Goal: Task Accomplishment & Management: Complete application form

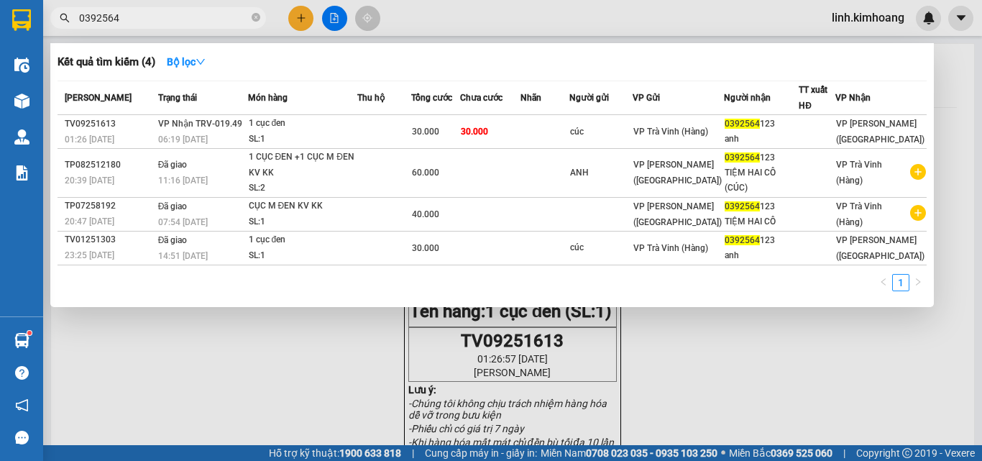
click at [190, 16] on input "0392564" at bounding box center [164, 18] width 170 height 16
type input "0"
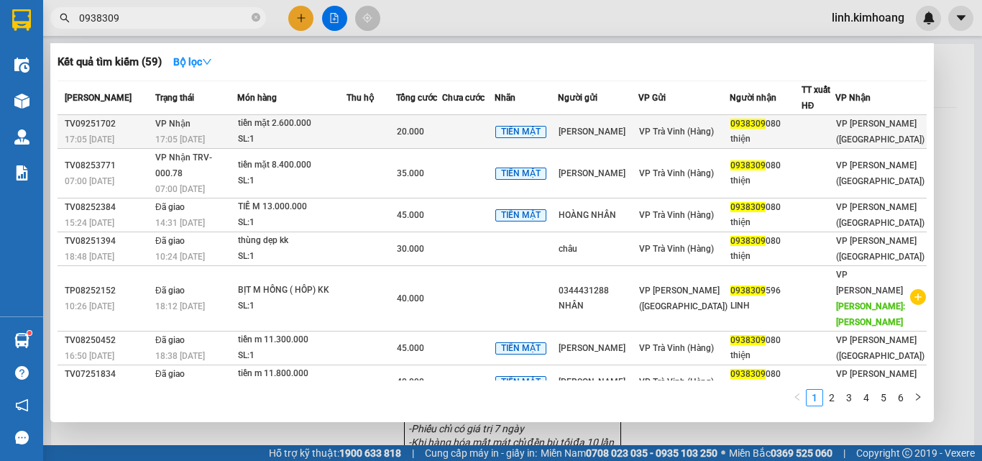
type input "0938309"
click at [745, 131] on div "0938309 080" at bounding box center [765, 123] width 70 height 15
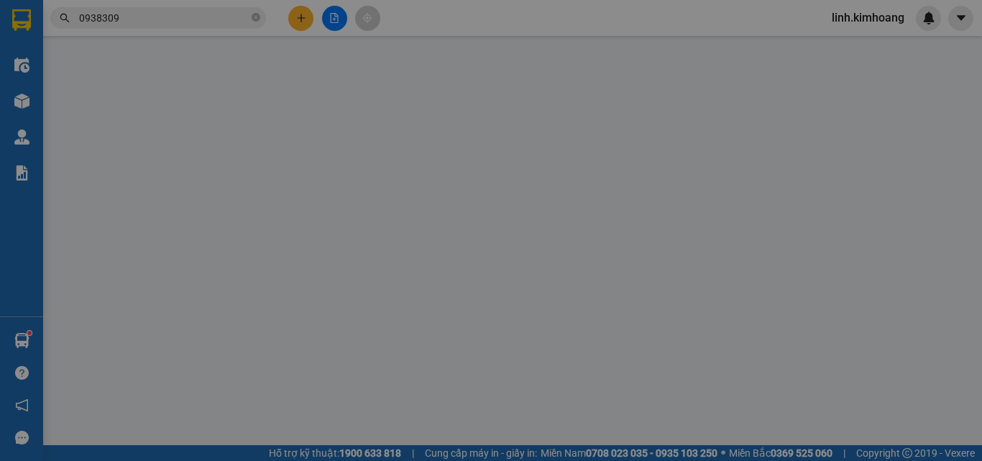
type input "hoàng nhân"
type input "0938309080"
type input "thiện"
type input "20.000"
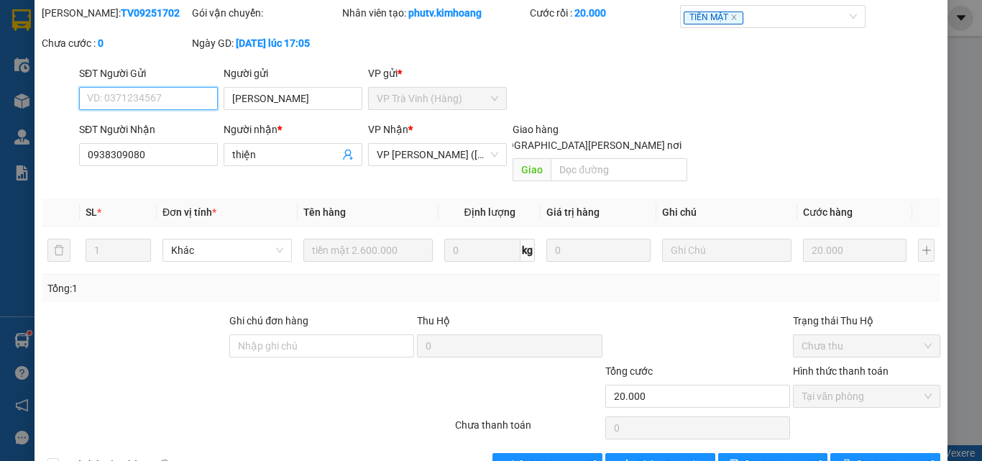
scroll to position [74, 0]
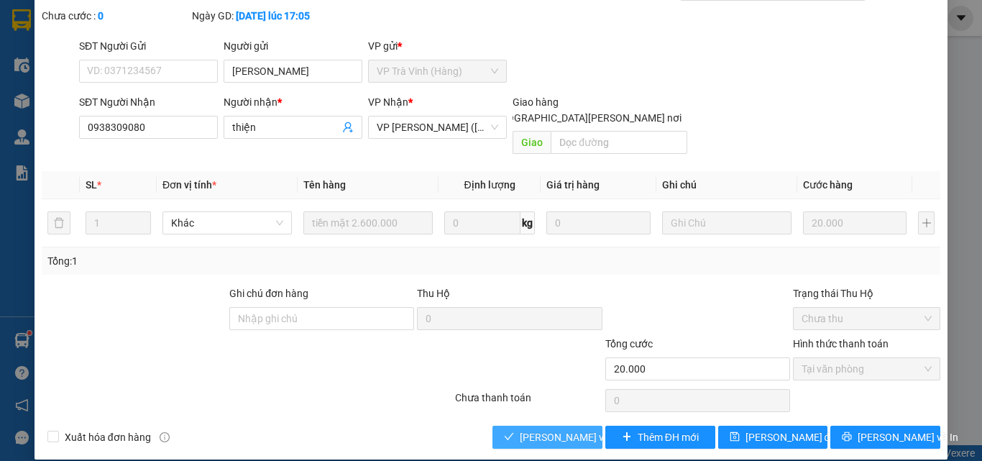
click at [565, 429] on span "[PERSON_NAME] và Giao hàng" at bounding box center [617, 437] width 194 height 16
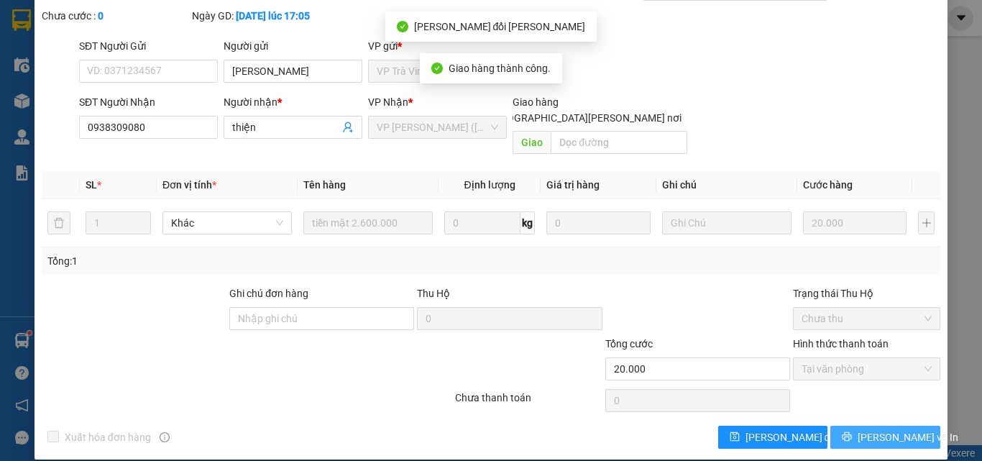
click at [898, 429] on span "[PERSON_NAME] và In" at bounding box center [908, 437] width 101 height 16
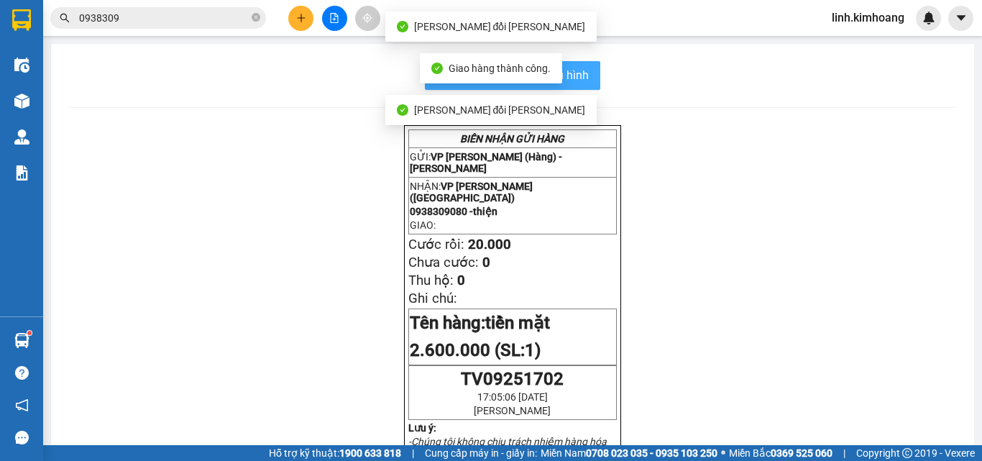
click at [585, 76] on button "In mẫu biên lai tự cấu hình" at bounding box center [512, 75] width 175 height 29
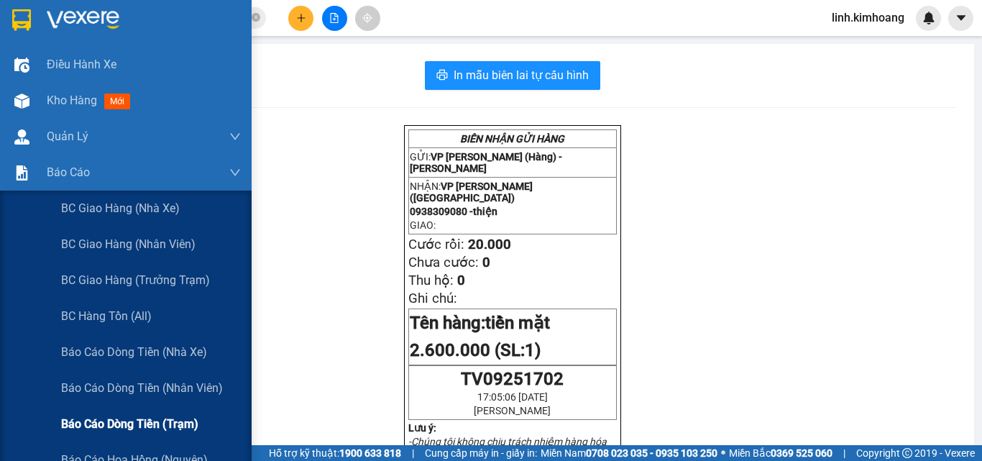
click at [177, 418] on span "Báo cáo dòng tiền (trạm)" at bounding box center [129, 424] width 137 height 18
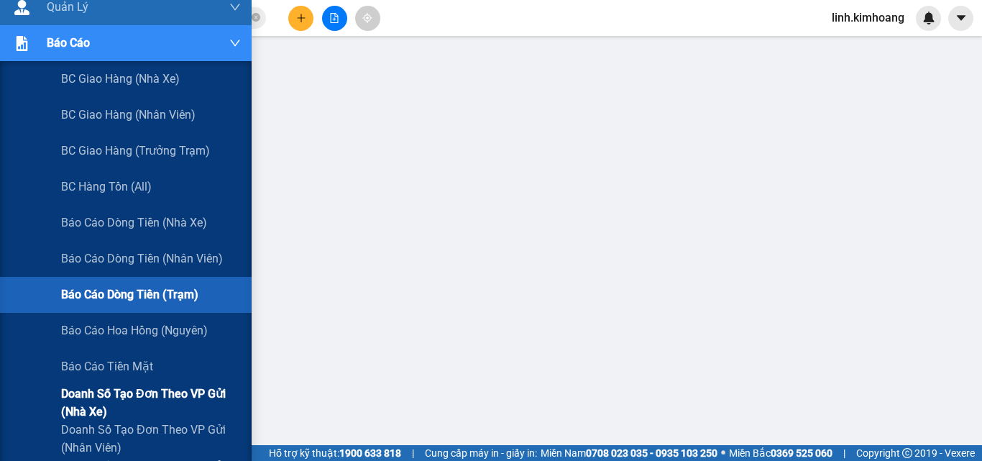
scroll to position [144, 0]
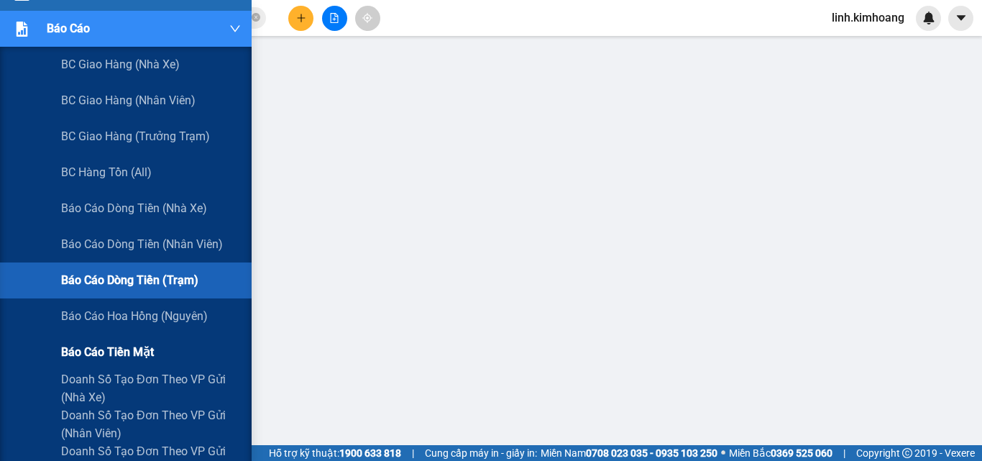
click at [116, 349] on span "Báo cáo tiền mặt" at bounding box center [107, 352] width 93 height 18
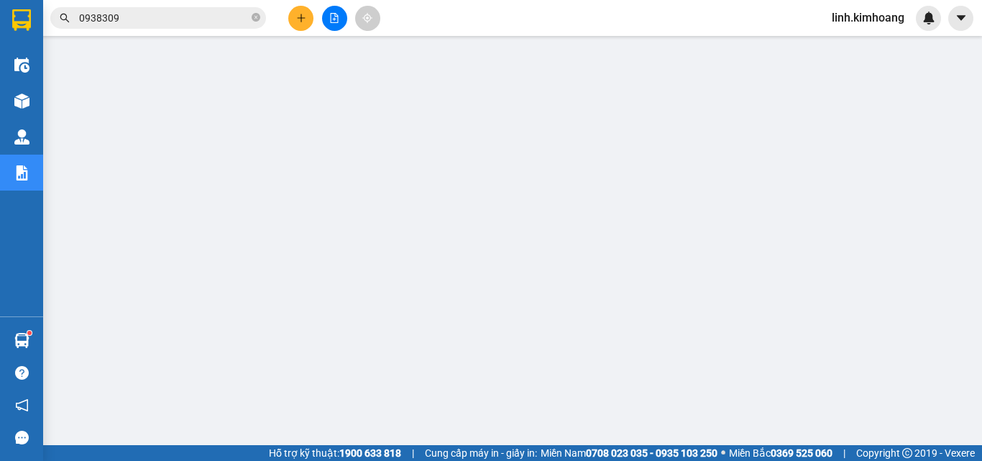
click at [863, 12] on span "linh.kimhoang" at bounding box center [868, 18] width 96 height 18
click at [863, 43] on span "Đăng xuất" at bounding box center [874, 45] width 66 height 16
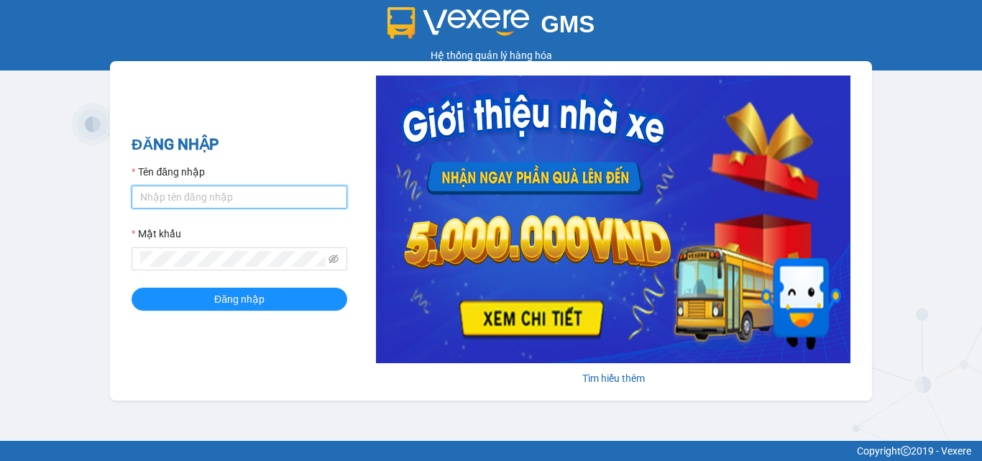
type input "hung.kimhoang"
drag, startPoint x: 0, startPoint y: 0, endPoint x: 214, endPoint y: 181, distance: 280.6
click at [219, 188] on input "hung.kimhoang" at bounding box center [240, 196] width 216 height 23
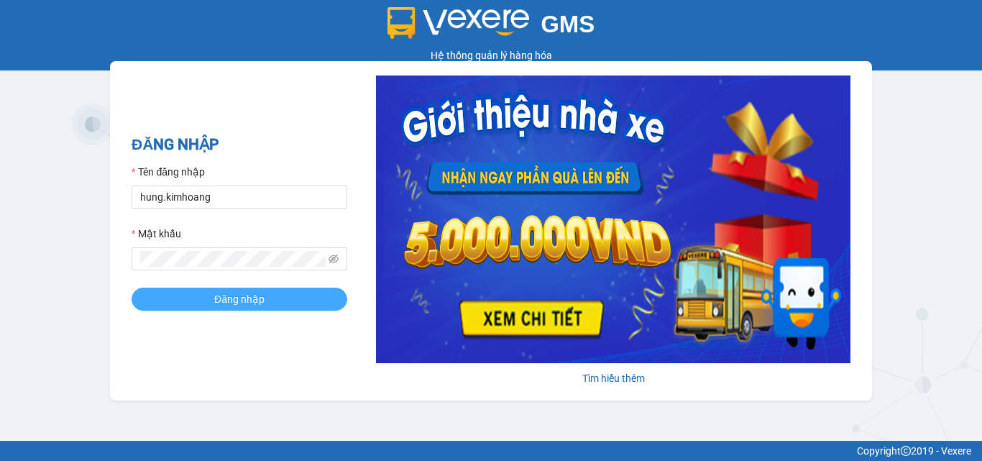
drag, startPoint x: 221, startPoint y: 303, endPoint x: 228, endPoint y: 285, distance: 18.7
click at [221, 303] on span "Đăng nhập" at bounding box center [239, 299] width 50 height 16
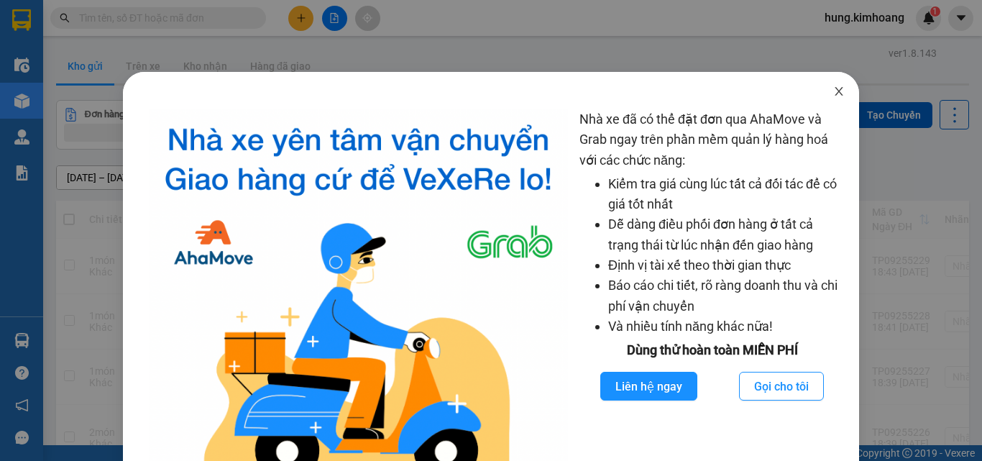
click at [827, 86] on span "Close" at bounding box center [839, 92] width 40 height 40
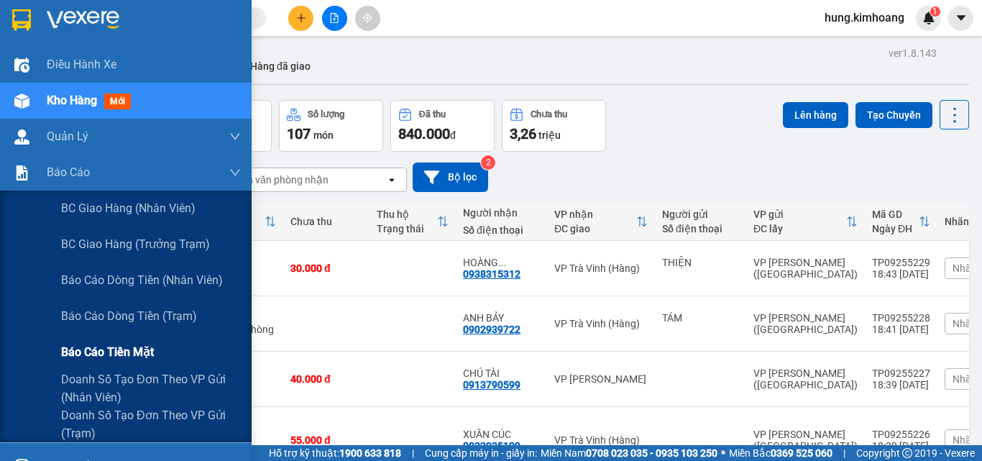
click at [132, 349] on span "Báo cáo tiền mặt" at bounding box center [107, 352] width 93 height 18
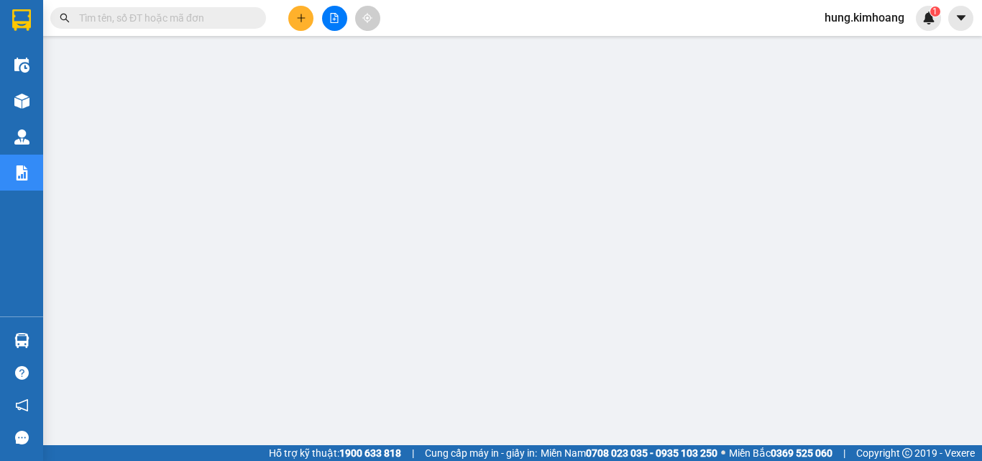
click at [175, 13] on input "text" at bounding box center [164, 18] width 170 height 16
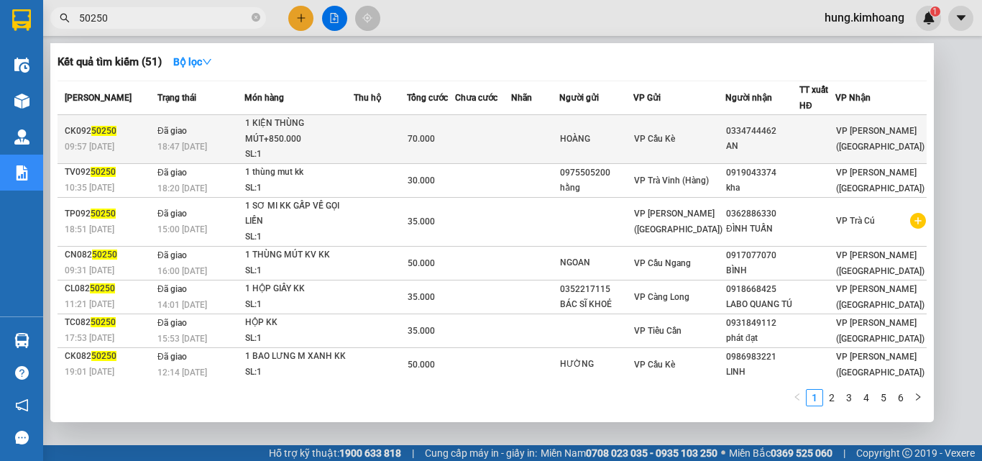
type input "50250"
click at [751, 150] on div "AN" at bounding box center [762, 146] width 73 height 15
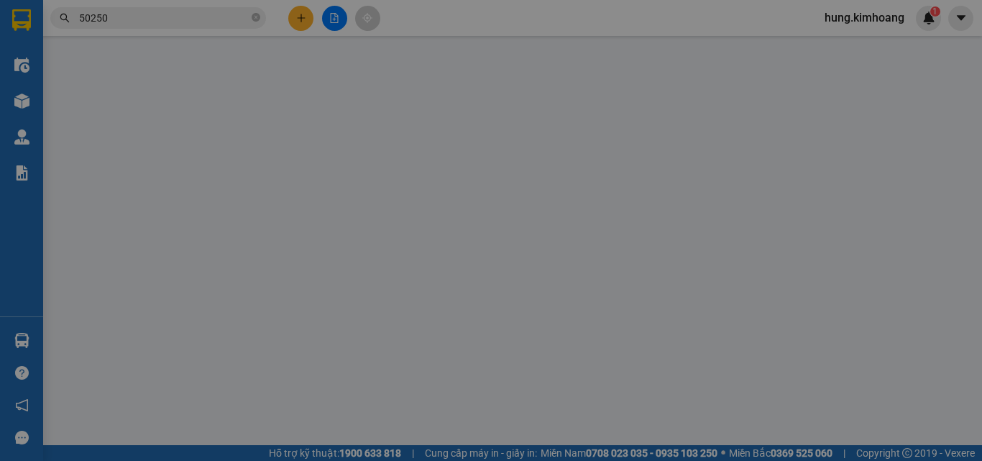
type input "HOÀNG"
type input "0334744462"
type input "AN"
type input "70.000"
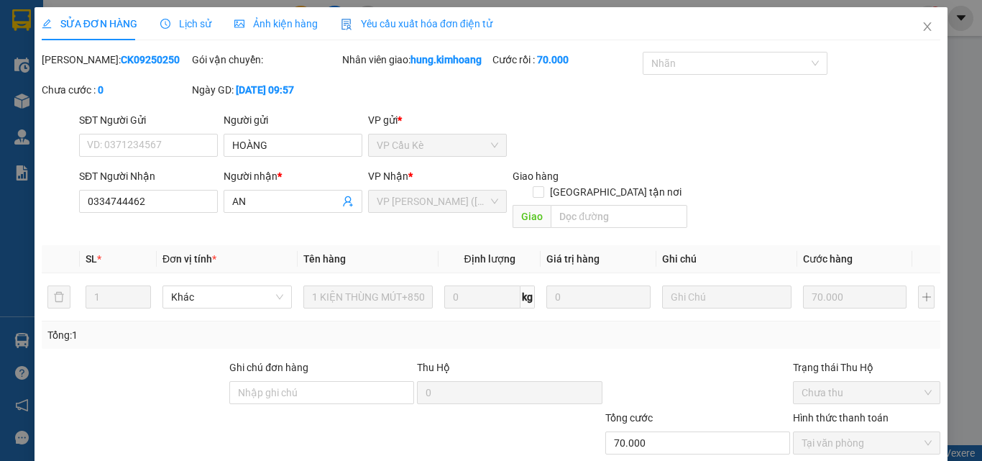
click at [200, 22] on span "Lịch sử" at bounding box center [185, 24] width 51 height 12
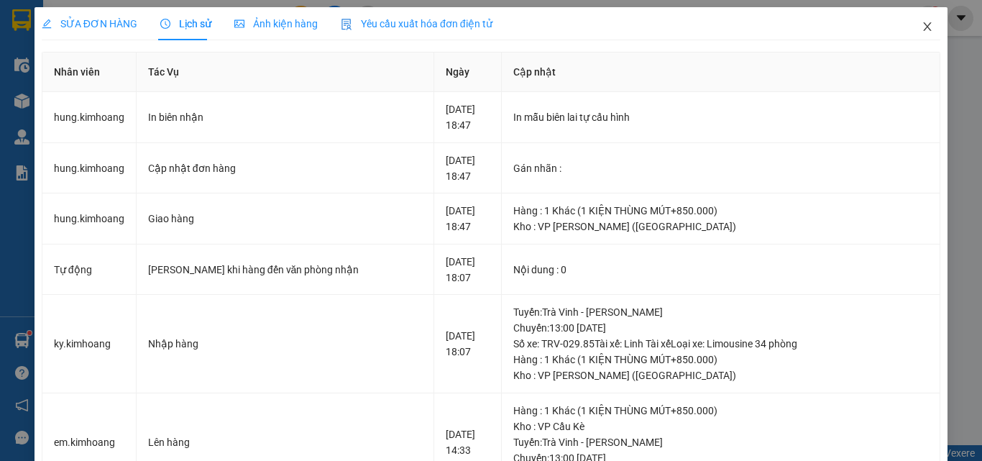
click at [917, 21] on span "Close" at bounding box center [927, 27] width 40 height 40
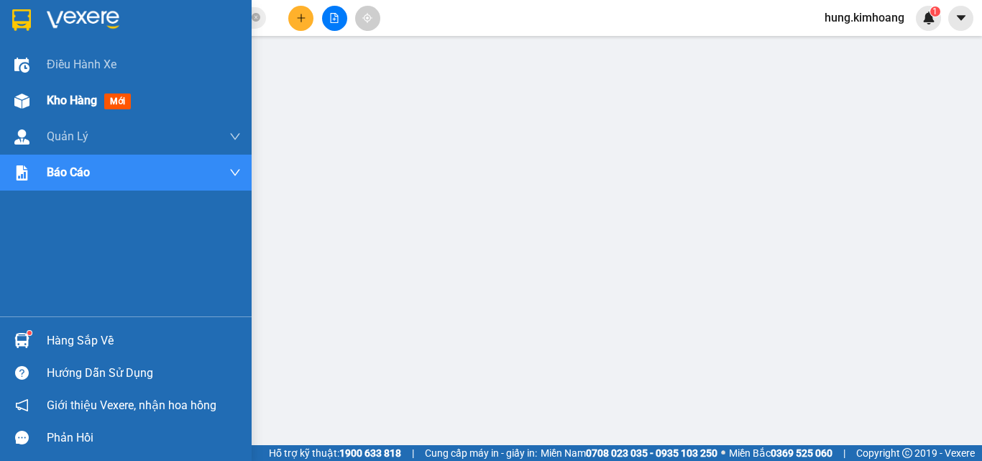
click at [54, 93] on span "Kho hàng" at bounding box center [72, 100] width 50 height 14
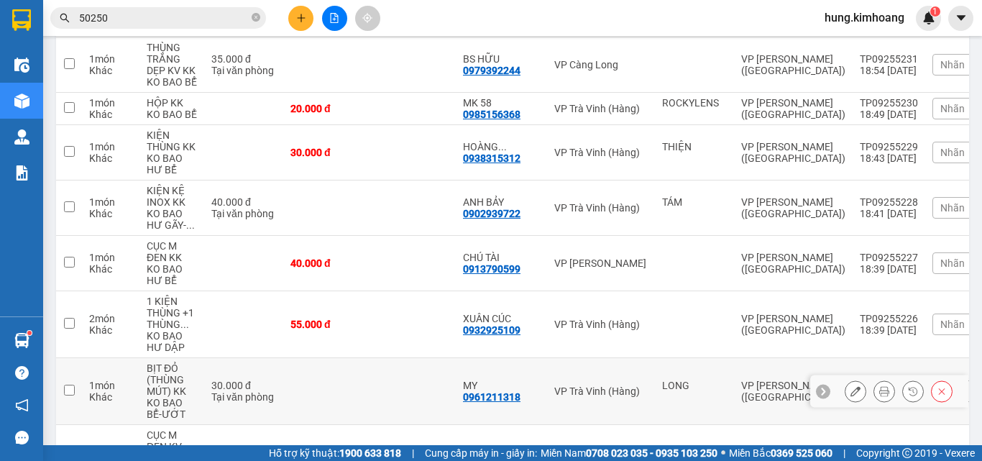
scroll to position [414, 0]
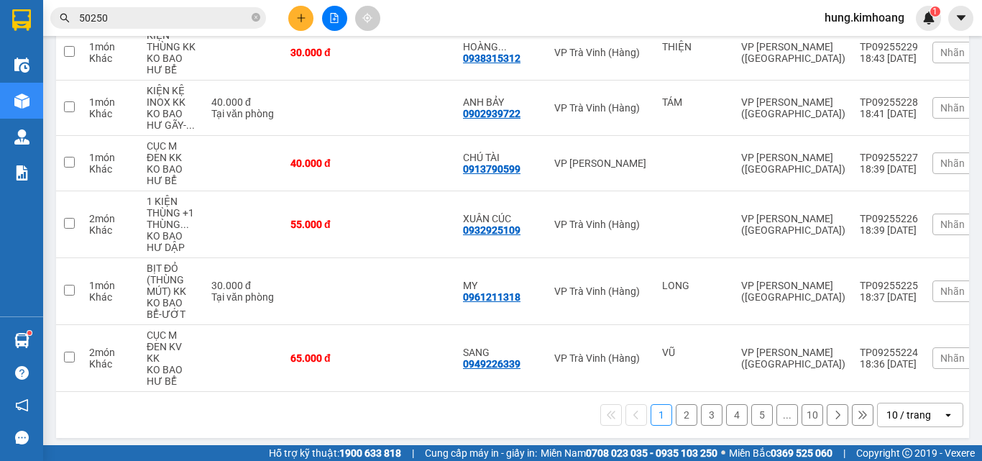
click at [886, 409] on div "10 / trang" at bounding box center [908, 415] width 45 height 14
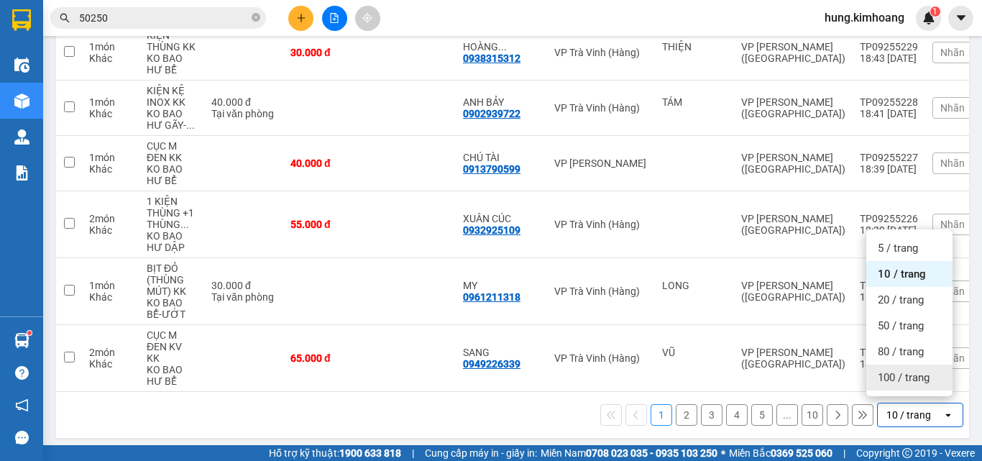
click at [875, 378] on div "100 / trang" at bounding box center [909, 377] width 86 height 26
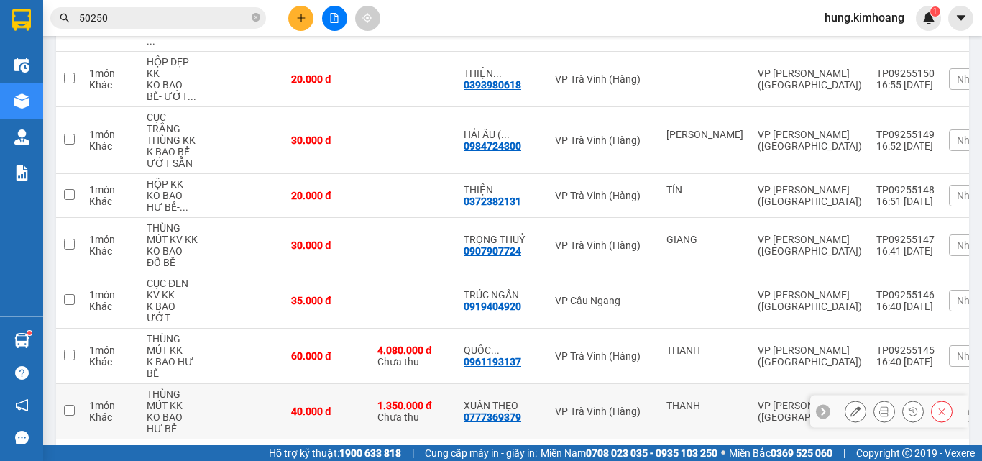
scroll to position [5037, 0]
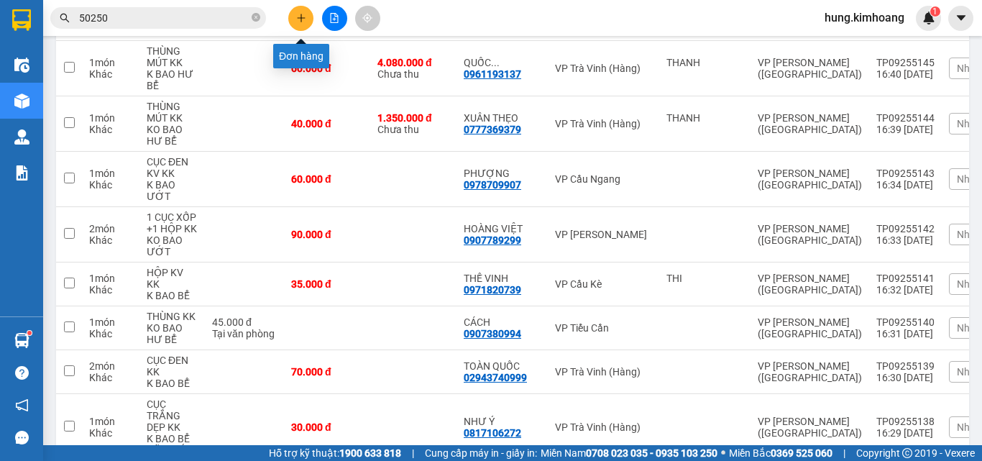
click at [298, 17] on icon "plus" at bounding box center [301, 18] width 10 height 10
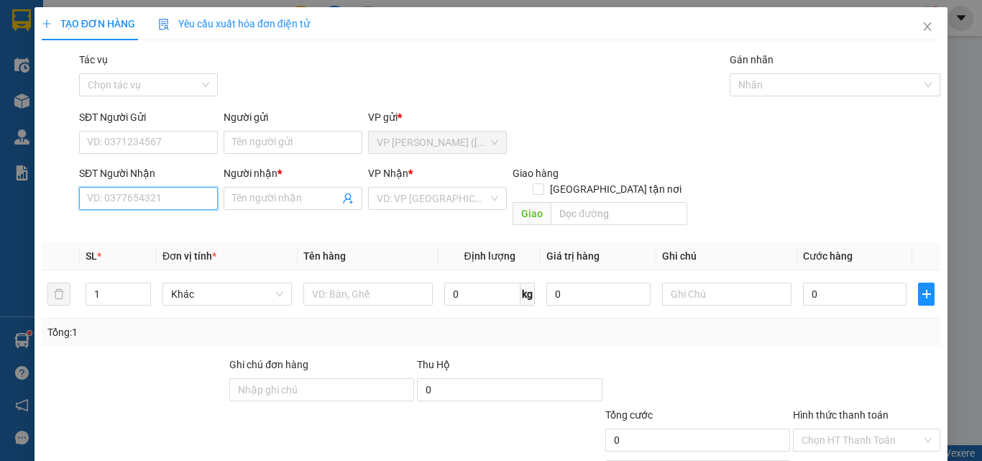
click at [178, 200] on input "SĐT Người Nhận" at bounding box center [148, 198] width 139 height 23
click at [282, 199] on input "Người nhận *" at bounding box center [285, 199] width 107 height 16
click at [119, 197] on input "SĐT Người Nhận" at bounding box center [148, 198] width 139 height 23
type input "0"
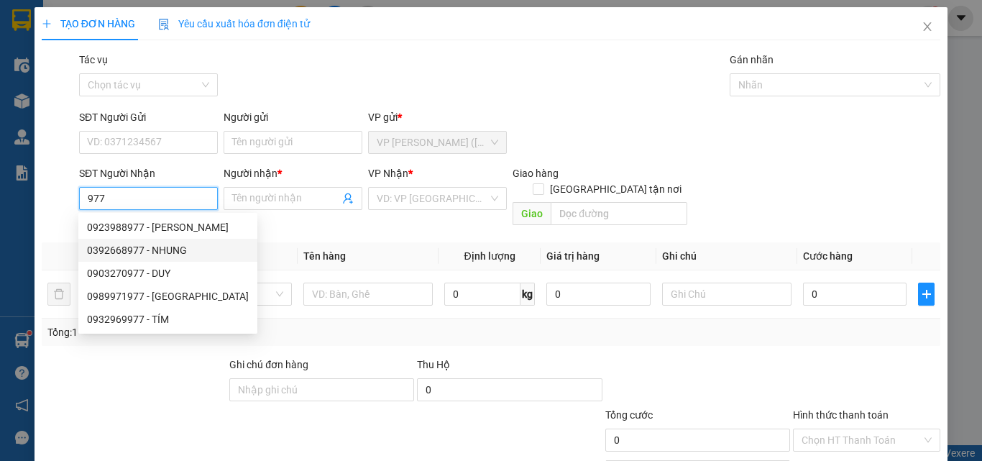
click at [176, 244] on div "0392668977 - NHUNG" at bounding box center [168, 250] width 162 height 16
type input "0392668977"
type input "NHUNG"
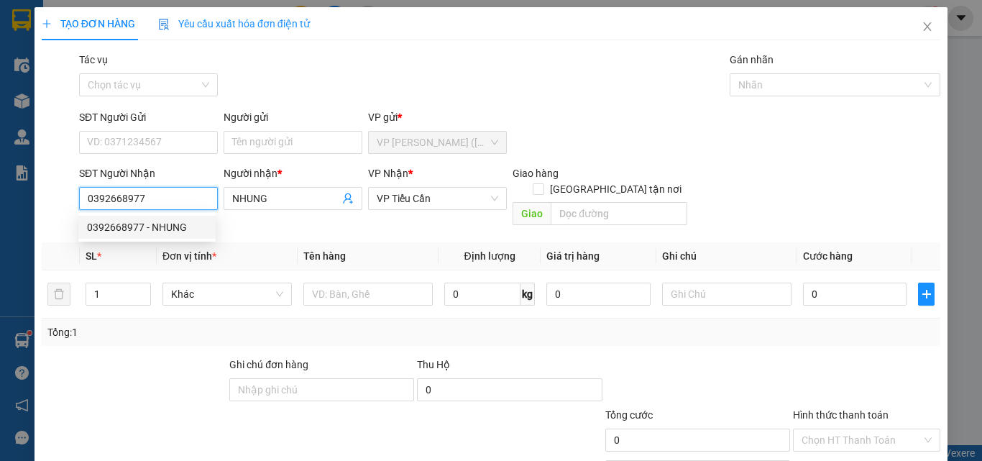
type input "40.000"
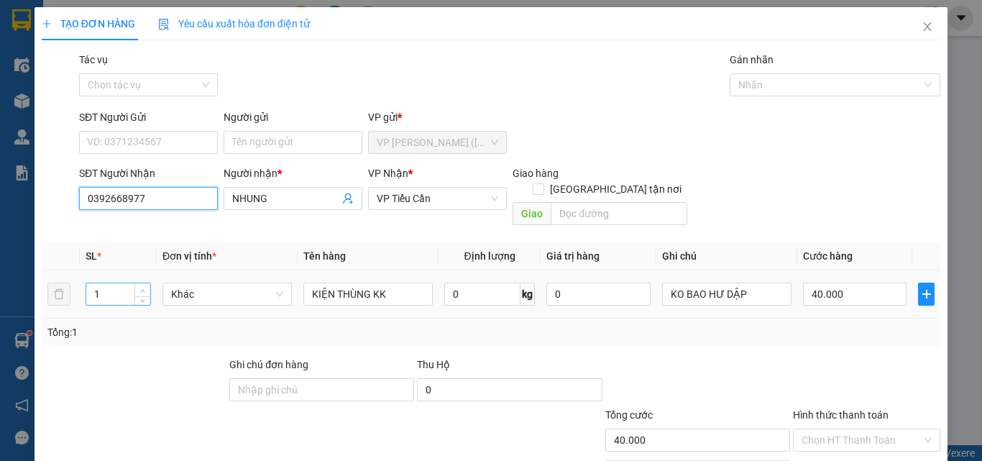
type input "0392668977"
click at [143, 286] on span "up" at bounding box center [143, 290] width 9 height 9
type input "2"
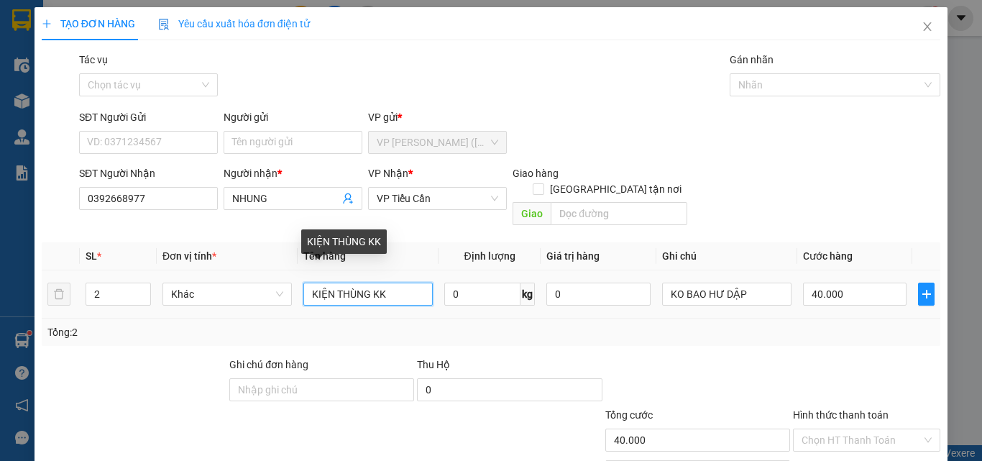
click at [385, 283] on input "KIỆN THÙNG KK" at bounding box center [367, 294] width 129 height 23
type input "K"
type input "1 KIỆN THÙNG +1 RỔ KK"
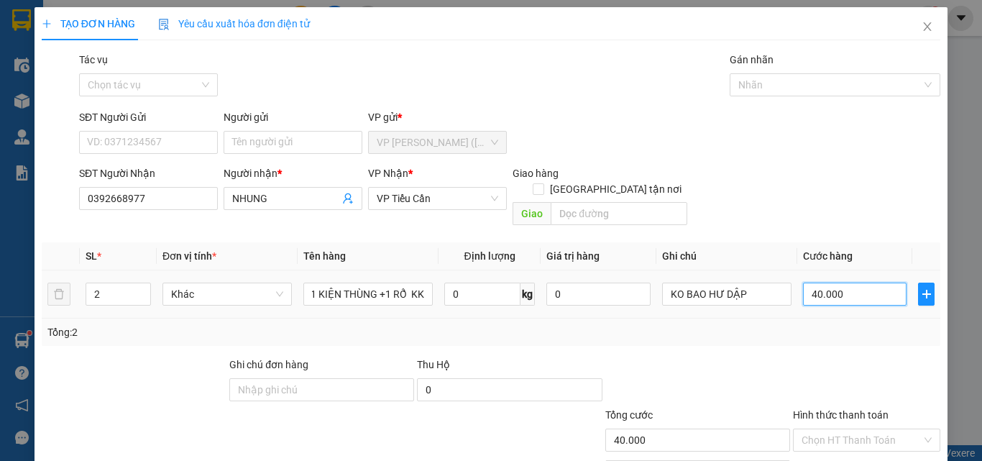
scroll to position [0, 0]
click at [871, 285] on input "40.000" at bounding box center [855, 294] width 104 height 23
type input "7"
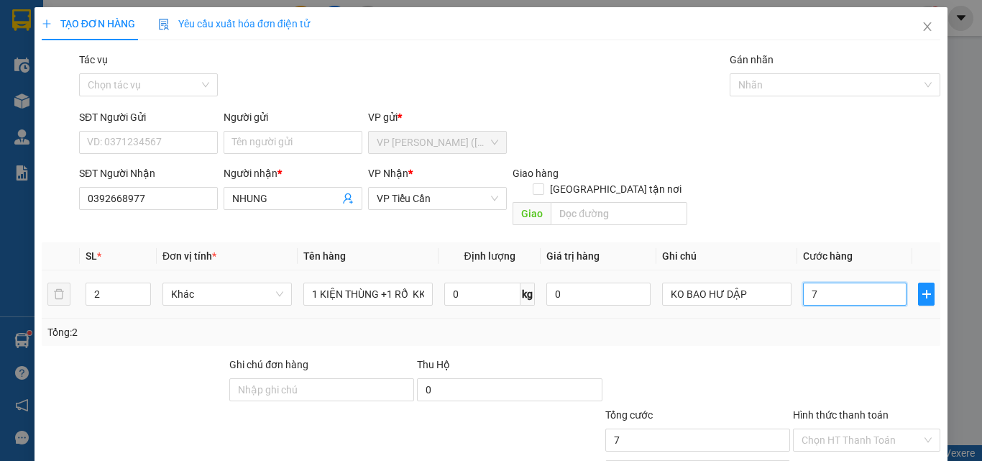
type input "75"
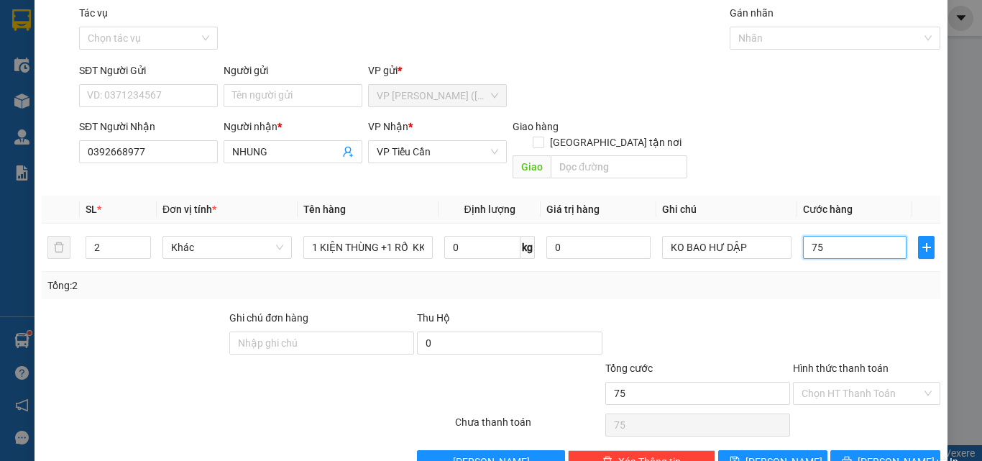
scroll to position [71, 0]
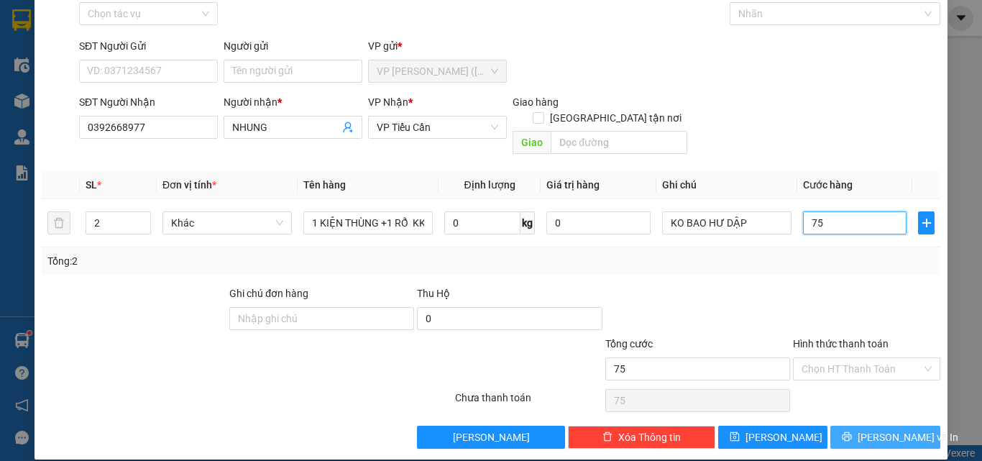
type input "75"
type input "75.000"
click at [910, 426] on button "[PERSON_NAME] và In" at bounding box center [885, 437] width 110 height 23
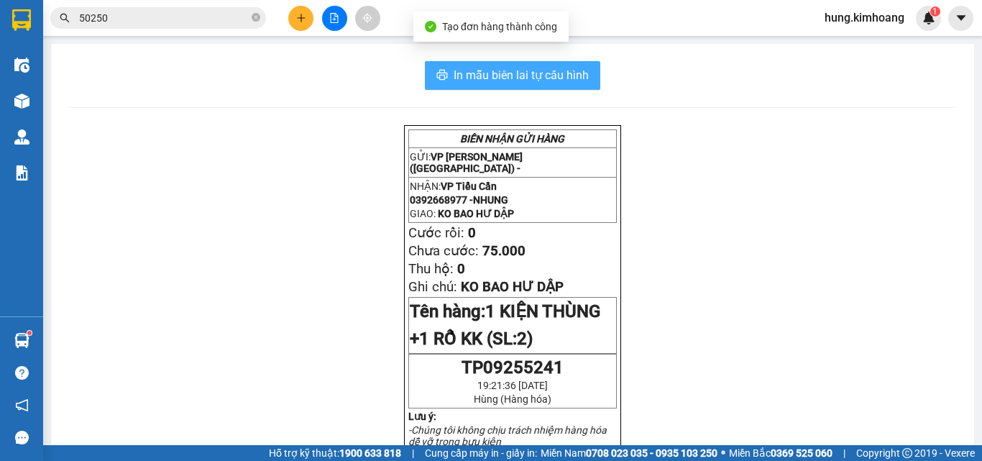
click at [574, 77] on span "In mẫu biên lai tự cấu hình" at bounding box center [521, 75] width 135 height 18
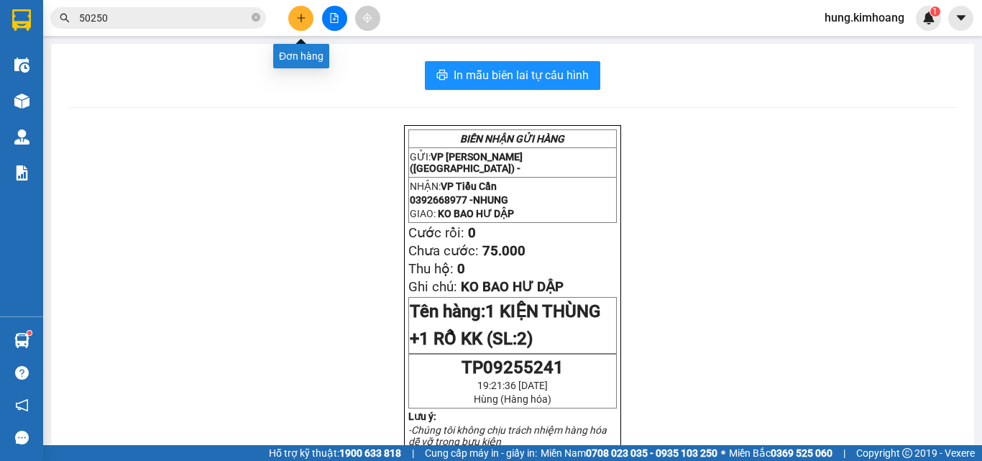
click at [295, 15] on button at bounding box center [300, 18] width 25 height 25
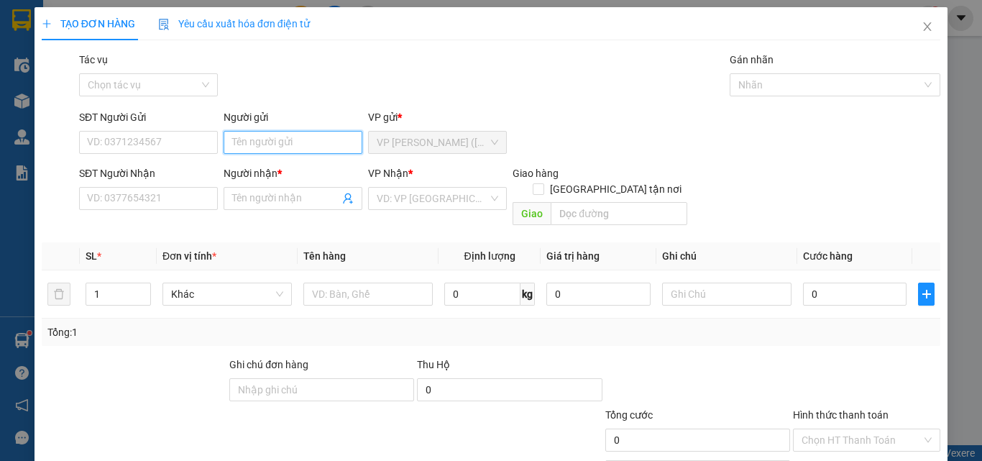
click at [260, 144] on input "Người gửi" at bounding box center [293, 142] width 139 height 23
type input "D"
type input "ĐEN"
click at [632, 211] on div "Giao hàng [GEOGRAPHIC_DATA] tận nơi [GEOGRAPHIC_DATA]" at bounding box center [600, 198] width 175 height 66
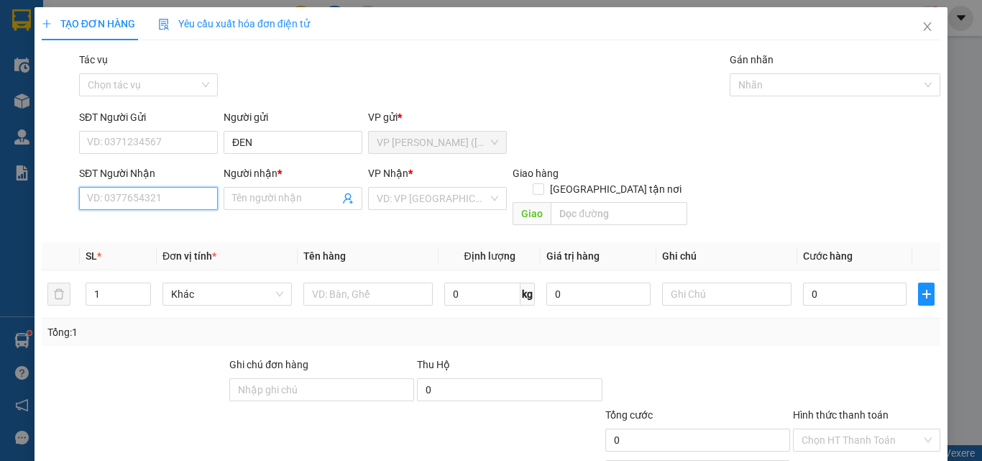
click at [98, 206] on input "SĐT Người Nhận" at bounding box center [148, 198] width 139 height 23
click at [178, 219] on div "0901270148 - AN ĐEN" at bounding box center [146, 227] width 137 height 23
type input "0901270148"
type input "AN ĐEN"
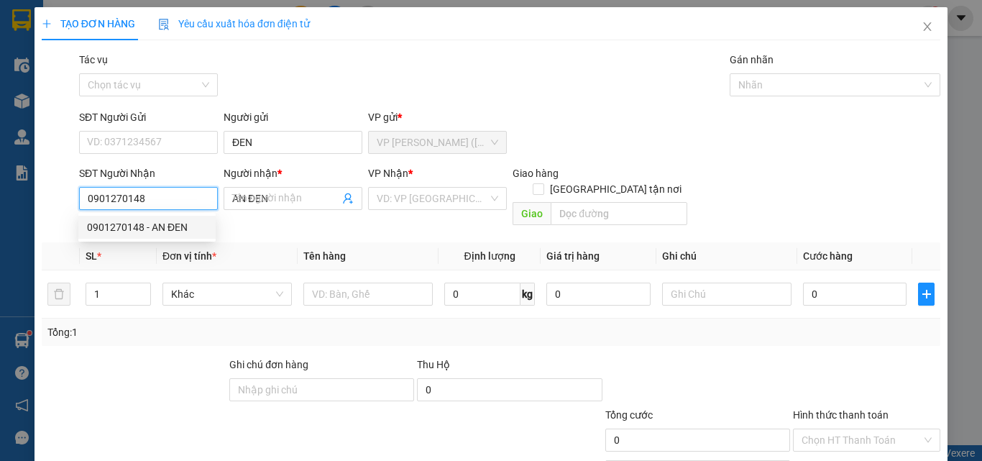
type input "100.000"
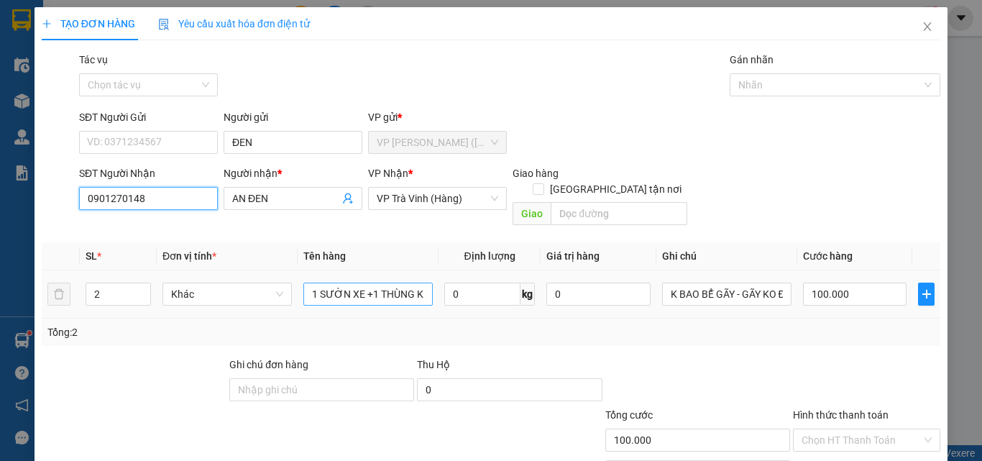
type input "0901270148"
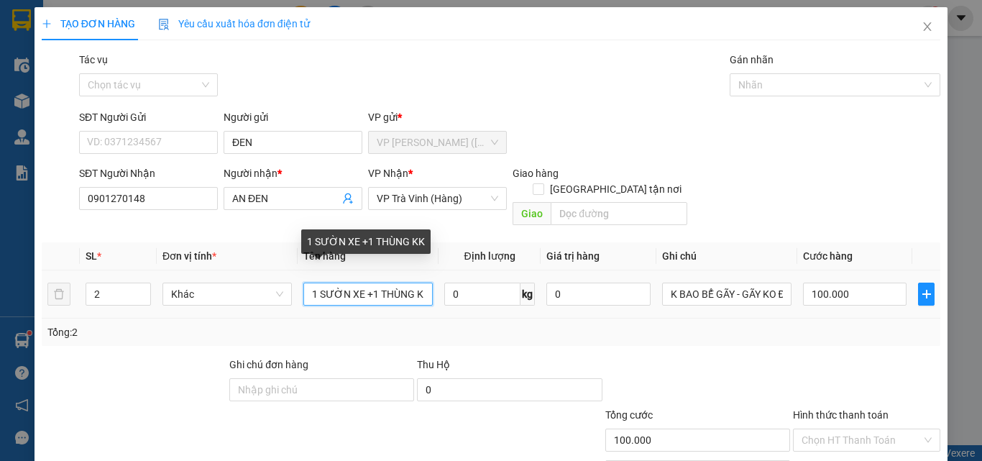
click at [401, 283] on input "1 SƯỜN XE +1 THÙNG KK" at bounding box center [367, 294] width 129 height 23
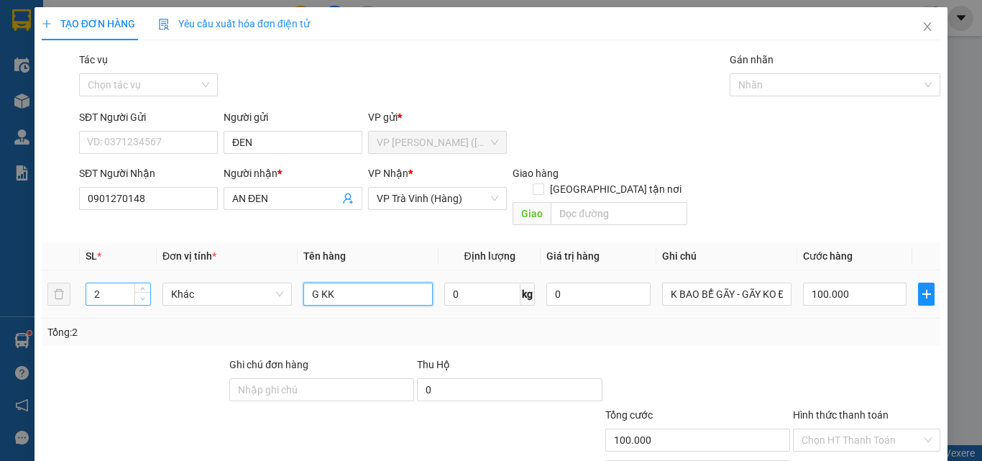
type input "G KK"
type input "1"
click at [142, 296] on icon "down" at bounding box center [142, 298] width 5 height 5
drag, startPoint x: 356, startPoint y: 279, endPoint x: 203, endPoint y: 298, distance: 153.6
click at [203, 298] on tr "1 Khác G KK 0 kg 0 K BAO BỂ GÃY - GÃY KO ĐỀN 100.000" at bounding box center [491, 294] width 899 height 48
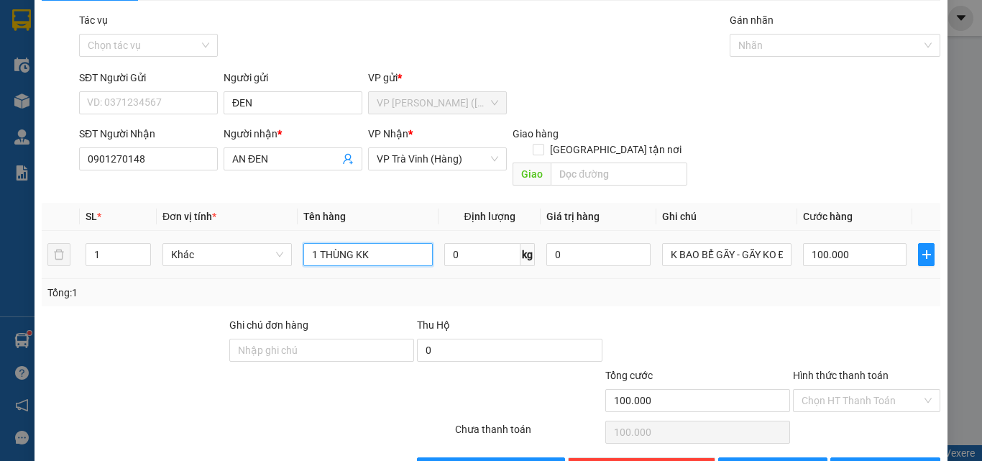
scroll to position [71, 0]
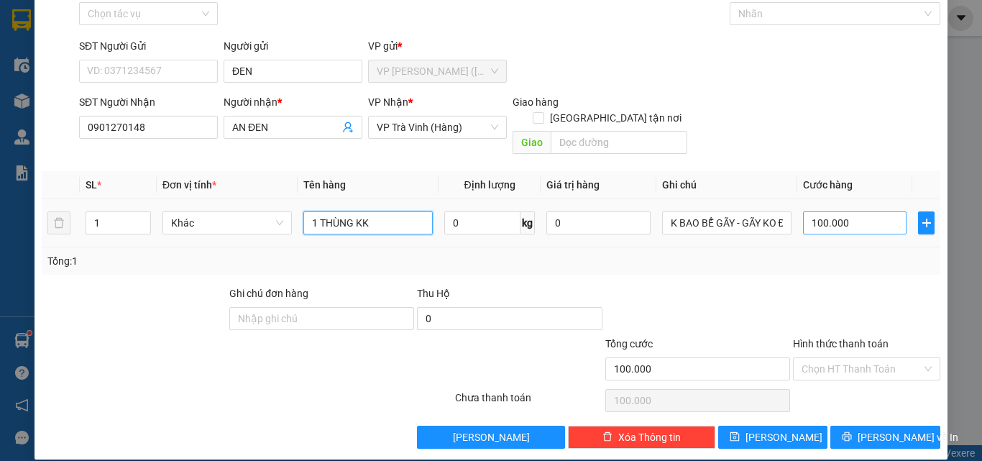
type input "1 THÙNG KK"
type input "3"
type input "30"
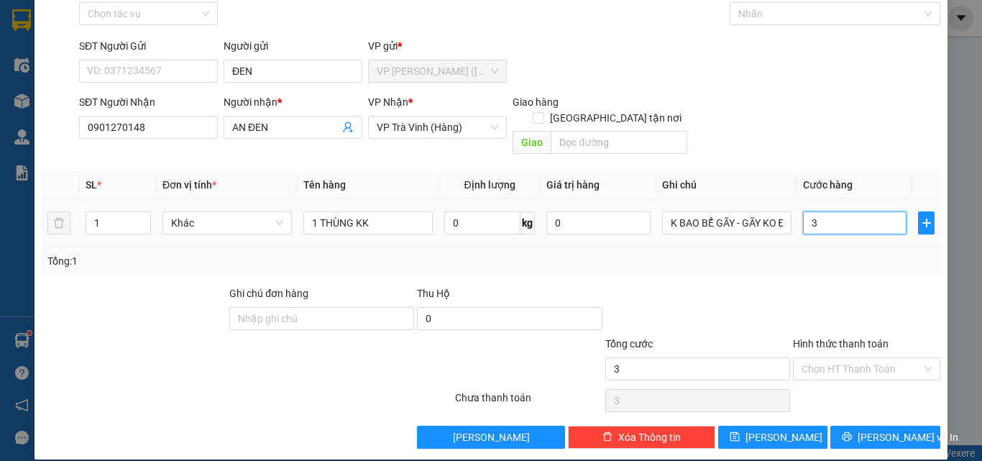
type input "30"
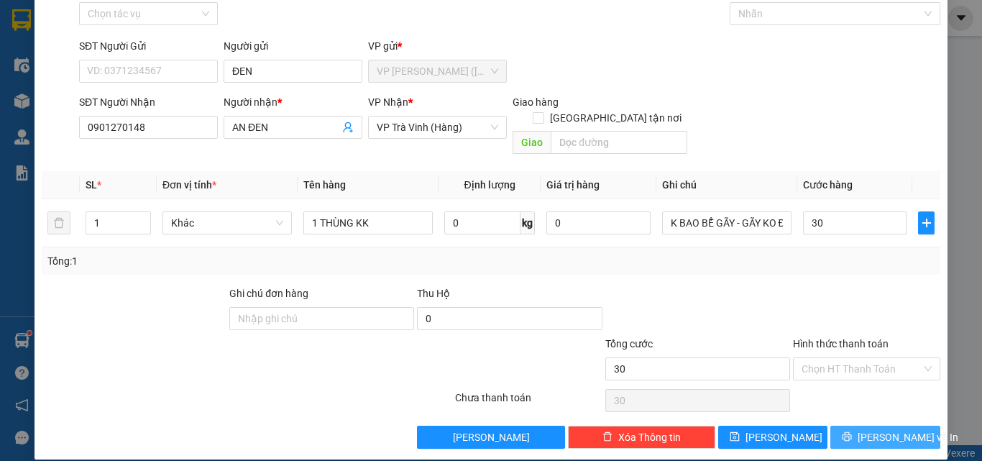
type input "30.000"
click at [885, 429] on span "[PERSON_NAME] và In" at bounding box center [908, 437] width 101 height 16
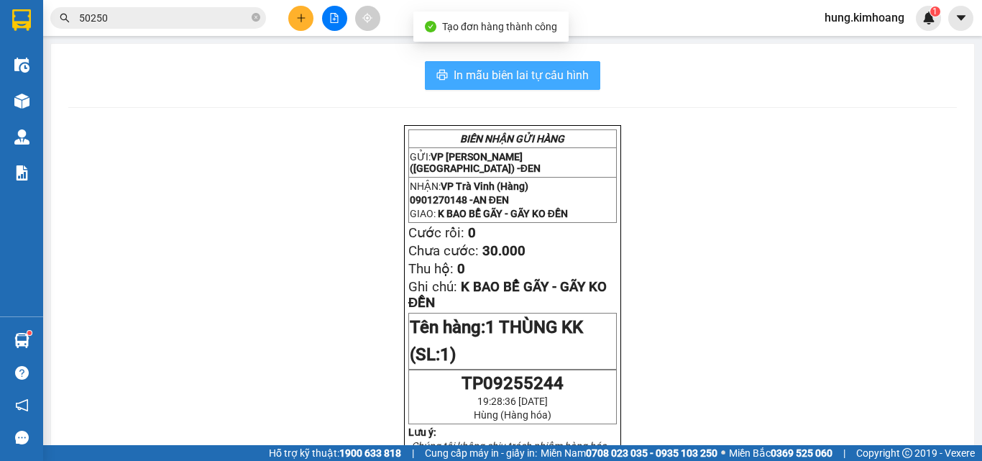
click at [561, 75] on span "In mẫu biên lai tự cấu hình" at bounding box center [521, 75] width 135 height 18
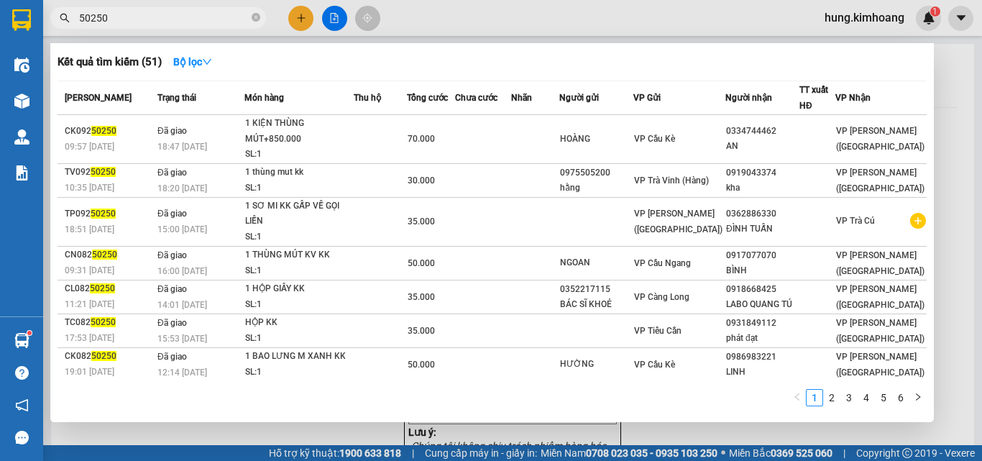
click at [161, 22] on input "50250" at bounding box center [164, 18] width 170 height 16
click at [308, 17] on div at bounding box center [491, 230] width 982 height 461
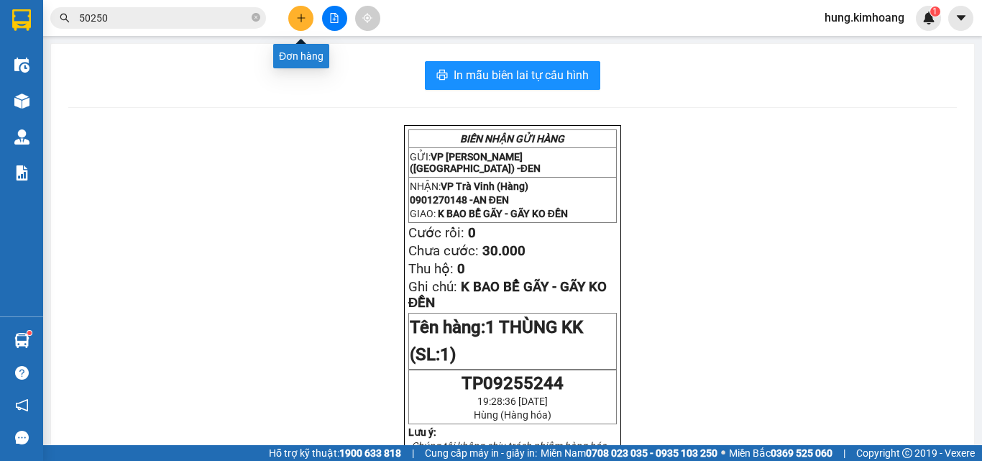
click at [306, 16] on button at bounding box center [300, 18] width 25 height 25
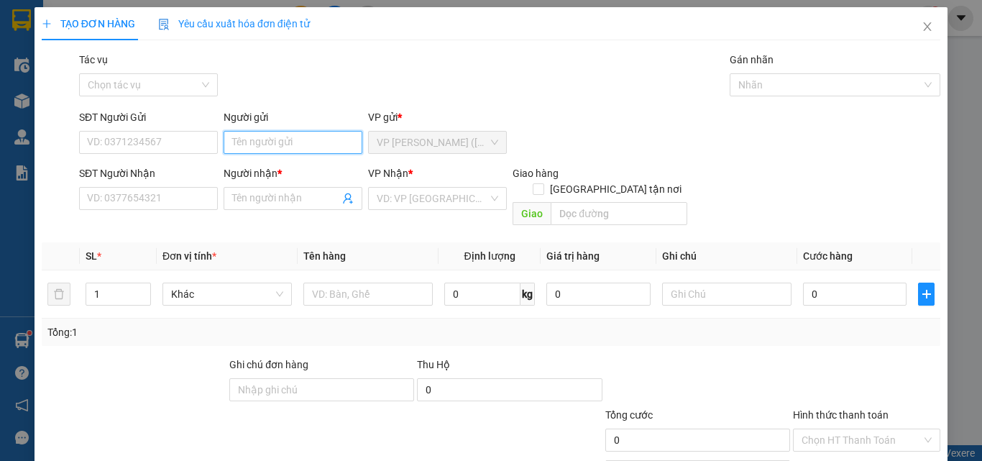
click at [278, 140] on input "Người gửi" at bounding box center [293, 142] width 139 height 23
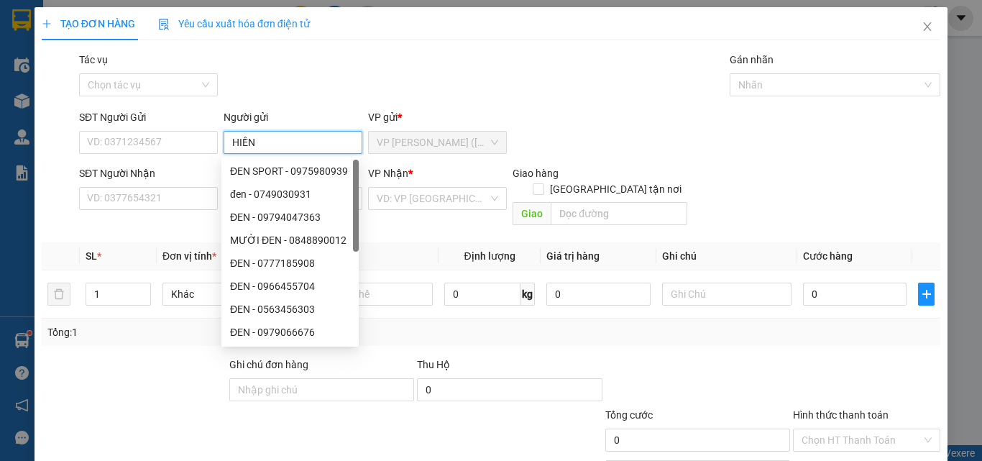
type input "HIỀN"
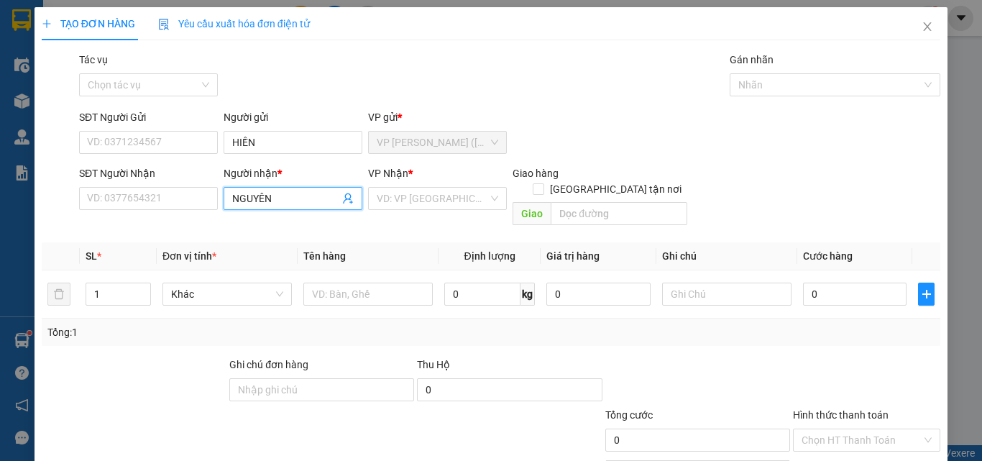
type input "NGUYÊN"
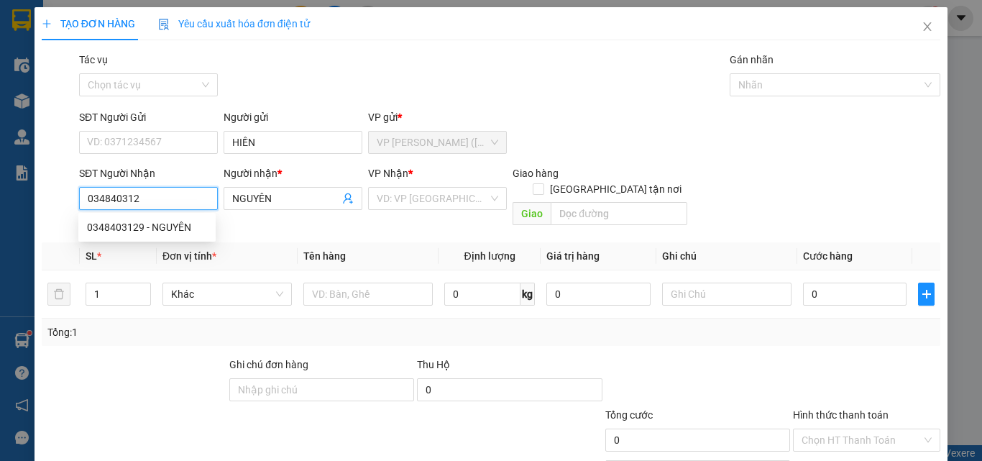
type input "0348403129"
click at [160, 225] on div "0348403129 - NGUYÊN" at bounding box center [147, 227] width 120 height 16
type input "NGUYÊN"
type input "60.000"
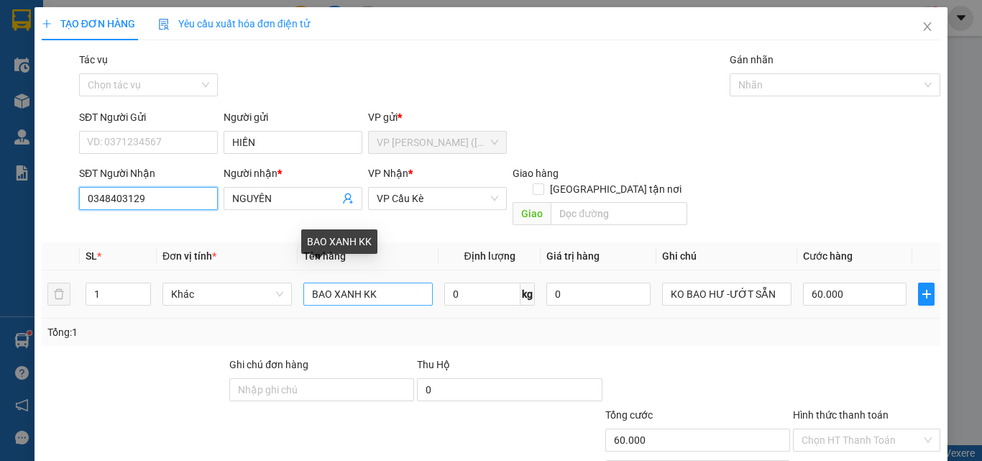
type input "0348403129"
click at [405, 283] on input "BAO XANH KK" at bounding box center [367, 294] width 129 height 23
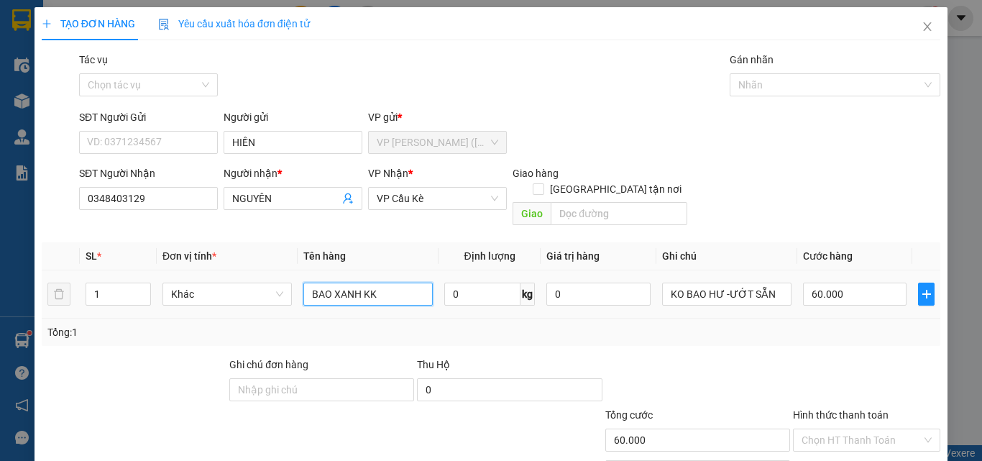
drag, startPoint x: 399, startPoint y: 276, endPoint x: 273, endPoint y: 309, distance: 130.1
click at [275, 308] on div "SL * Đơn vị tính * Tên hàng Định lượng Giá trị hàng Ghi chú Cước hàng 1 Khác BA…" at bounding box center [491, 294] width 899 height 104
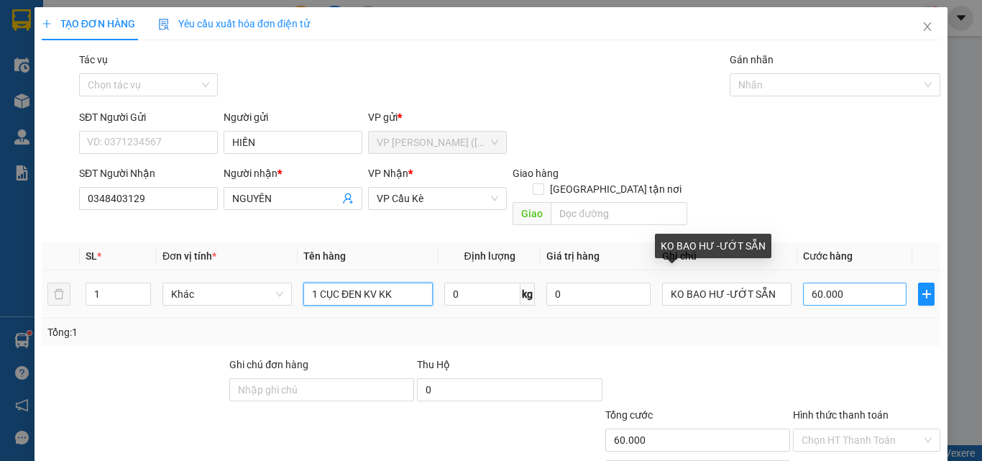
type input "1 CỤC ĐEN KV KK"
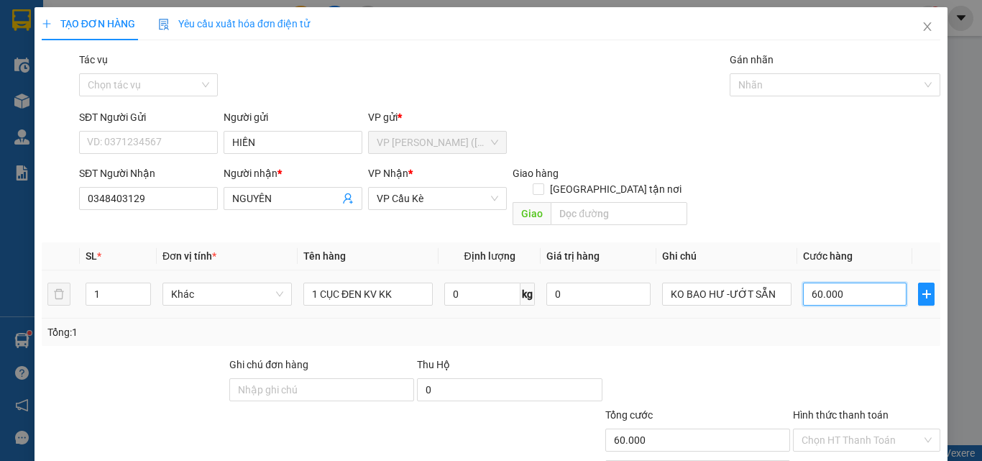
type input "4"
type input "40"
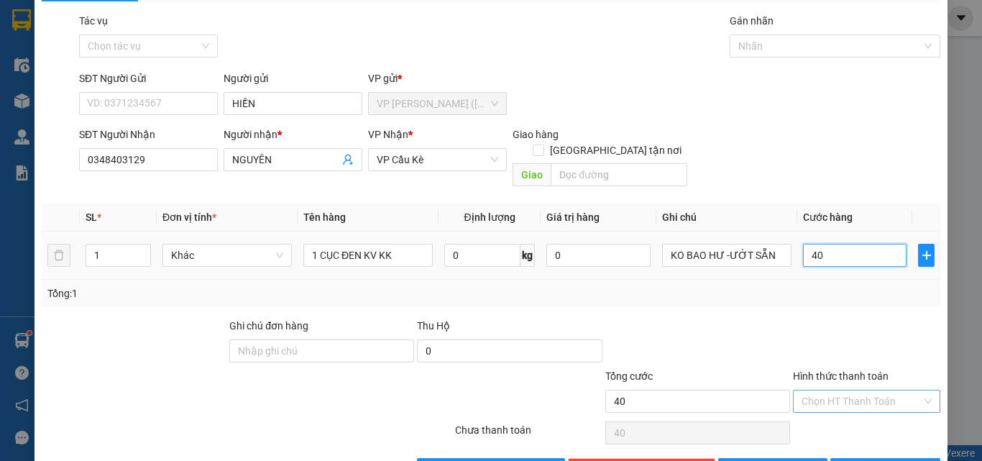
scroll to position [71, 0]
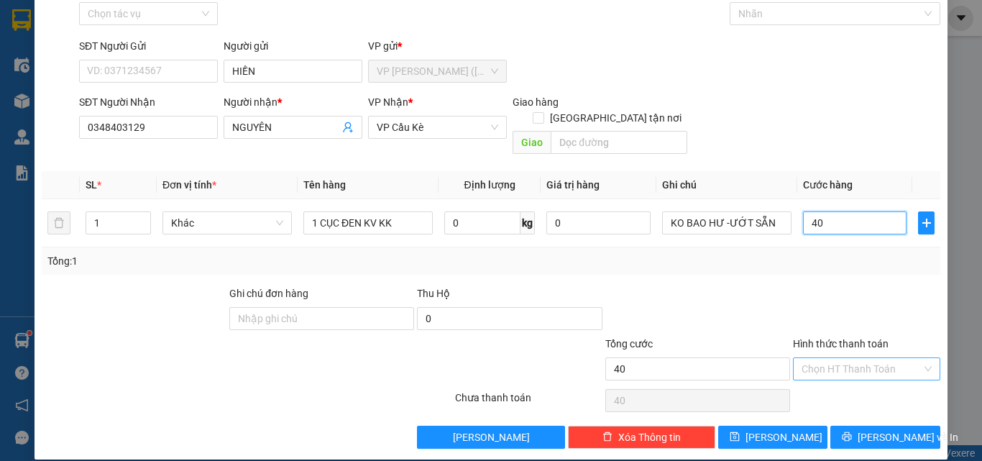
type input "40"
click at [852, 358] on input "Hình thức thanh toán" at bounding box center [862, 369] width 120 height 22
type input "40.000"
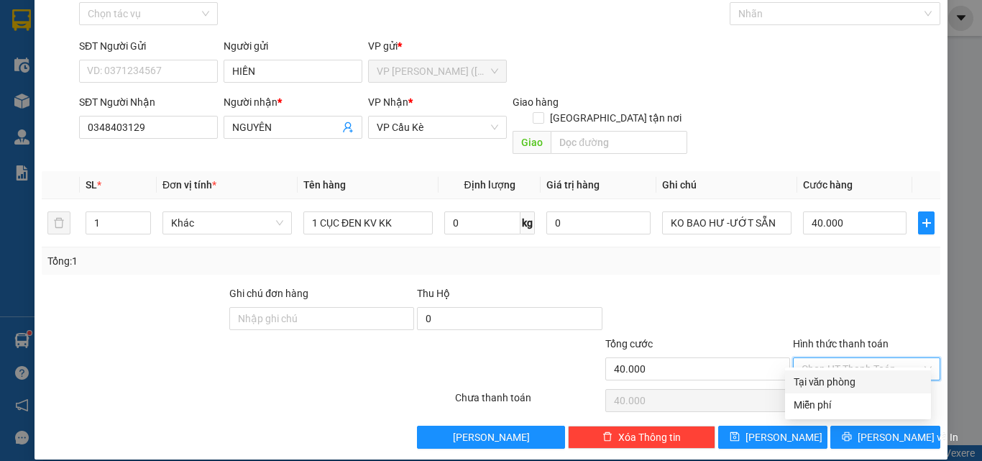
click at [842, 378] on div "Tại văn phòng" at bounding box center [858, 382] width 129 height 16
type input "0"
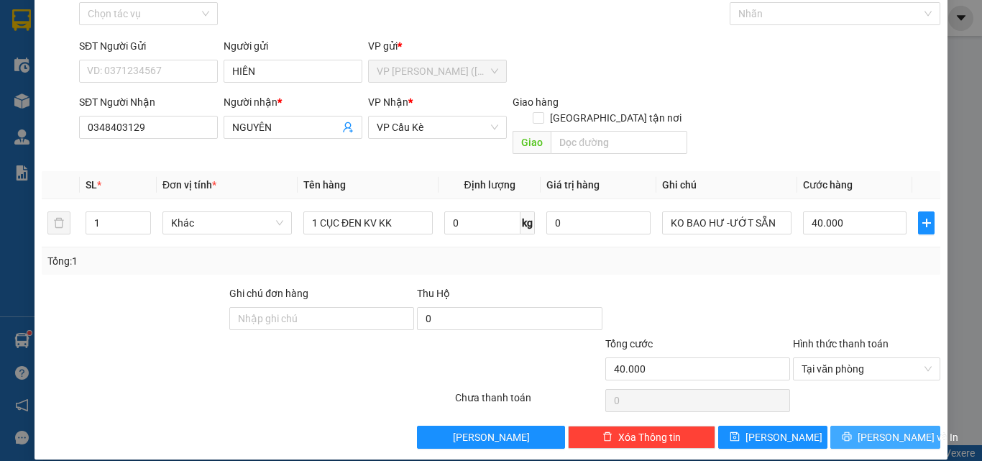
click at [896, 429] on span "[PERSON_NAME] và In" at bounding box center [908, 437] width 101 height 16
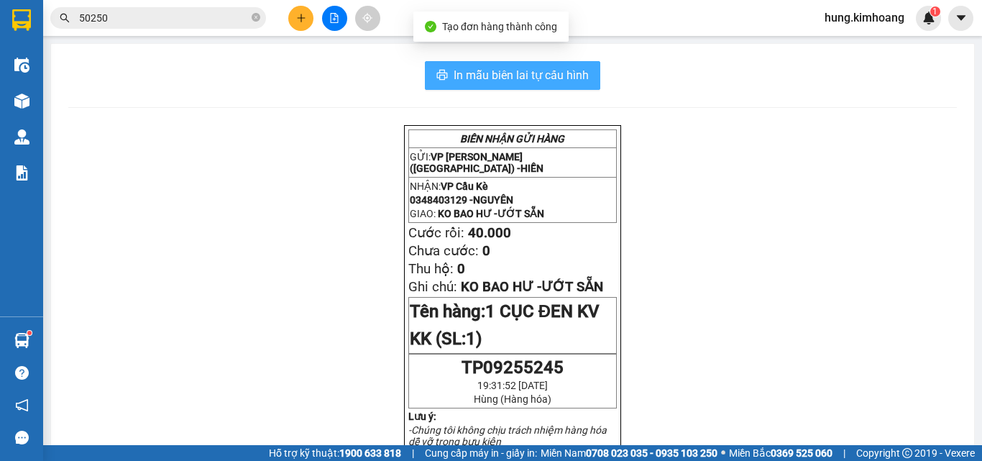
drag, startPoint x: 582, startPoint y: 73, endPoint x: 576, endPoint y: 65, distance: 9.8
click at [579, 70] on span "In mẫu biên lai tự cấu hình" at bounding box center [521, 75] width 135 height 18
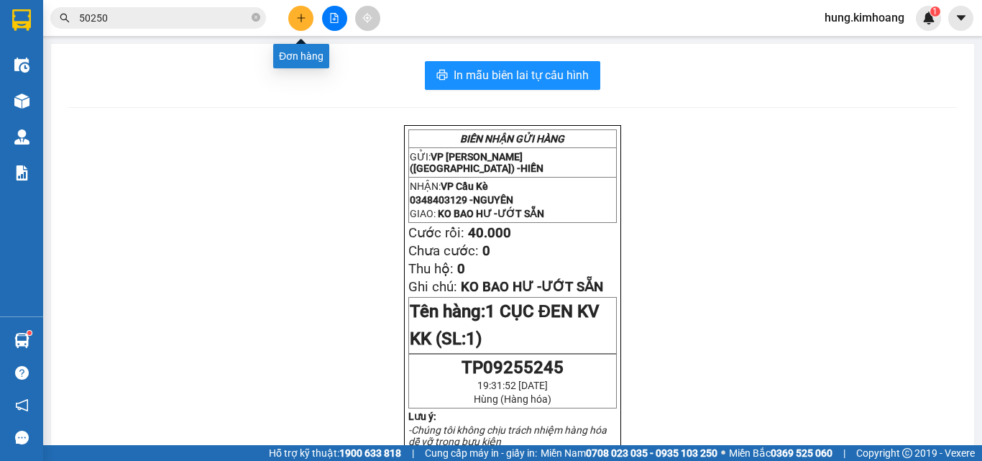
click at [295, 19] on button at bounding box center [300, 18] width 25 height 25
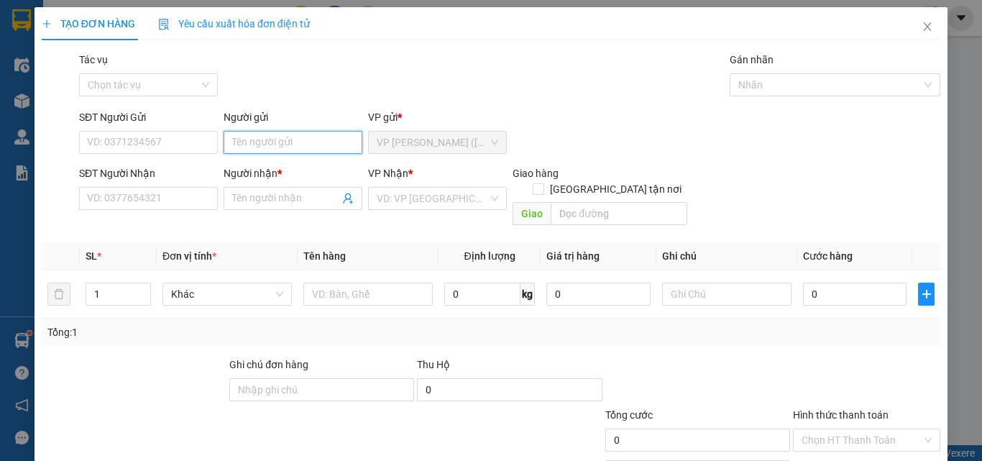
click at [280, 140] on input "Người gửi" at bounding box center [293, 142] width 139 height 23
type input "GIANG"
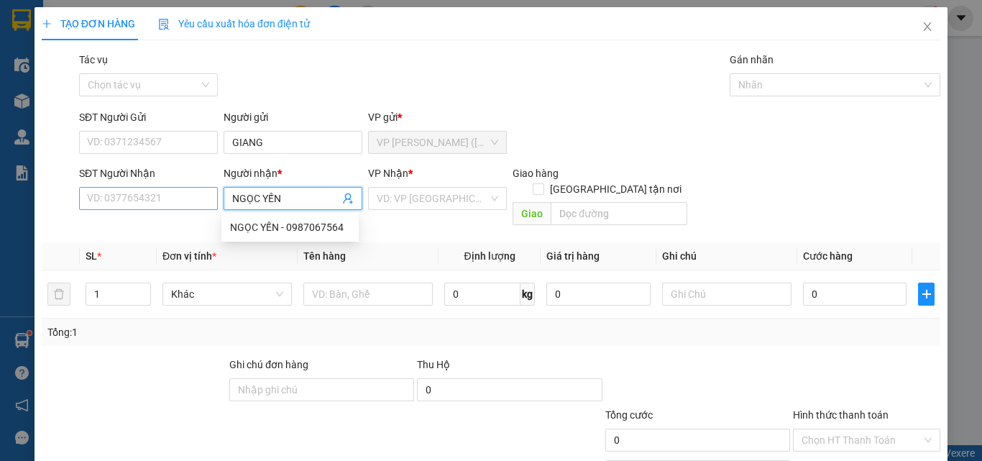
type input "NGỌC YẾN"
click at [181, 189] on input "SĐT Người Nhận" at bounding box center [148, 198] width 139 height 23
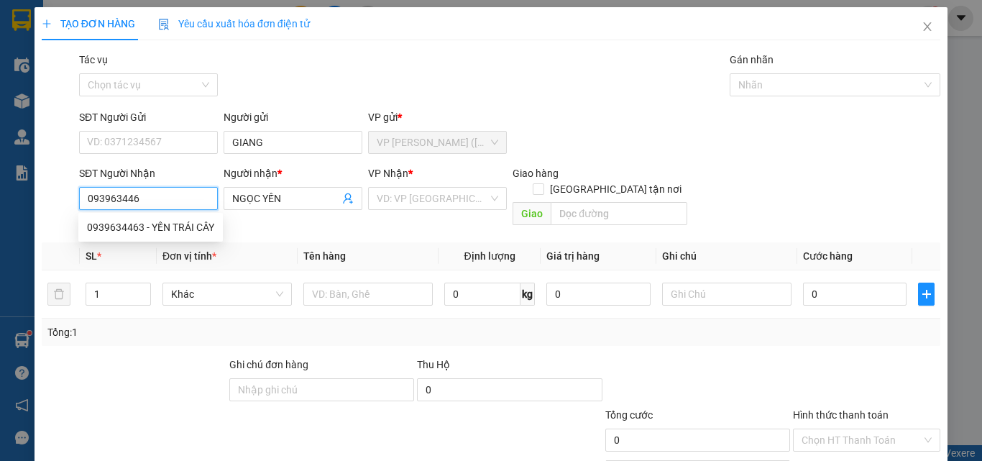
type input "0939634463"
click at [155, 226] on div "0939634463 - YẾN TRÁI CÂY" at bounding box center [150, 227] width 127 height 16
type input "YẾN TRÁI CÂY"
type input "60.000"
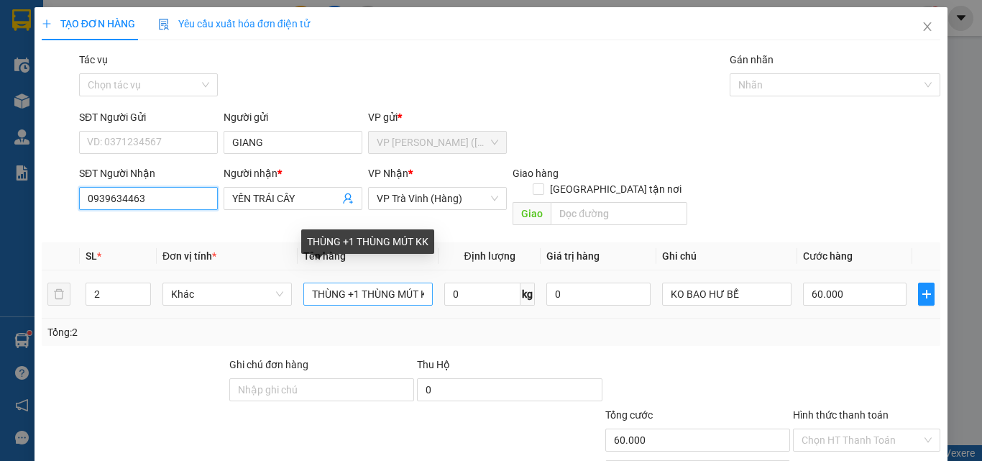
type input "0939634463"
click at [309, 283] on input "THÙNG +1 THÙNG MÚT KK" at bounding box center [367, 294] width 129 height 23
click at [393, 283] on input "1 KIỆN THÙNG +1 THÙNG MÚT KK" at bounding box center [367, 294] width 129 height 23
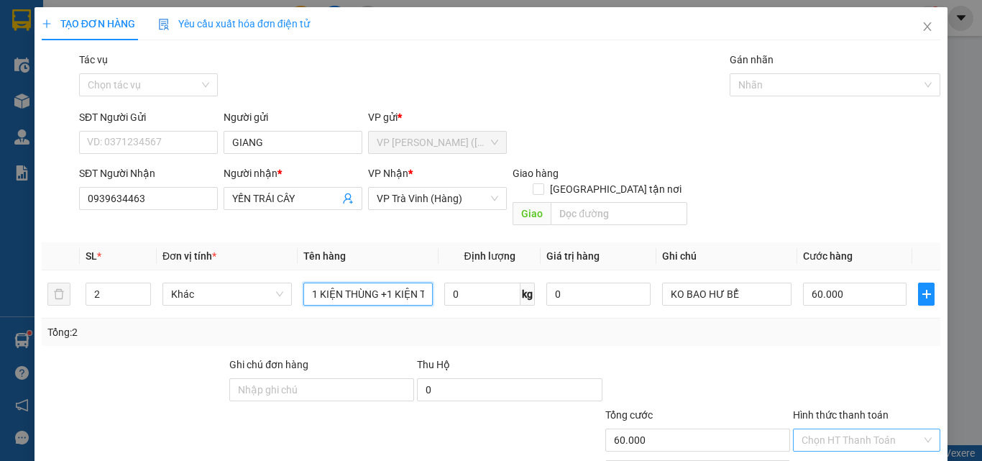
scroll to position [71, 0]
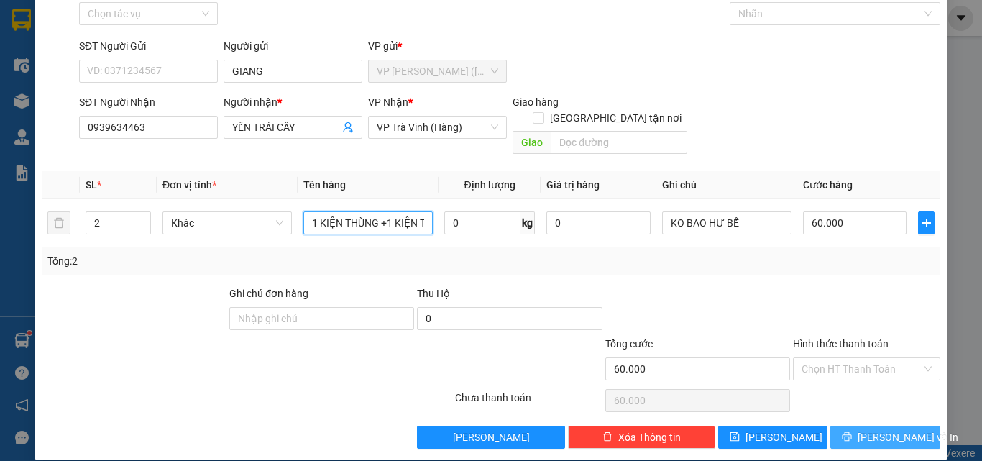
type input "1 KIỆN THÙNG +1 KIỆN THÙNG MÚT KK"
click at [876, 429] on span "[PERSON_NAME] và In" at bounding box center [908, 437] width 101 height 16
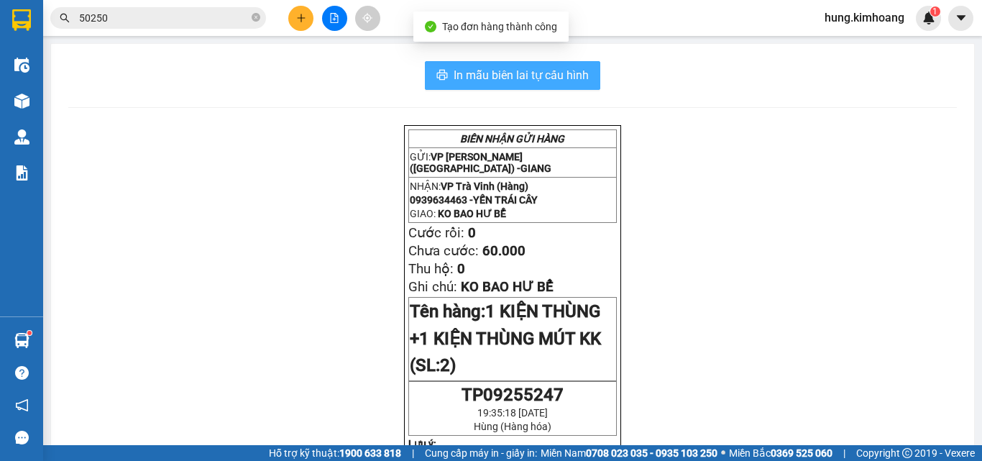
click at [561, 70] on span "In mẫu biên lai tự cấu hình" at bounding box center [521, 75] width 135 height 18
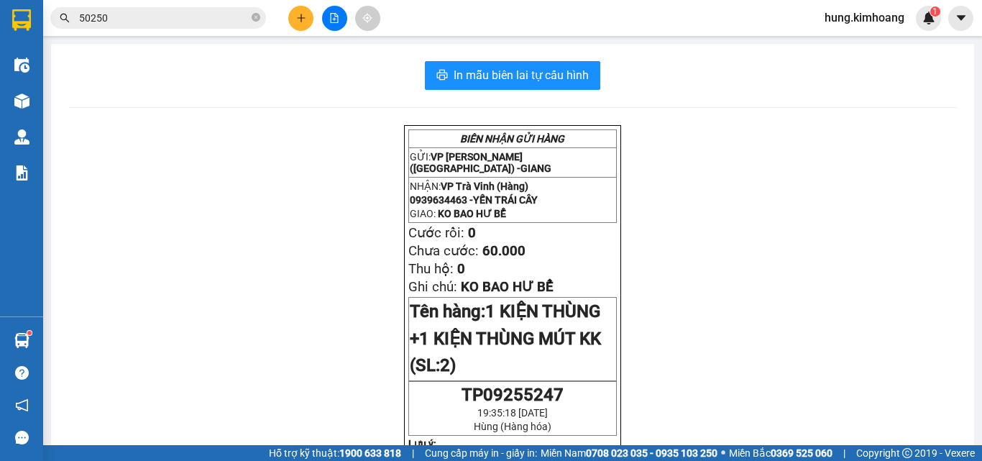
click at [301, 19] on icon "plus" at bounding box center [301, 18] width 1 height 8
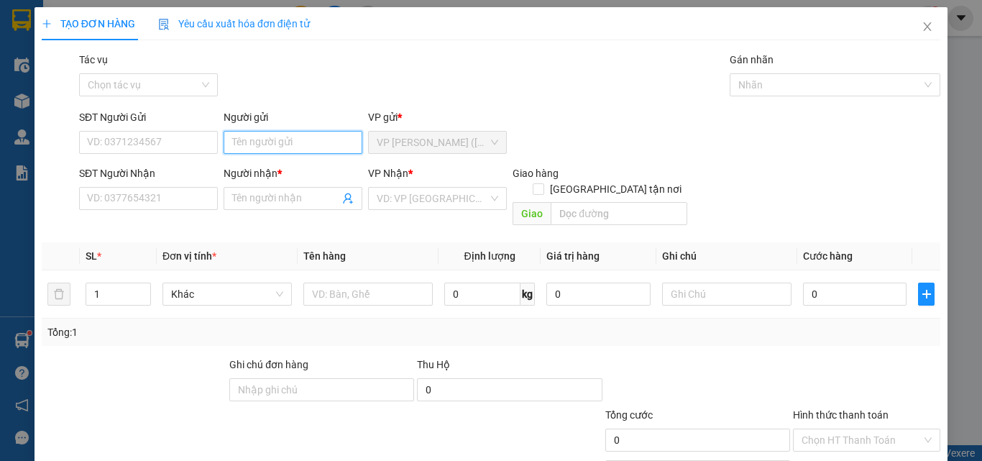
click at [259, 142] on input "Người gửi" at bounding box center [293, 142] width 139 height 23
type input "LABO THIÊN NHIÊN"
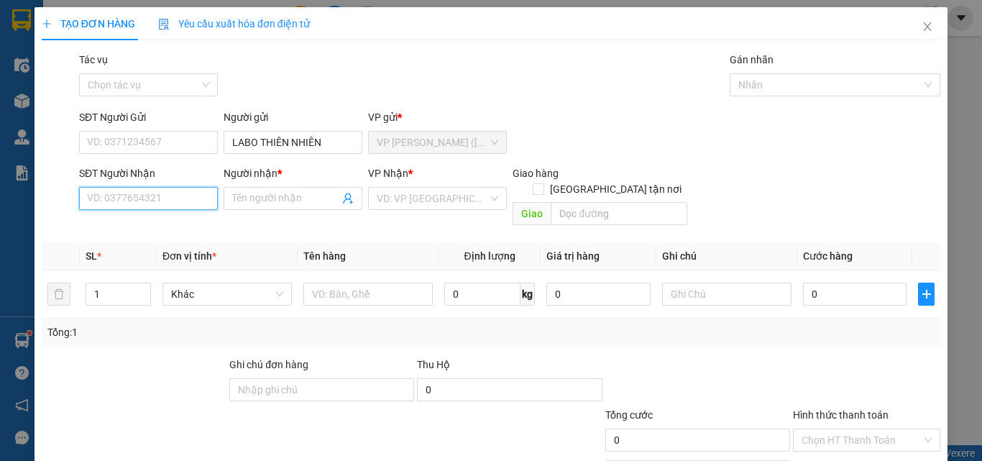
click at [176, 197] on input "SĐT Người Nhận" at bounding box center [148, 198] width 139 height 23
click at [166, 226] on div "0979392244 - HỮU" at bounding box center [147, 227] width 120 height 16
type input "0979392244"
type input "HỮU"
type input "35.000"
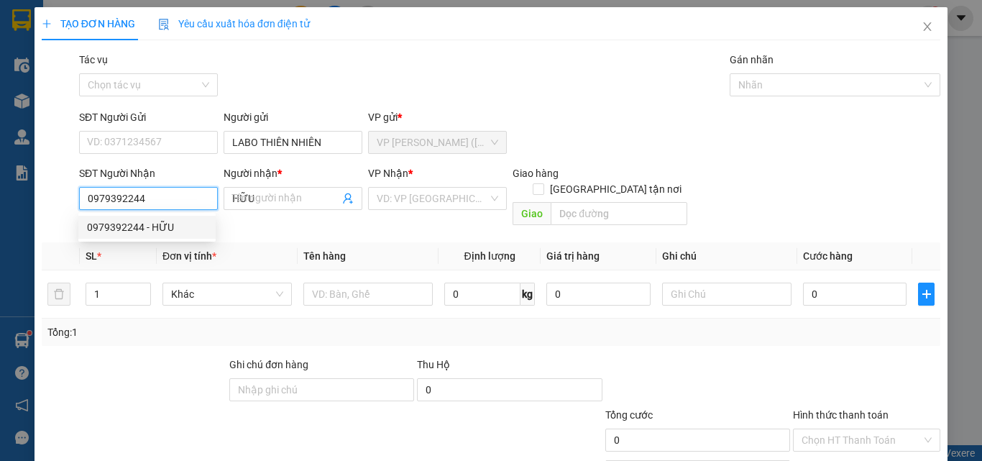
type input "35.000"
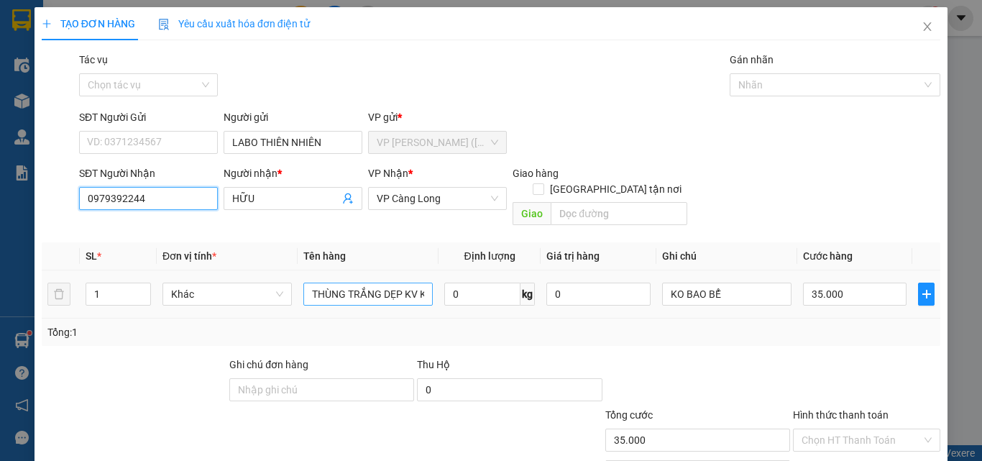
type input "0979392244"
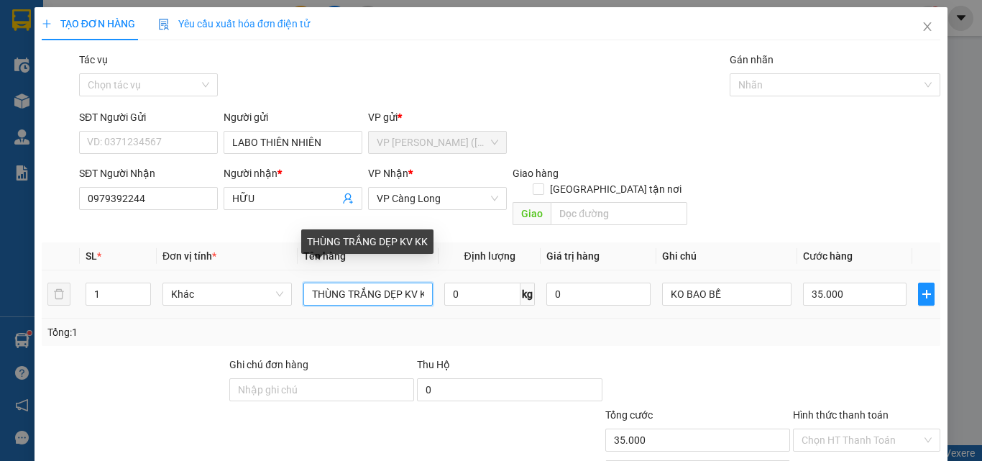
click at [411, 283] on input "THÙNG TRẮNG DẸP KV KK" at bounding box center [367, 294] width 129 height 23
type input "THÙ KK"
drag, startPoint x: 278, startPoint y: 231, endPoint x: 240, endPoint y: 239, distance: 38.1
click at [242, 243] on div "SL * Đơn vị tính * Tên hàng Định lượng Giá trị hàng Ghi chú Cước hàng 1 Khác TH…" at bounding box center [491, 294] width 899 height 104
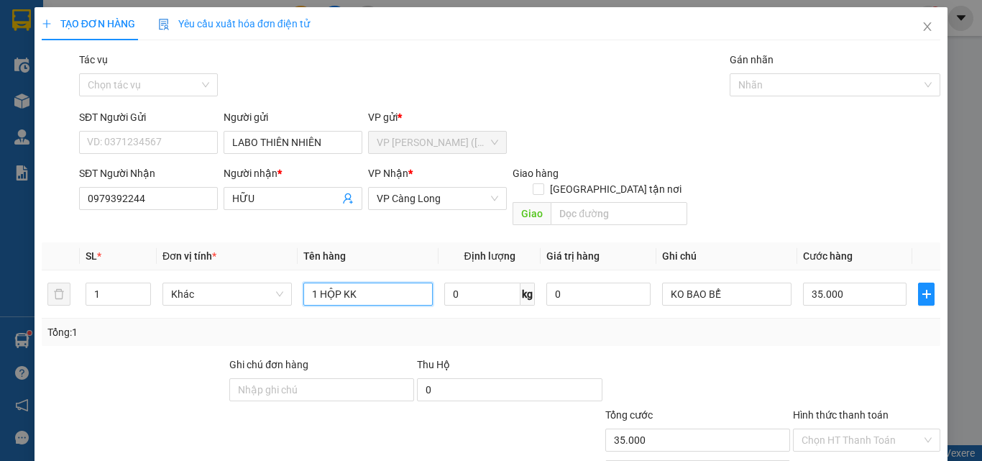
type input "1 HỘP KK"
click at [840, 408] on div "Transit Pickup Surcharge Ids Transit Deliver Surcharge Ids Transit Deliver Surc…" at bounding box center [491, 286] width 899 height 468
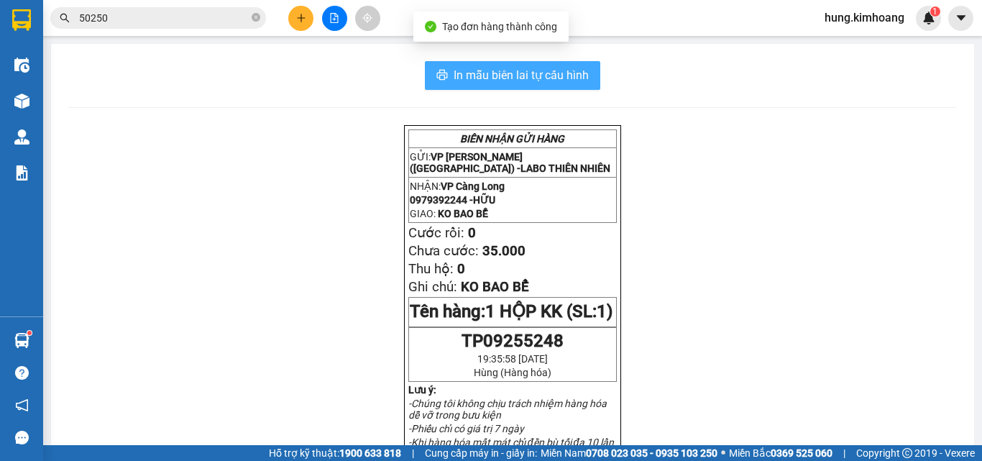
click at [533, 81] on span "In mẫu biên lai tự cấu hình" at bounding box center [521, 75] width 135 height 18
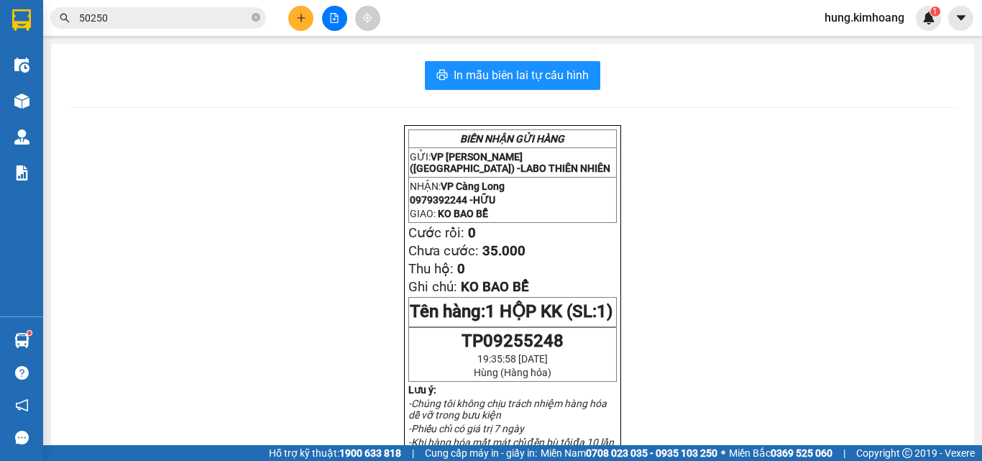
click at [297, 14] on icon "plus" at bounding box center [301, 18] width 10 height 10
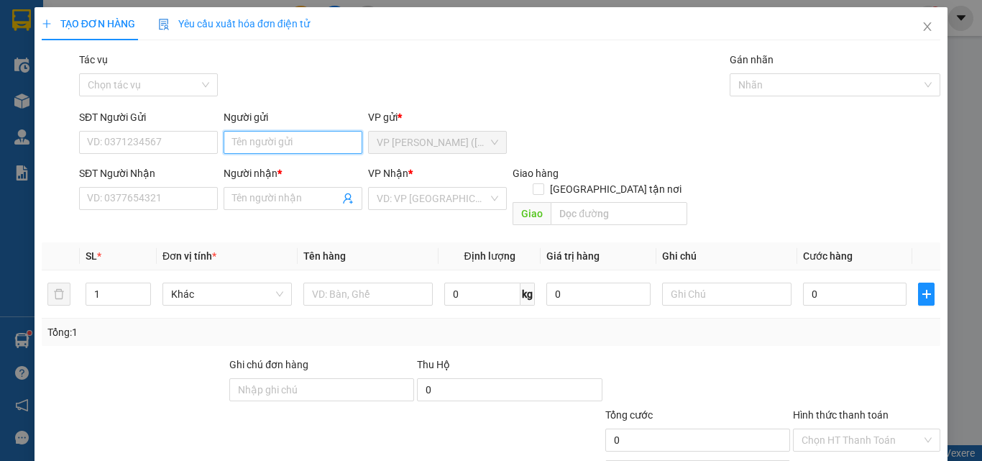
click at [249, 147] on input "Người gửi" at bounding box center [293, 142] width 139 height 23
type input "HẬU"
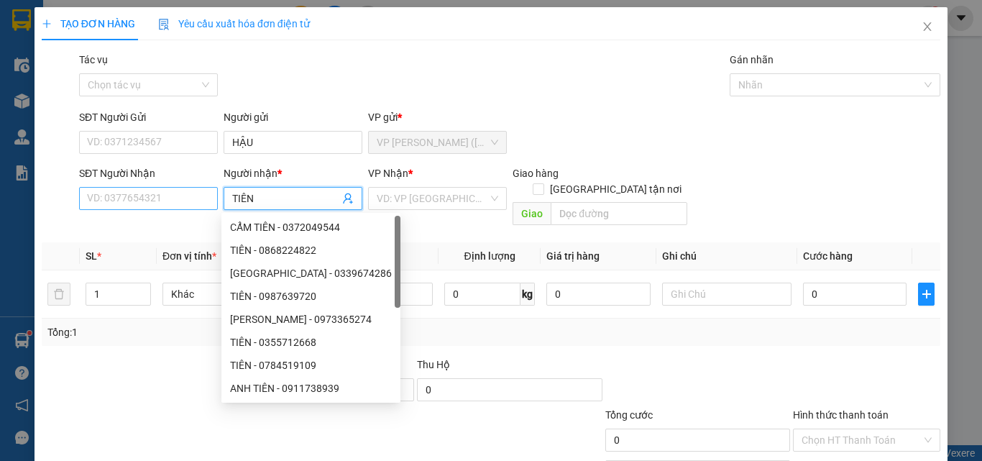
type input "TIÊN"
click at [182, 197] on input "SĐT Người Nhận" at bounding box center [148, 198] width 139 height 23
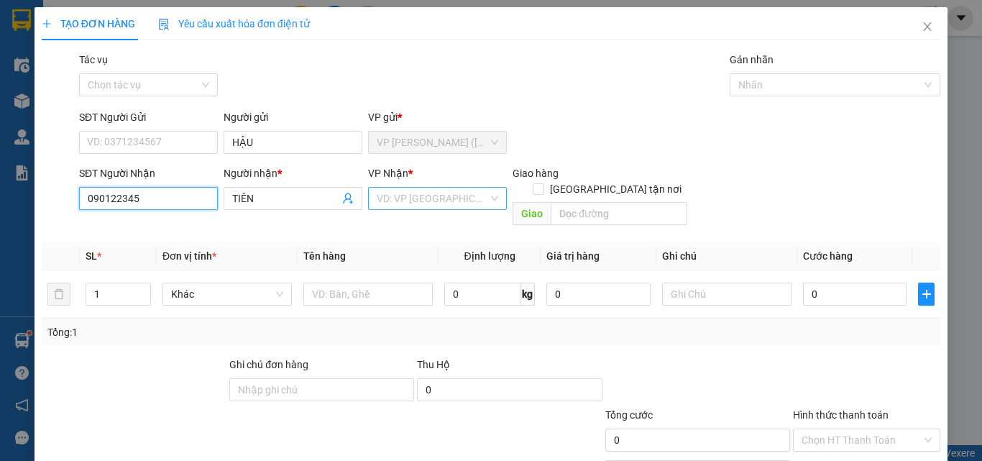
type input "0901223455"
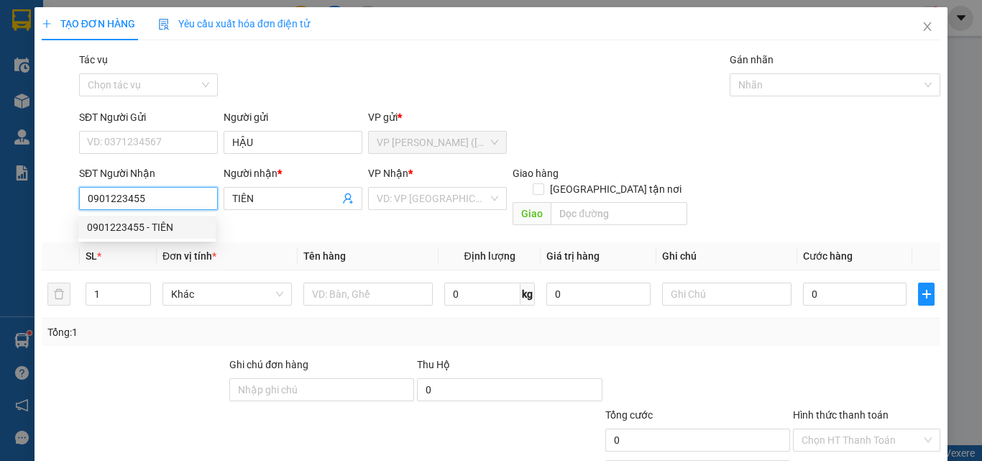
click at [157, 228] on div "0901223455 - TIÊN" at bounding box center [147, 227] width 120 height 16
type input "TIÊN"
type input "40.000"
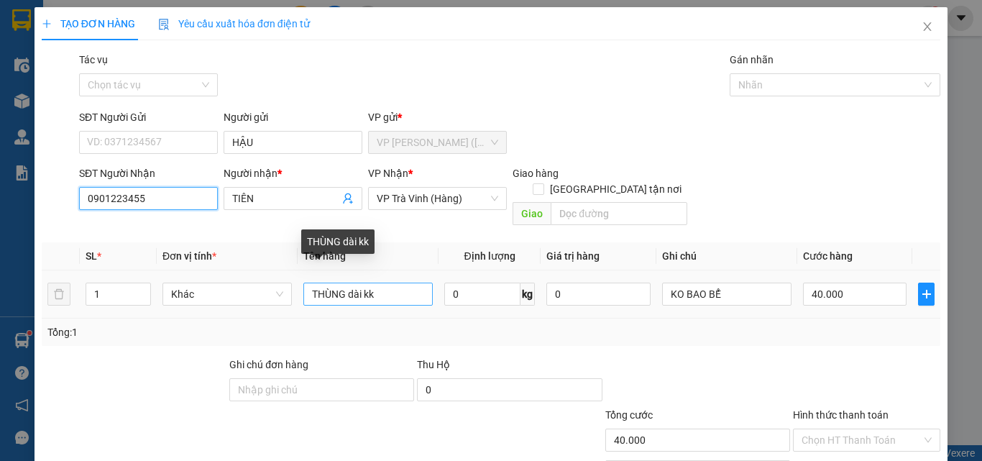
type input "0901223455"
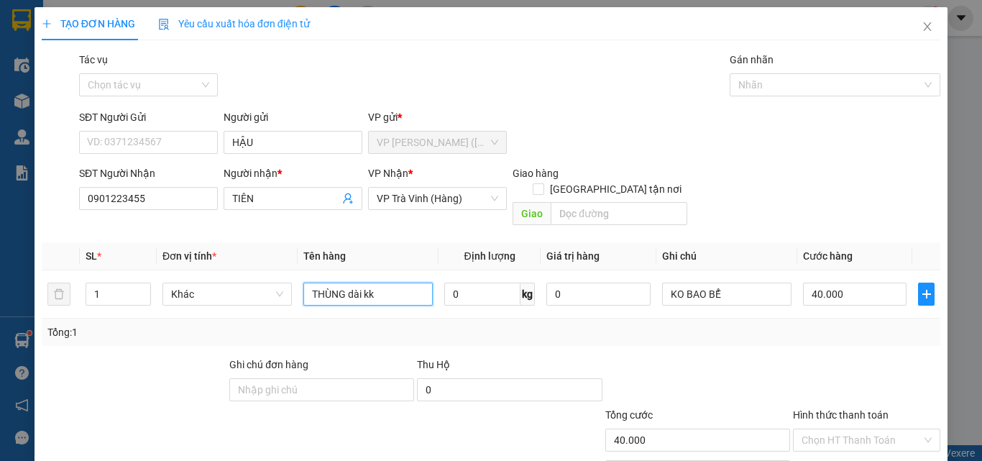
drag, startPoint x: 394, startPoint y: 277, endPoint x: 217, endPoint y: 316, distance: 181.1
click at [217, 316] on div "SL * Đơn vị tính * Tên hàng Định lượng Giá trị hàng Ghi chú Cước hàng 1 Khác TH…" at bounding box center [491, 294] width 899 height 104
type input "1 CỤC ĐEN KV KK"
click at [861, 283] on input "40.000" at bounding box center [855, 294] width 104 height 23
type input "2"
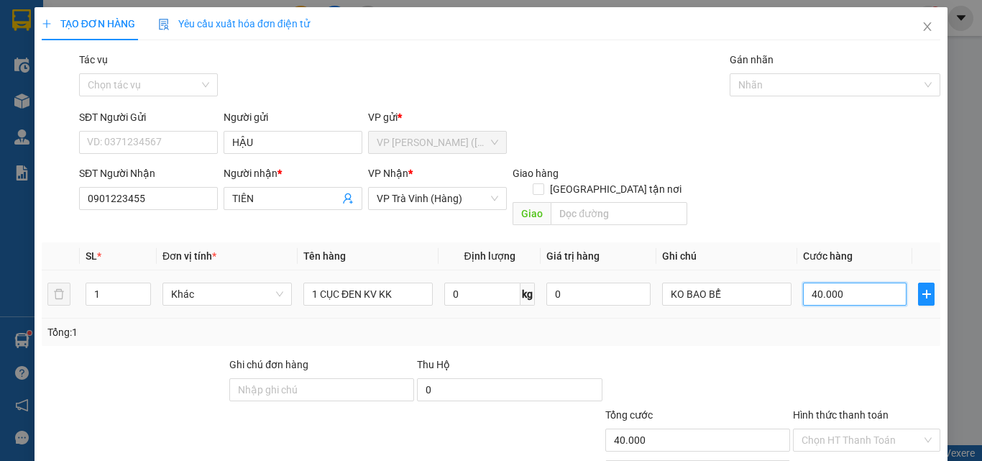
type input "2"
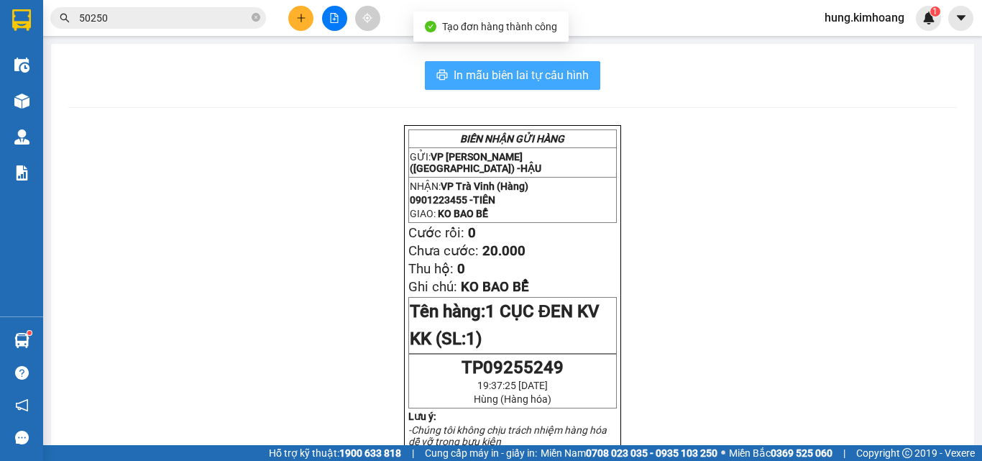
click at [579, 82] on span "In mẫu biên lai tự cấu hình" at bounding box center [521, 75] width 135 height 18
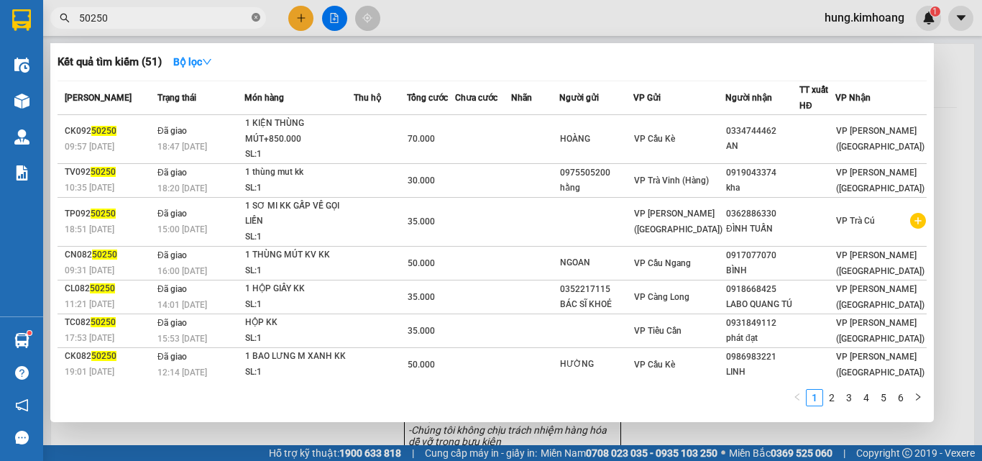
click at [257, 17] on icon "close-circle" at bounding box center [256, 17] width 9 height 9
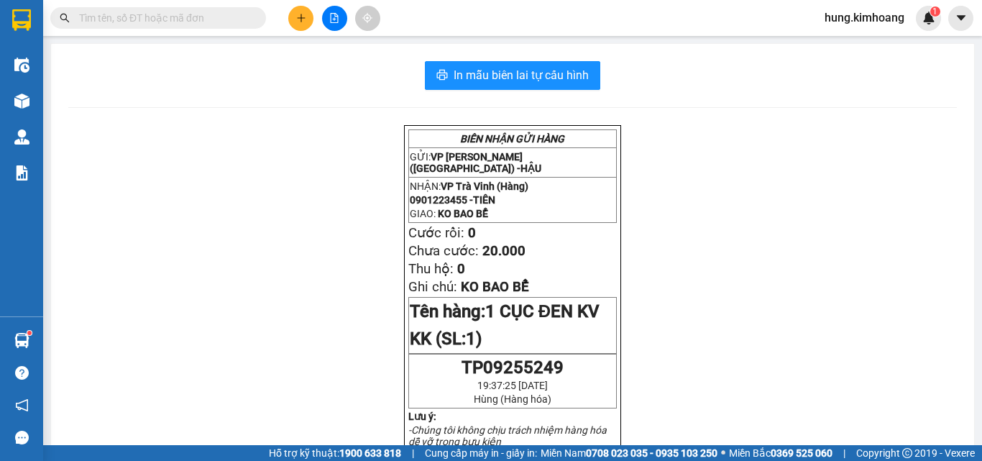
click at [191, 22] on input "text" at bounding box center [164, 18] width 170 height 16
click at [297, 17] on icon "plus" at bounding box center [301, 18] width 10 height 10
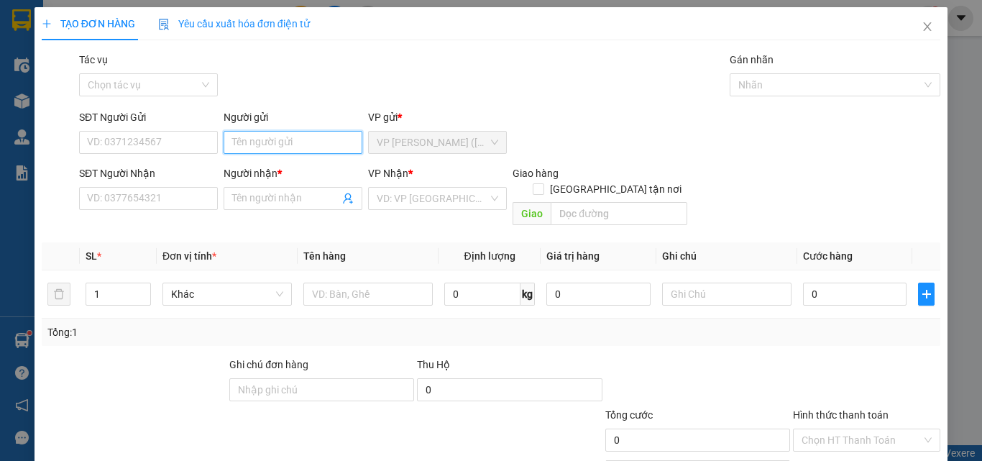
click at [261, 148] on input "Người gửi" at bounding box center [293, 142] width 139 height 23
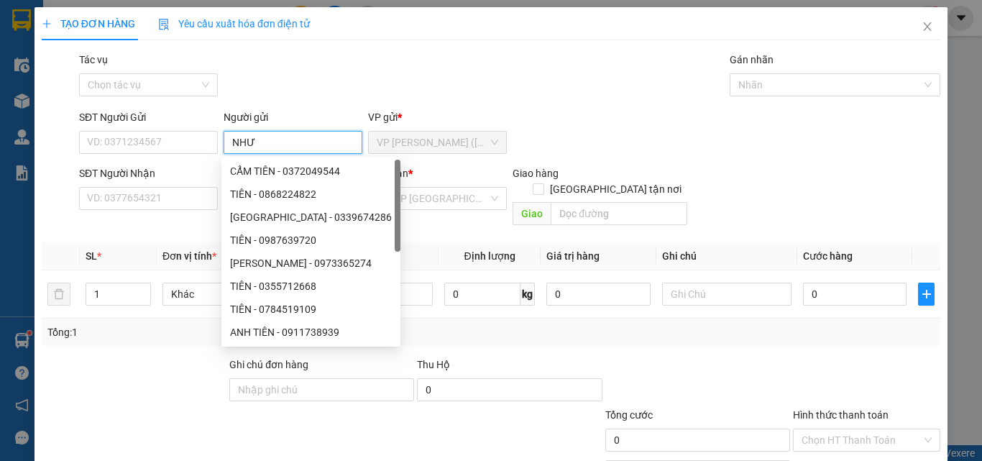
type input "NHƯ"
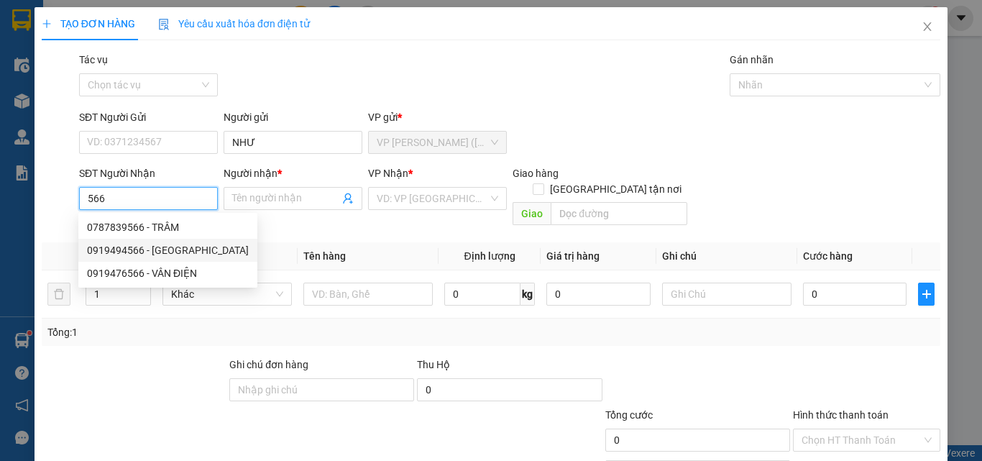
click at [175, 248] on div "0919494566 - [GEOGRAPHIC_DATA]" at bounding box center [168, 250] width 162 height 16
type input "0919494566"
type input "HỮU [DEMOGRAPHIC_DATA]"
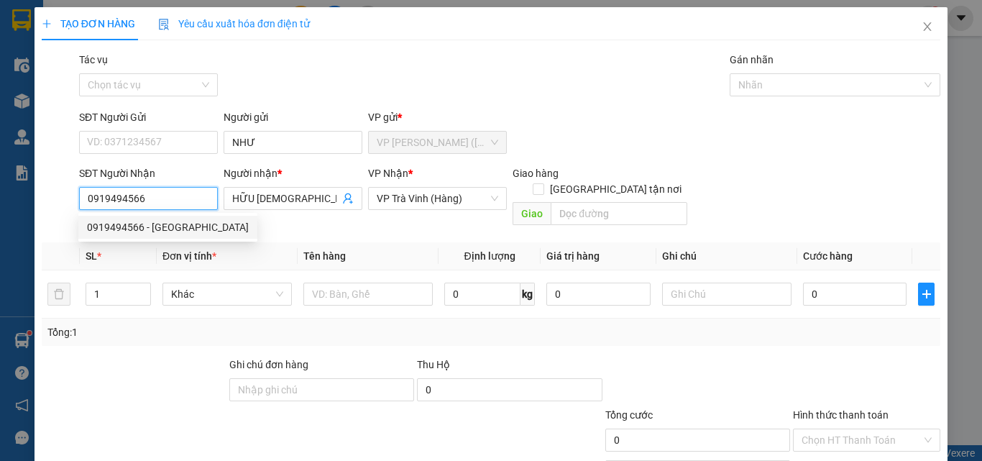
type input "60.000"
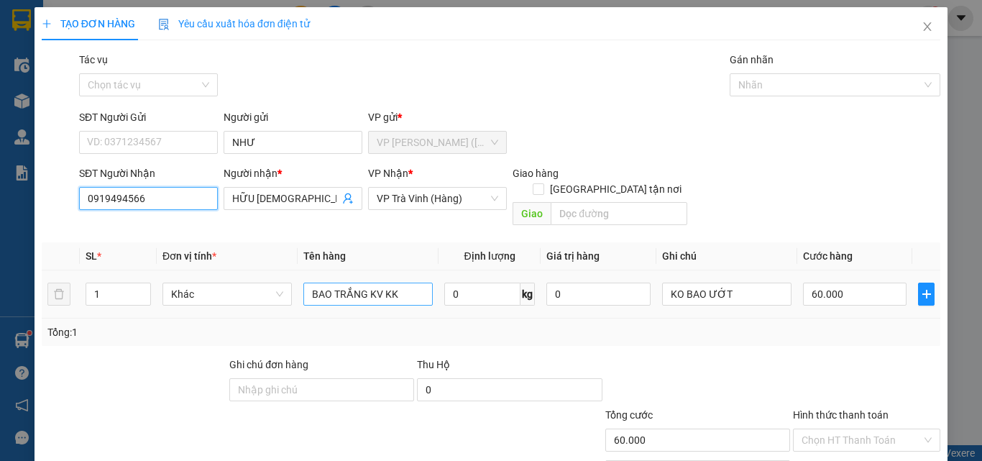
type input "0919494566"
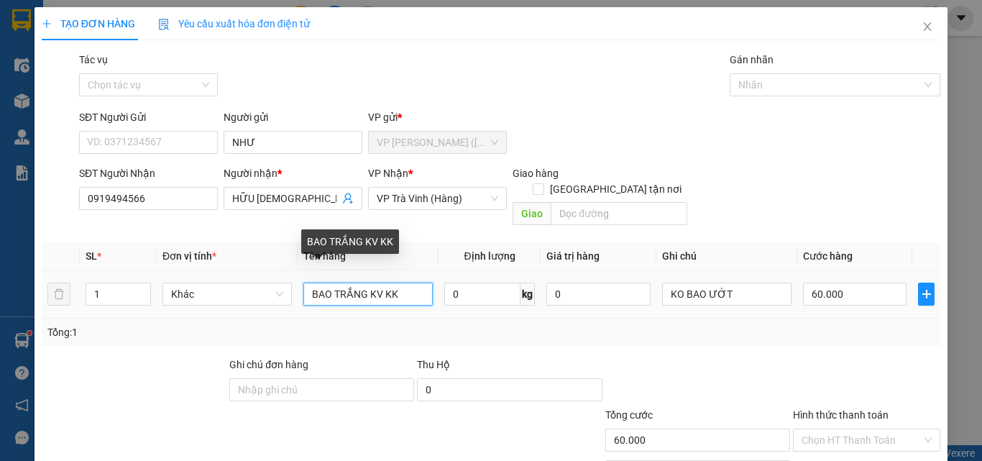
drag, startPoint x: 423, startPoint y: 285, endPoint x: 242, endPoint y: 302, distance: 182.6
click at [243, 302] on tr "1 Khác BAO TRẮNG KV KK 0 kg 0 KO BAO ƯỚT 60.000" at bounding box center [491, 294] width 899 height 48
type input "1 CỤC KV KK"
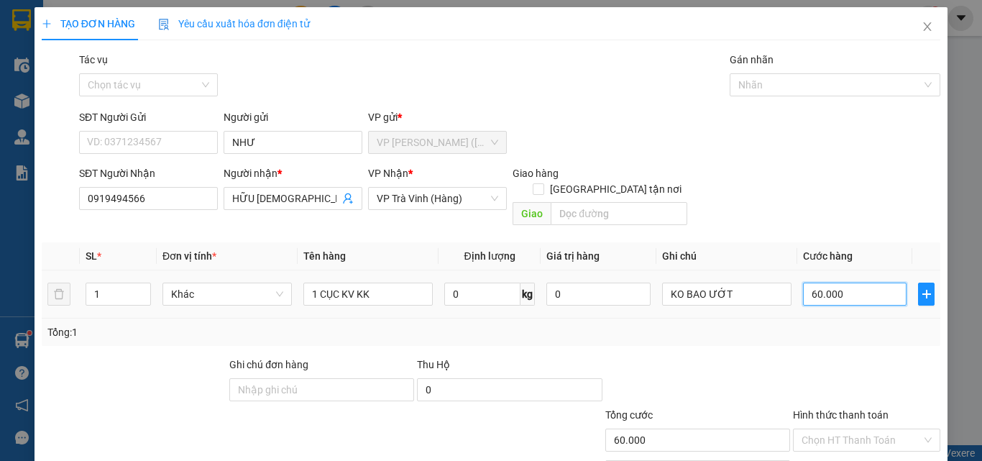
drag, startPoint x: 875, startPoint y: 280, endPoint x: 876, endPoint y: 272, distance: 7.2
click at [875, 283] on input "60.000" at bounding box center [855, 294] width 104 height 23
type input "3"
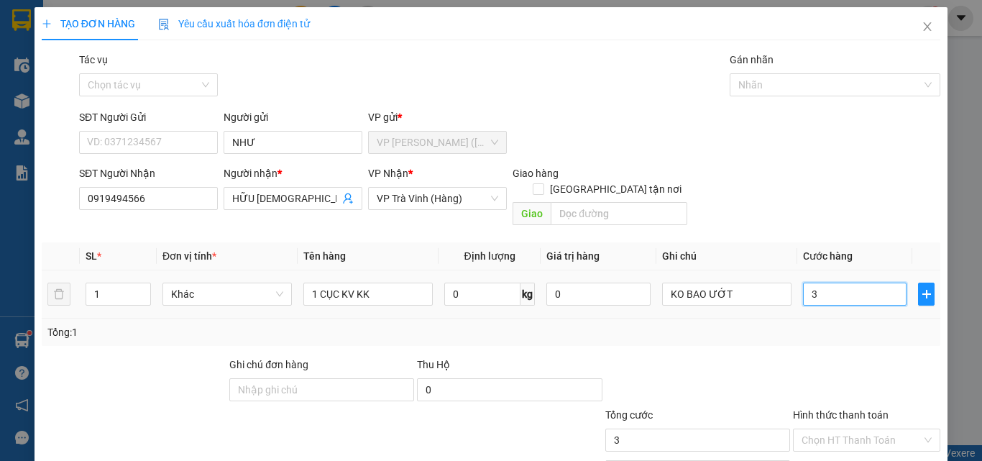
type input "30"
type input "30.000"
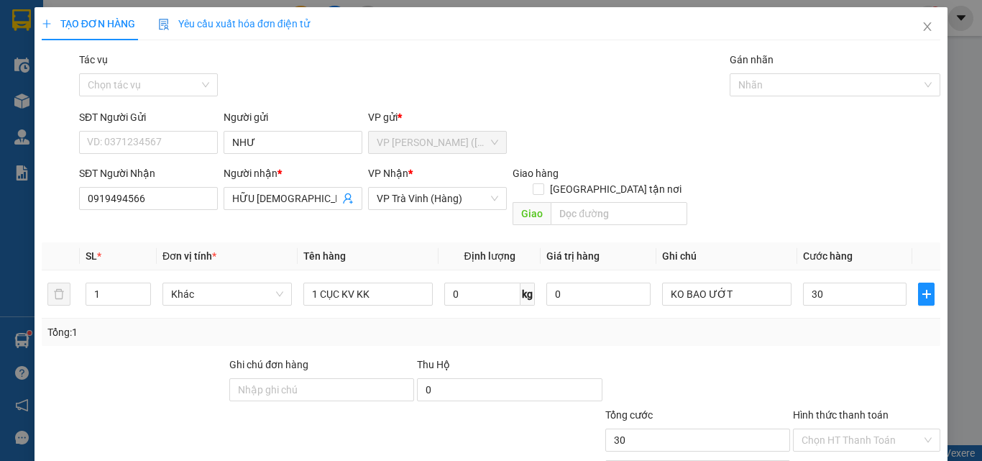
type input "30.000"
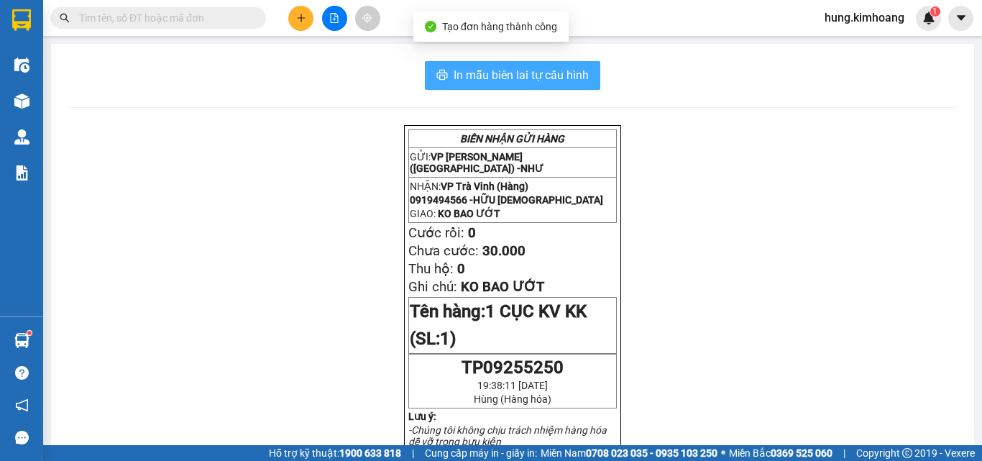
click at [559, 69] on span "In mẫu biên lai tự cấu hình" at bounding box center [521, 75] width 135 height 18
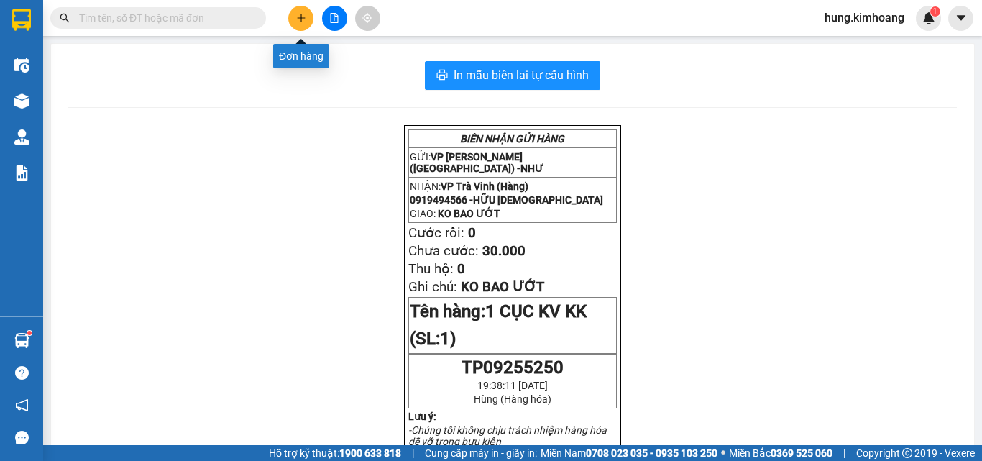
click at [302, 20] on icon "plus" at bounding box center [301, 18] width 10 height 10
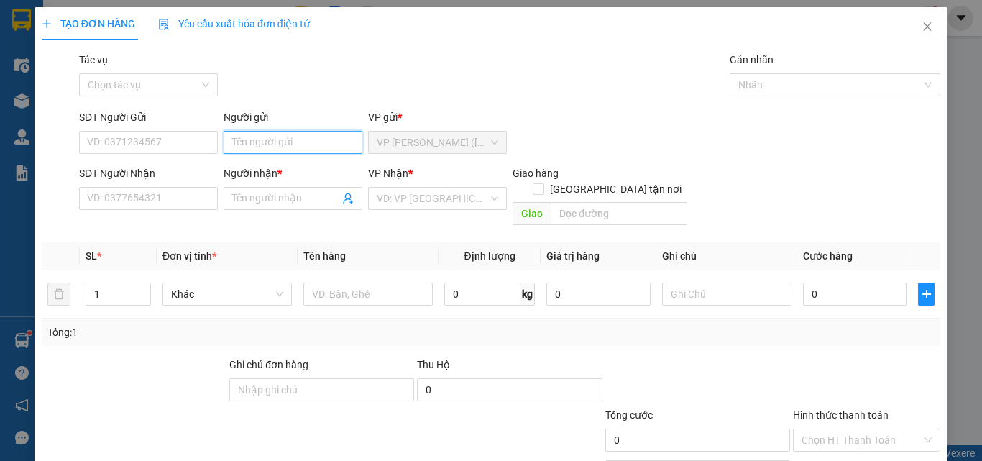
drag, startPoint x: 285, startPoint y: 147, endPoint x: 285, endPoint y: 139, distance: 7.9
click at [285, 145] on input "Người gửi" at bounding box center [293, 142] width 139 height 23
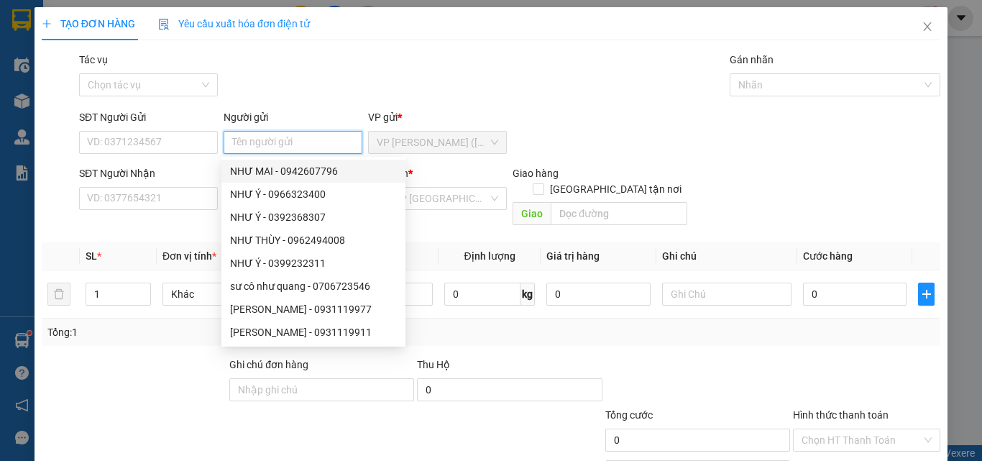
click at [285, 139] on input "Người gửi" at bounding box center [293, 142] width 139 height 23
type input "THY"
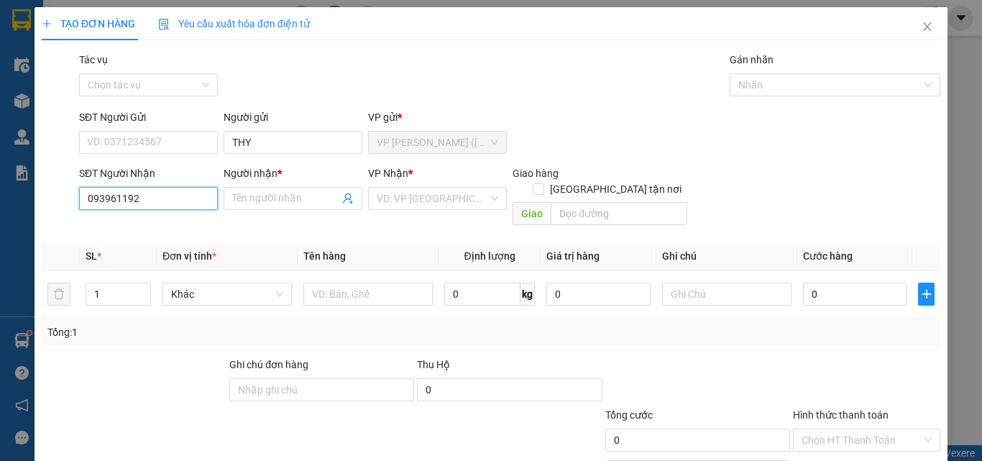
type input "0939611928"
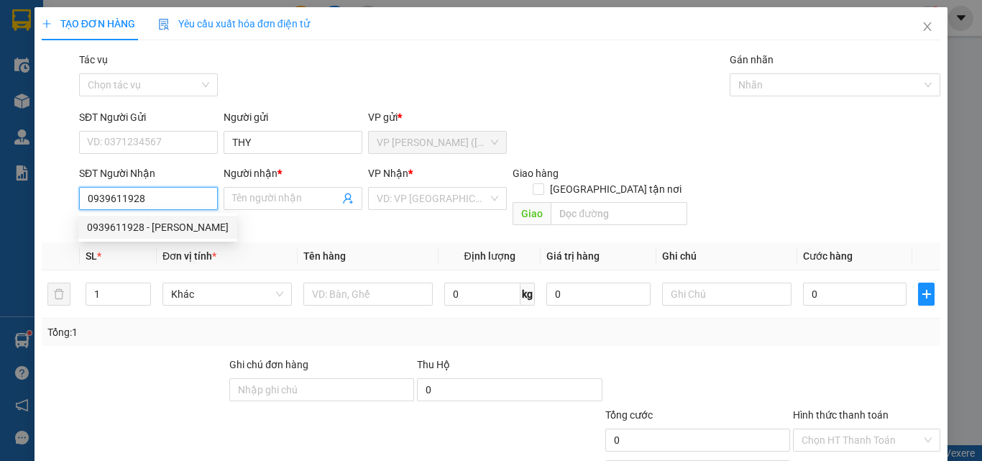
click at [182, 224] on div "0939611928 - [PERSON_NAME]" at bounding box center [158, 227] width 142 height 16
type input "[PERSON_NAME]"
type input "30.000"
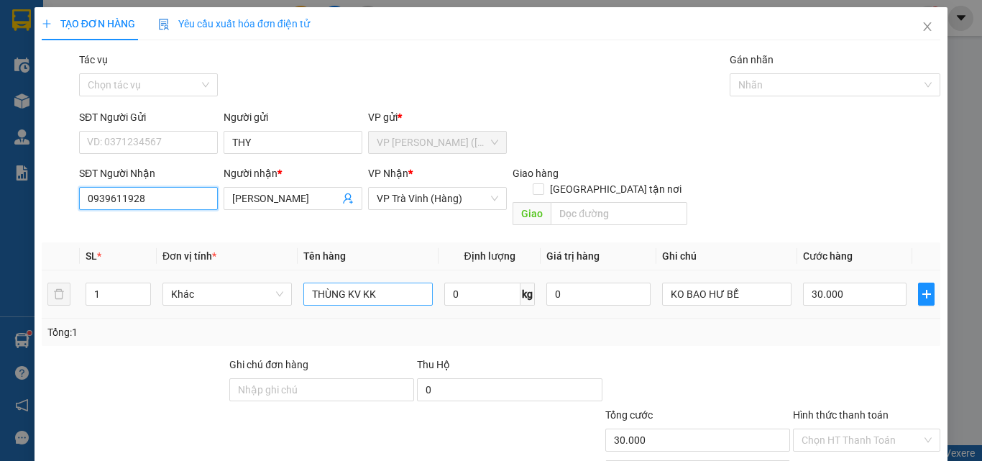
type input "0939611928"
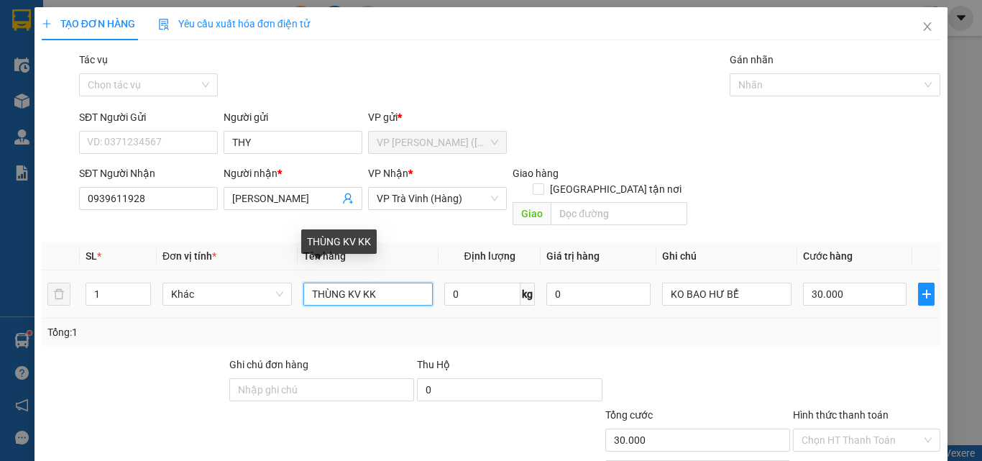
click at [389, 283] on input "THÙNG KV KK" at bounding box center [367, 294] width 129 height 23
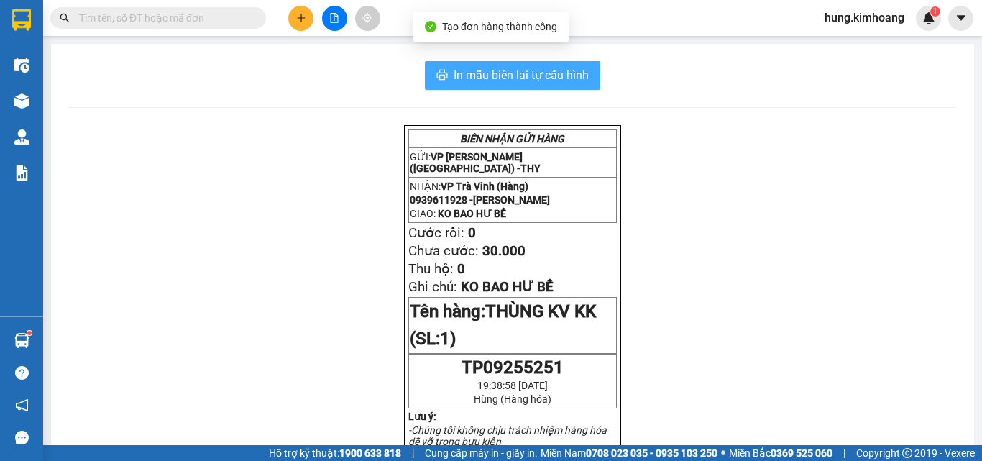
click at [567, 72] on span "In mẫu biên lai tự cấu hình" at bounding box center [521, 75] width 135 height 18
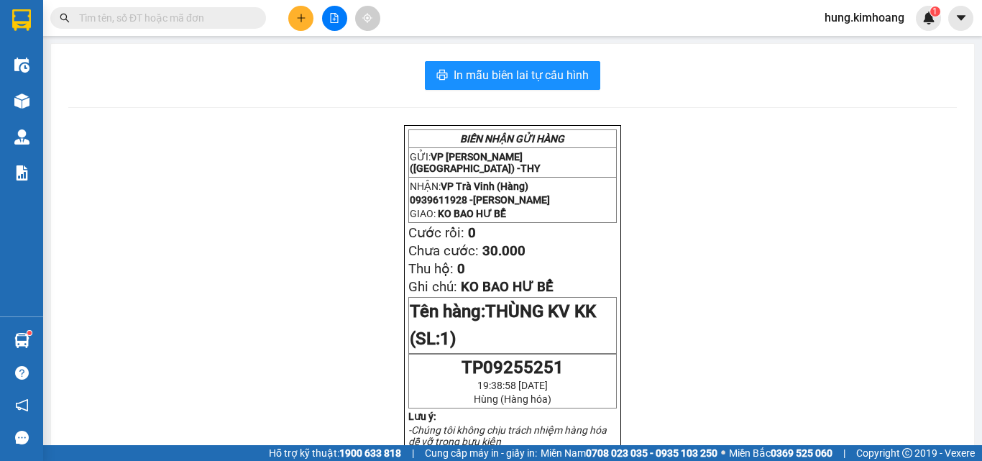
click at [132, 22] on input "text" at bounding box center [164, 18] width 170 height 16
click at [127, 22] on input "text" at bounding box center [164, 18] width 170 height 16
drag, startPoint x: 298, startPoint y: 20, endPoint x: 283, endPoint y: 35, distance: 20.8
click at [283, 35] on div "Kết quả tìm kiếm ( 51 ) Bộ lọc Mã ĐH Trạng thái Món hàng Thu hộ Tổng cước Chưa …" at bounding box center [491, 18] width 982 height 36
click at [303, 23] on button at bounding box center [300, 18] width 25 height 25
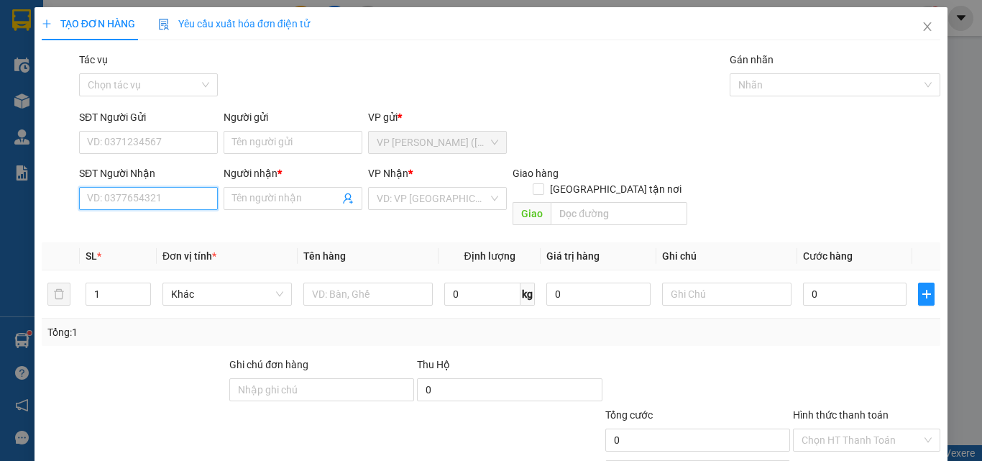
click at [154, 196] on input "SĐT Người Nhận" at bounding box center [148, 198] width 139 height 23
type input "0939338383"
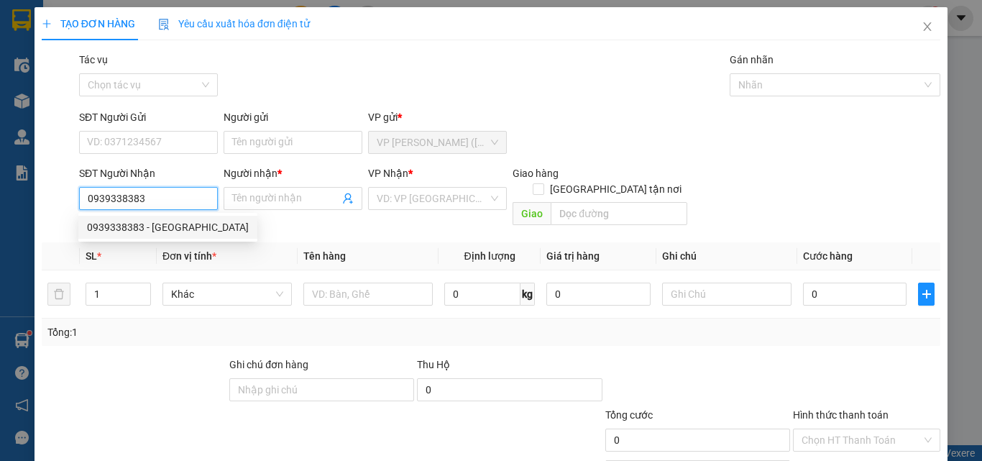
click at [177, 216] on div "0939338383 - [GEOGRAPHIC_DATA]" at bounding box center [167, 227] width 179 height 23
type input "[PERSON_NAME]"
type input "60.000"
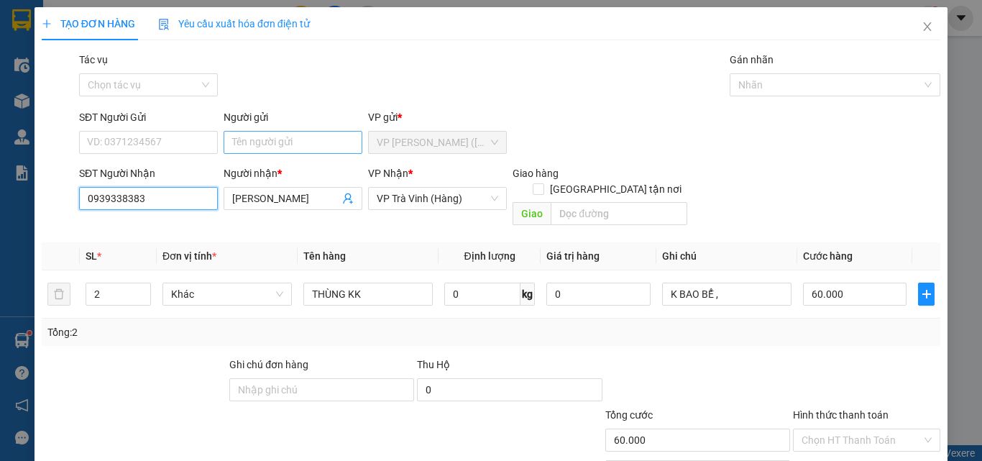
type input "0939338383"
click at [289, 142] on input "Người gửi" at bounding box center [293, 142] width 139 height 23
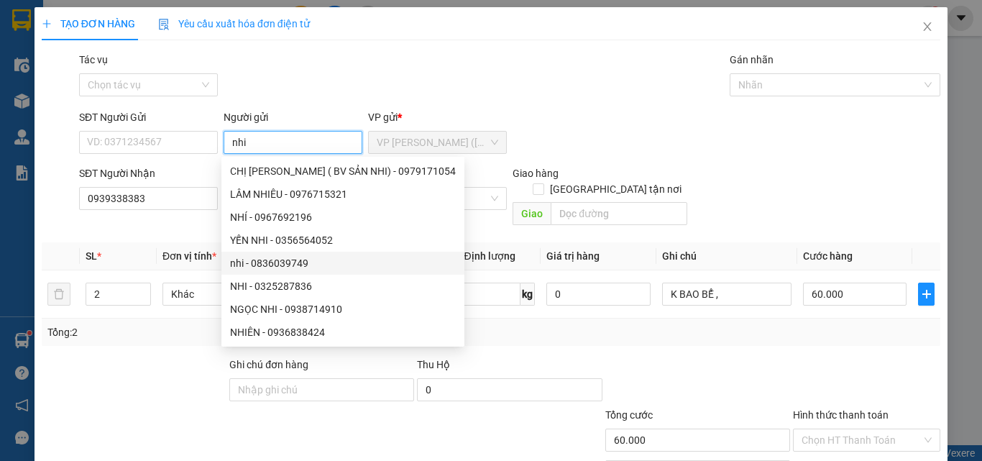
type input "nhi"
click at [231, 407] on div at bounding box center [171, 432] width 263 height 50
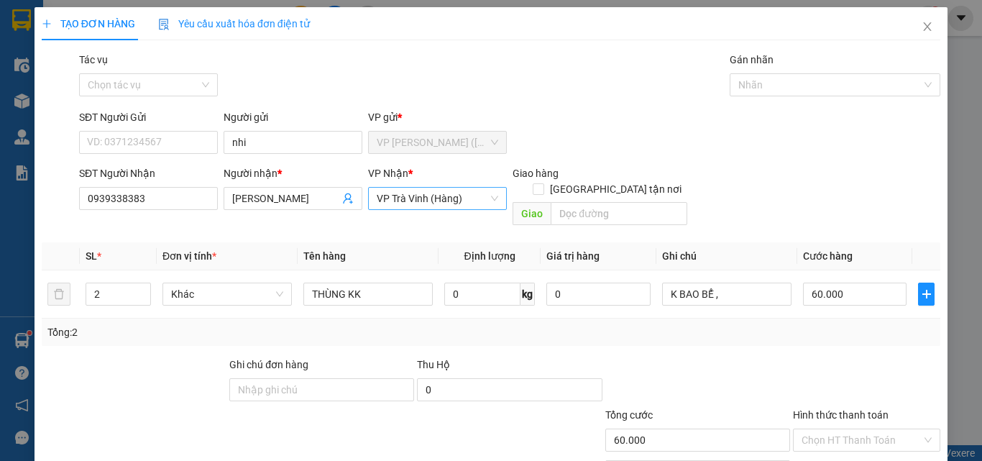
click at [394, 203] on span "VP Trà Vinh (Hàng)" at bounding box center [437, 199] width 121 height 22
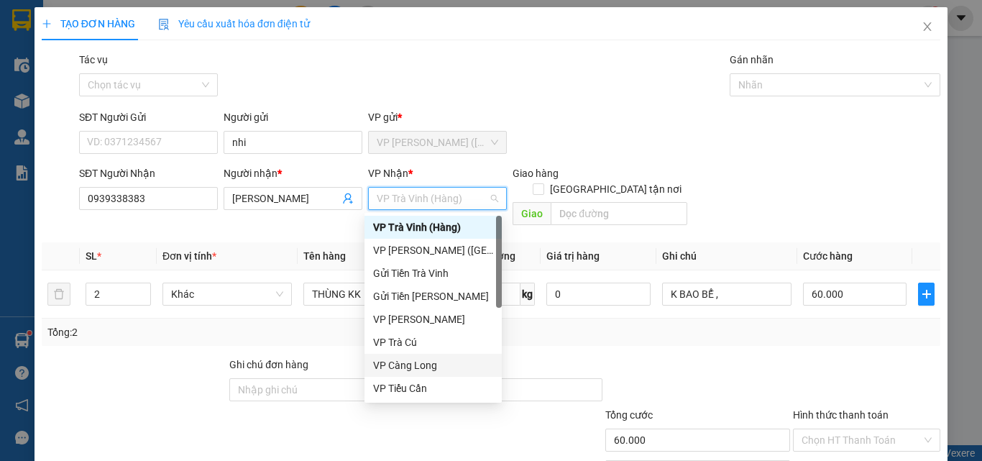
click at [421, 360] on div "VP Càng Long" at bounding box center [433, 365] width 120 height 16
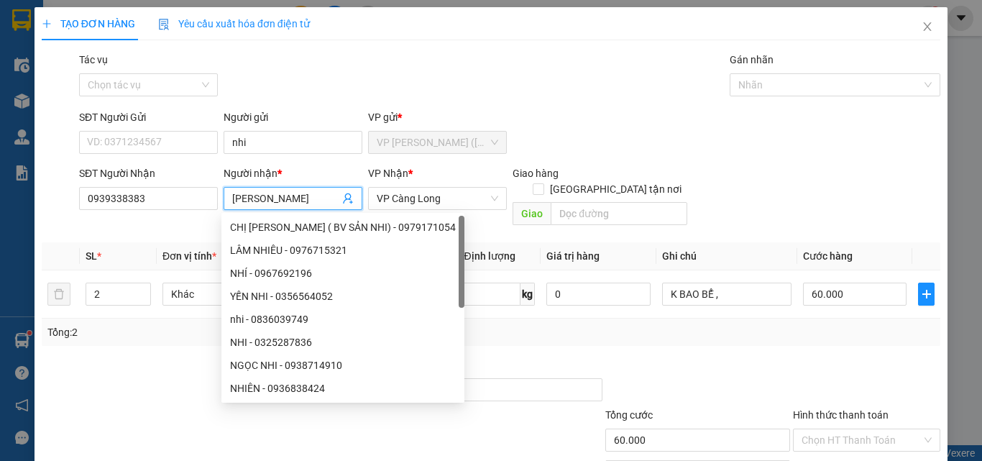
drag, startPoint x: 295, startPoint y: 203, endPoint x: 191, endPoint y: 213, distance: 103.9
click at [198, 211] on div "SĐT Người Nhận 0939338383 Người nhận * ANH SƠN VP Nhận * VP Càng Long Giao hàng…" at bounding box center [509, 198] width 867 height 66
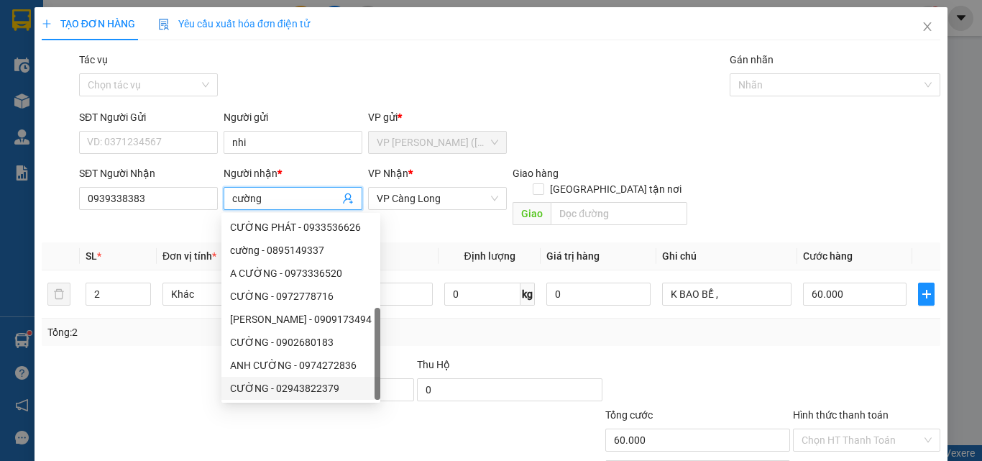
type input "cường"
click at [816, 185] on div "SĐT Người Nhận 0939338383 Người nhận * cường VP Nhận * VP Càng Long Giao hàng G…" at bounding box center [509, 198] width 867 height 66
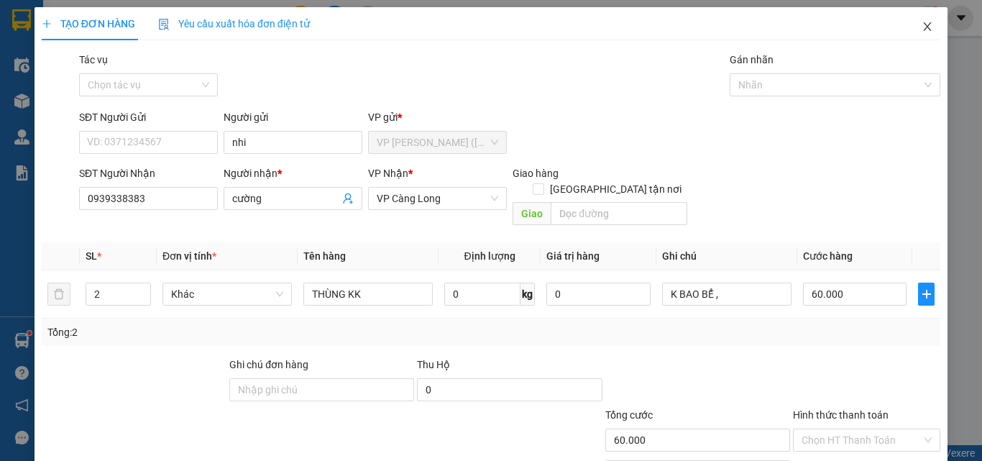
click at [926, 26] on span "Close" at bounding box center [927, 27] width 40 height 40
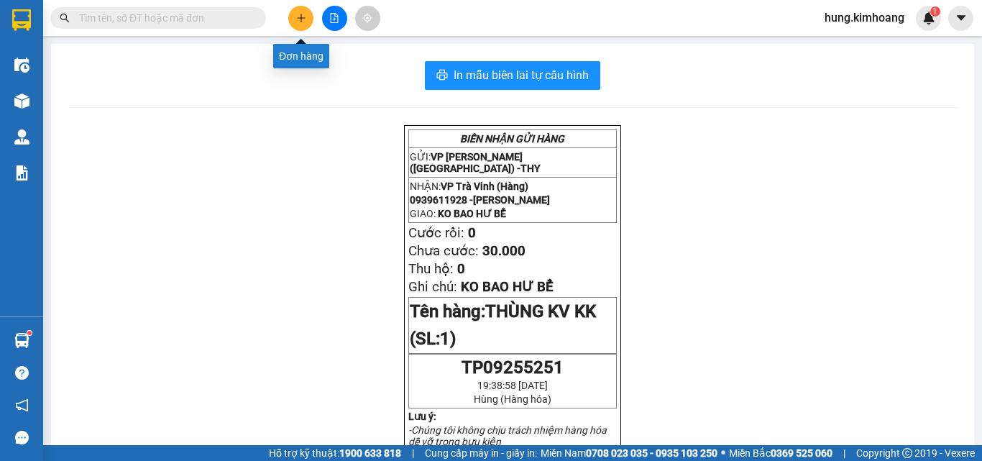
click at [303, 12] on button at bounding box center [300, 18] width 25 height 25
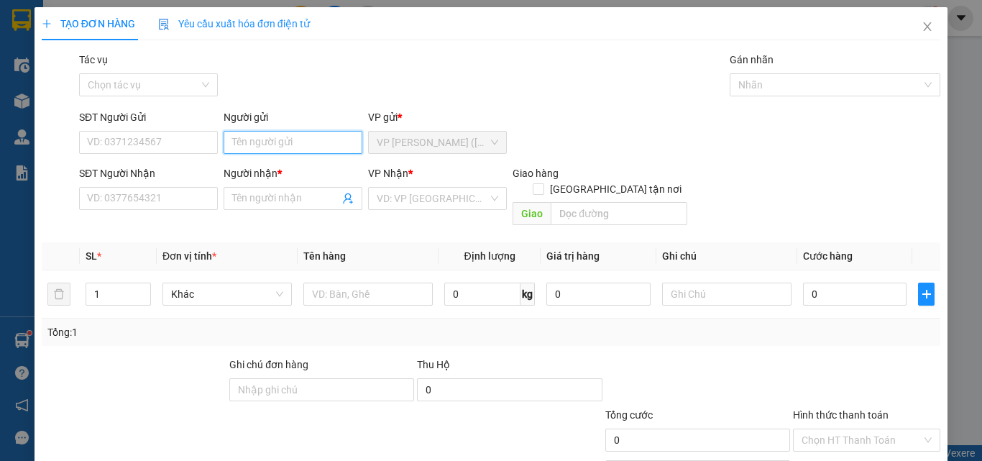
click at [244, 147] on input "Người gửi" at bounding box center [293, 142] width 139 height 23
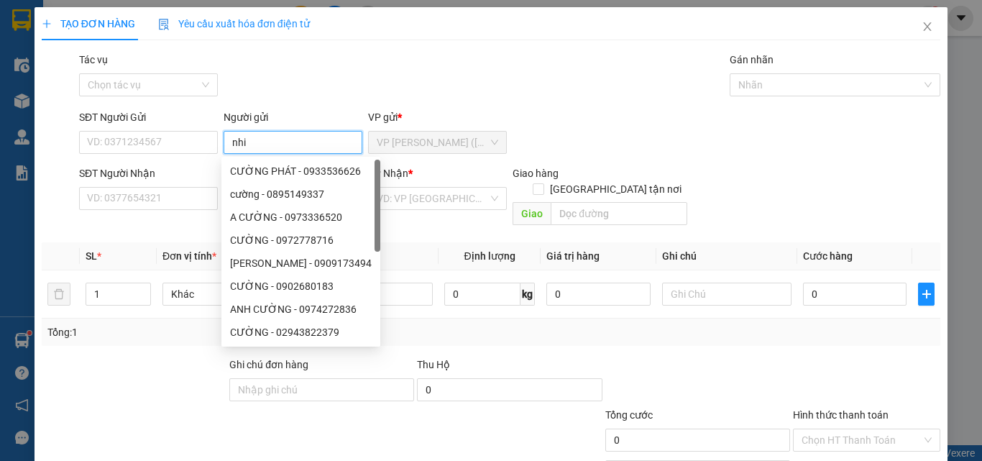
type input "nhi"
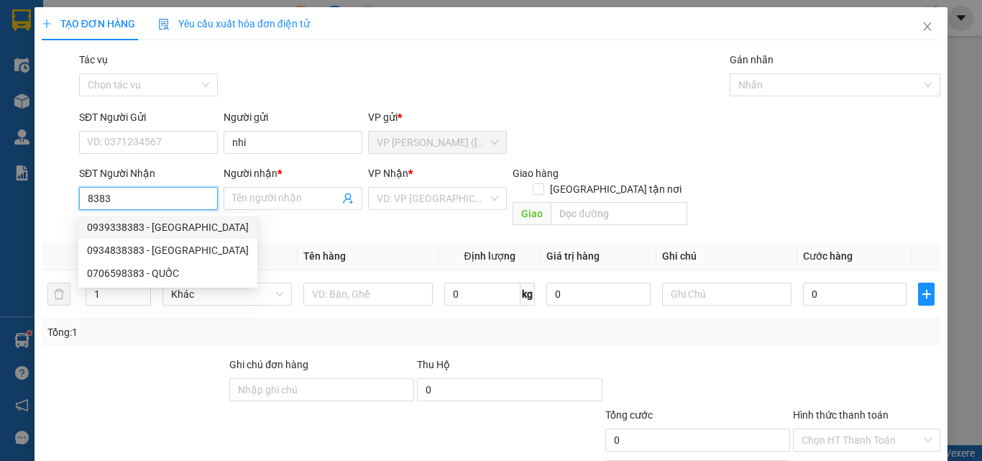
click at [188, 226] on div "0939338383 - [GEOGRAPHIC_DATA]" at bounding box center [168, 227] width 162 height 16
type input "0939338383"
type input "[PERSON_NAME]"
type input "60.000"
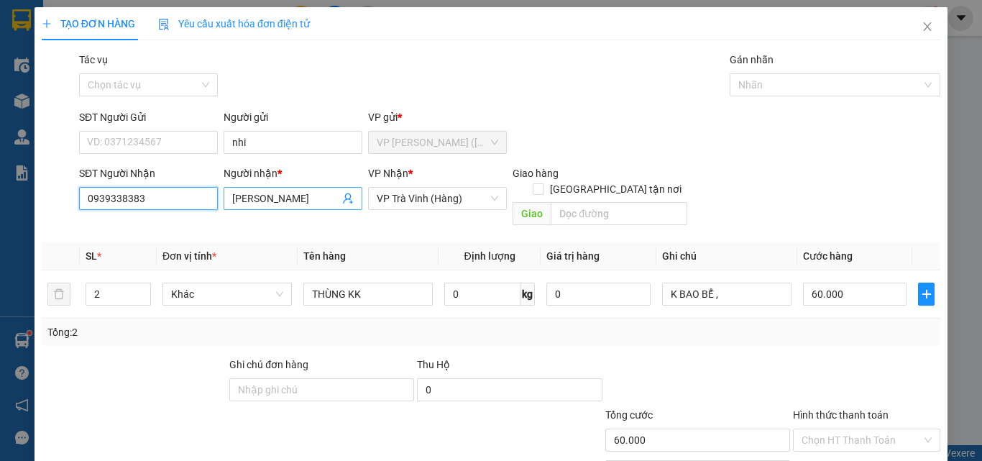
type input "0939338383"
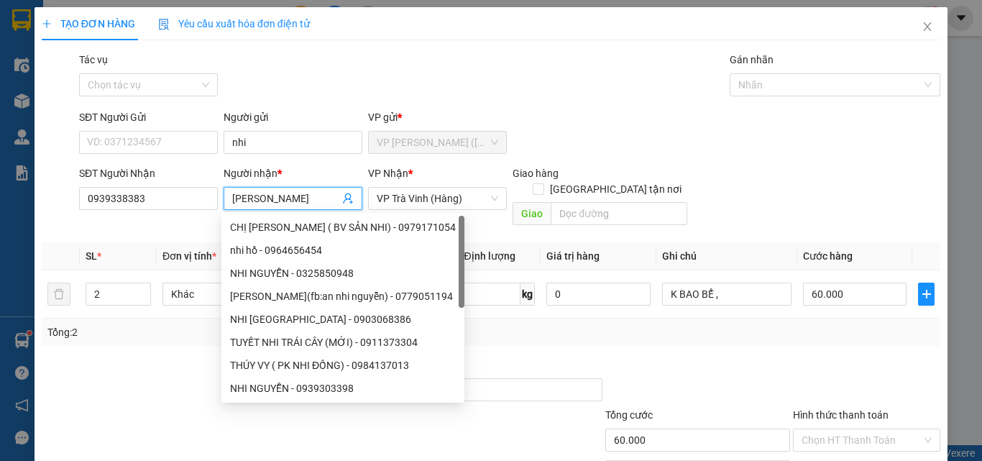
drag, startPoint x: 293, startPoint y: 197, endPoint x: 210, endPoint y: 214, distance: 84.5
click at [215, 214] on div "SĐT Người Nhận 0939338383 Người nhận * ANH SƠN VP Nhận * VP Trà Vinh (Hàng) Gia…" at bounding box center [509, 198] width 867 height 66
click at [432, 191] on span "VP Trà Vinh (Hàng)" at bounding box center [437, 199] width 121 height 22
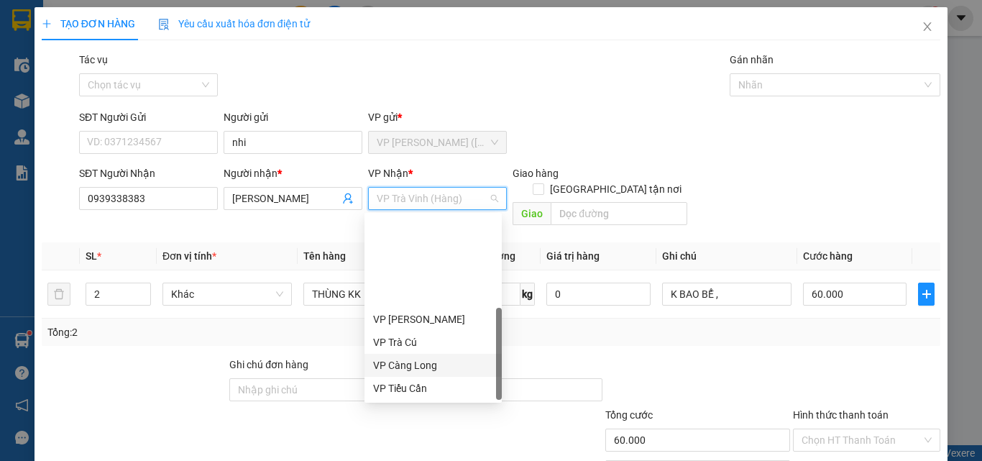
click at [436, 357] on div "VP Càng Long" at bounding box center [433, 365] width 120 height 16
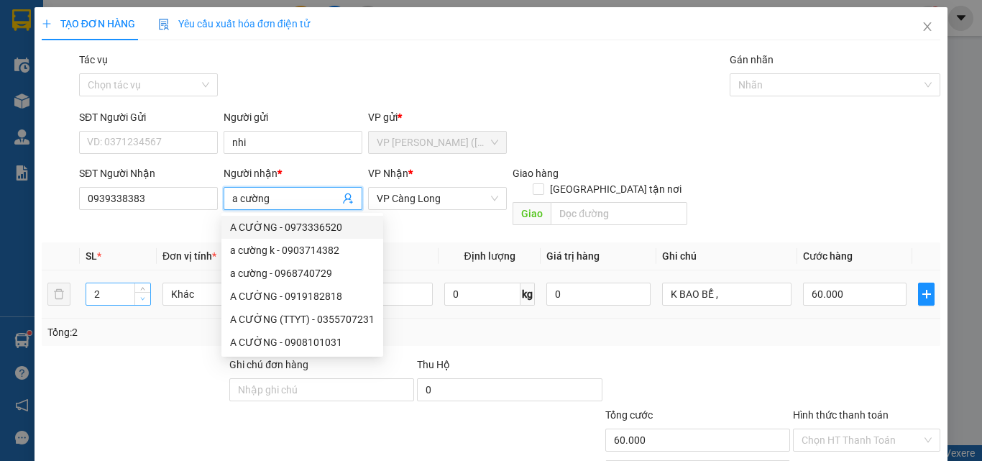
type input "a cường"
type input "1"
click at [140, 296] on icon "down" at bounding box center [142, 298] width 5 height 5
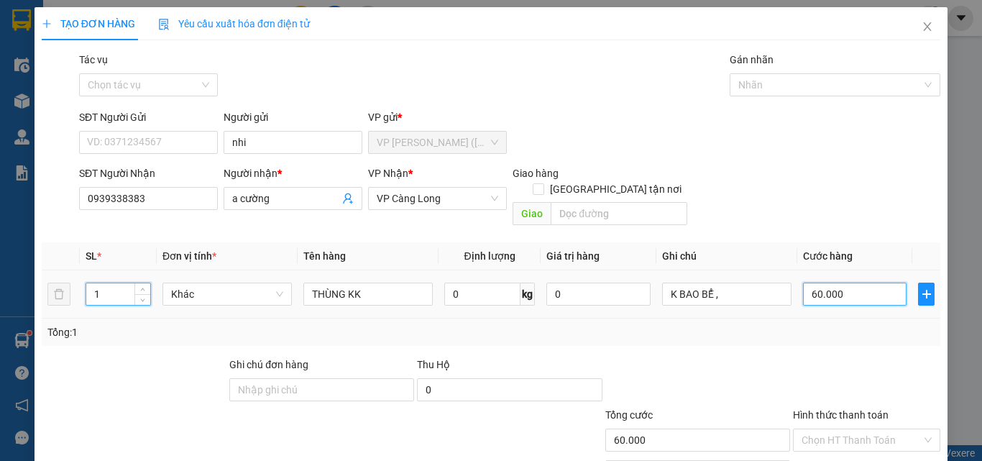
click at [837, 283] on input "60.000" at bounding box center [855, 294] width 104 height 23
type input "4"
type input "40"
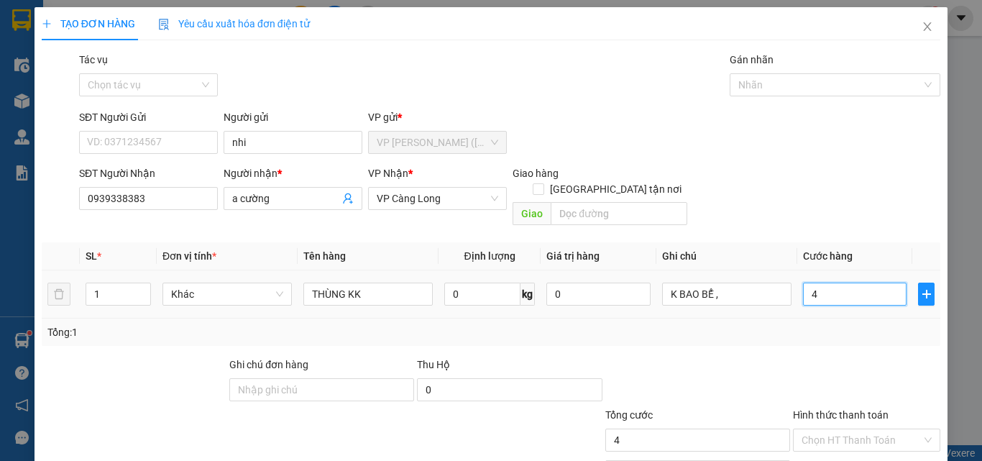
type input "40"
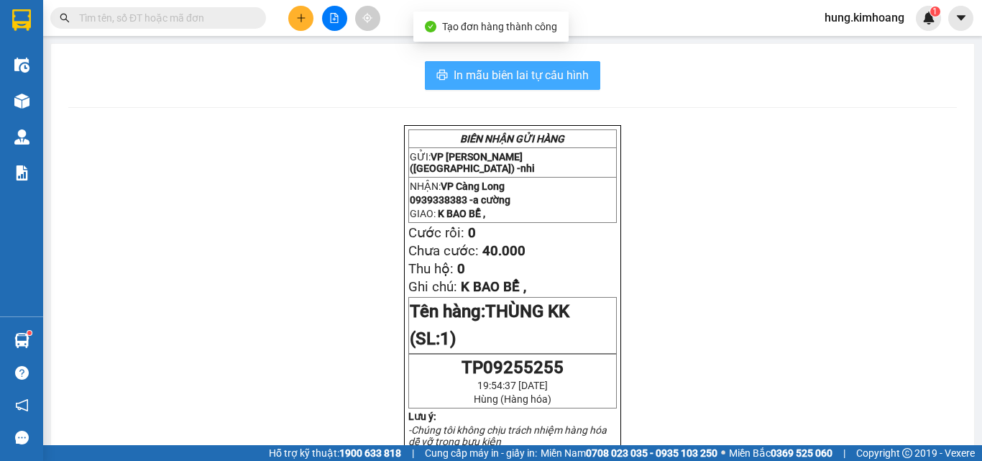
click at [565, 83] on span "In mẫu biên lai tự cấu hình" at bounding box center [521, 75] width 135 height 18
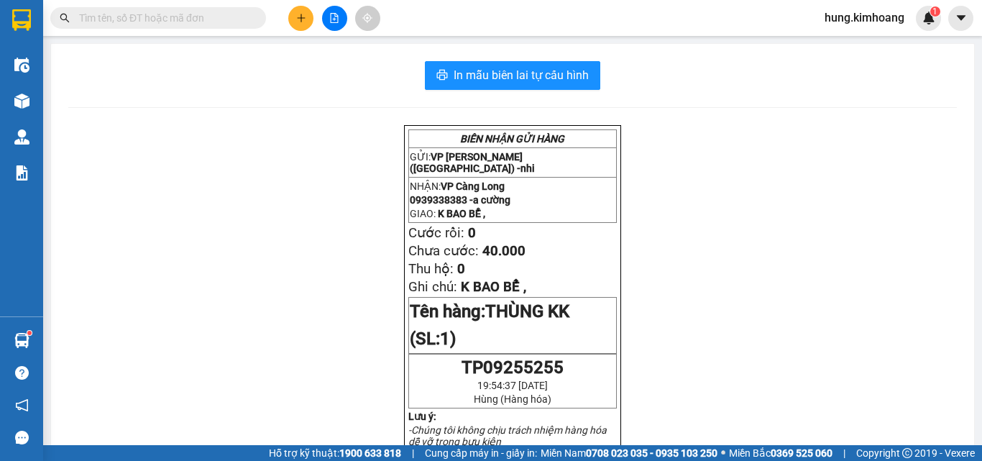
click at [304, 13] on icon "plus" at bounding box center [301, 18] width 10 height 10
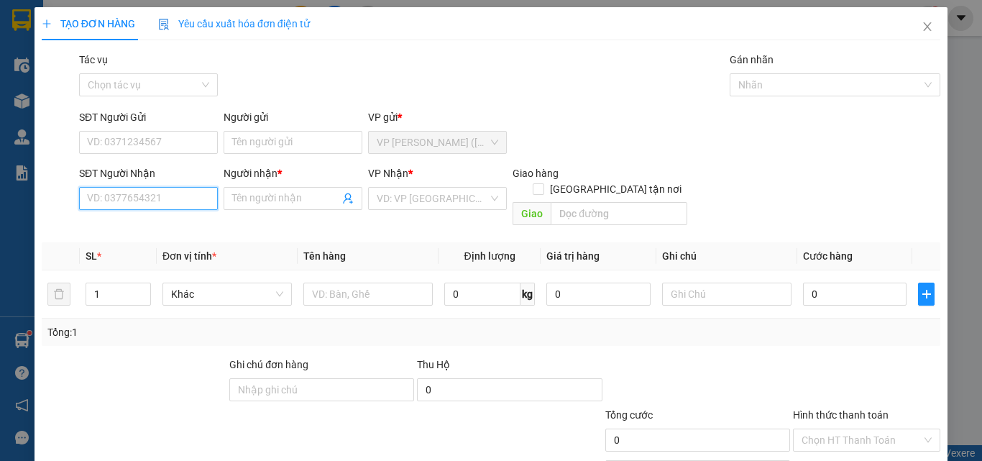
click at [195, 203] on input "SĐT Người Nhận" at bounding box center [148, 198] width 139 height 23
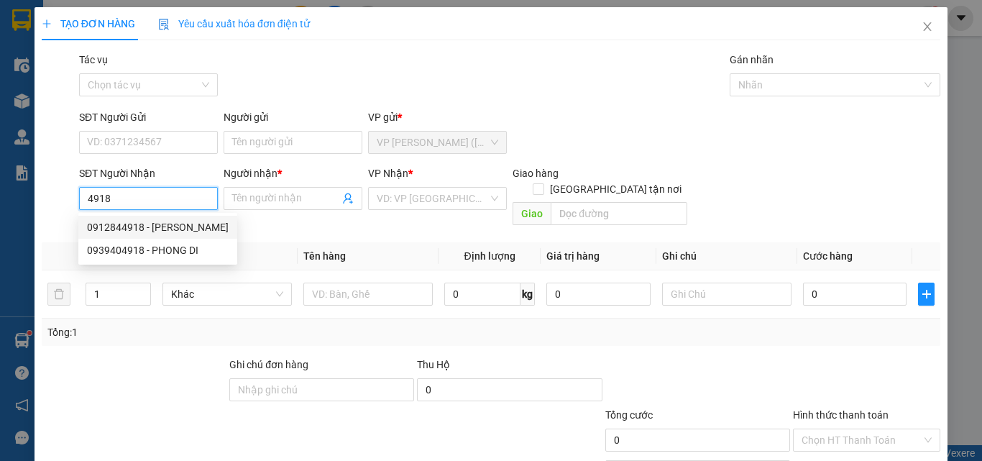
click at [191, 225] on div "0912844918 - [PERSON_NAME]" at bounding box center [158, 227] width 142 height 16
type input "0912844918"
type input "[PERSON_NAME]"
type input "20.000"
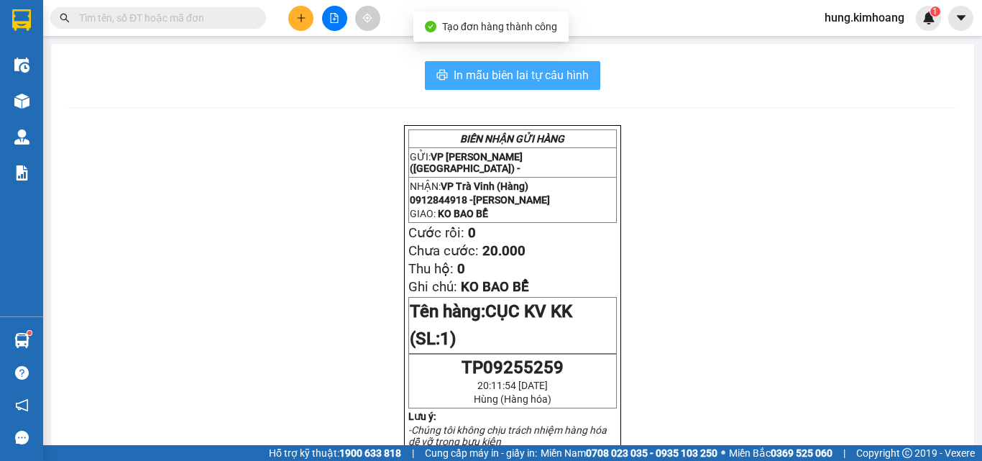
click at [555, 76] on span "In mẫu biên lai tự cấu hình" at bounding box center [521, 75] width 135 height 18
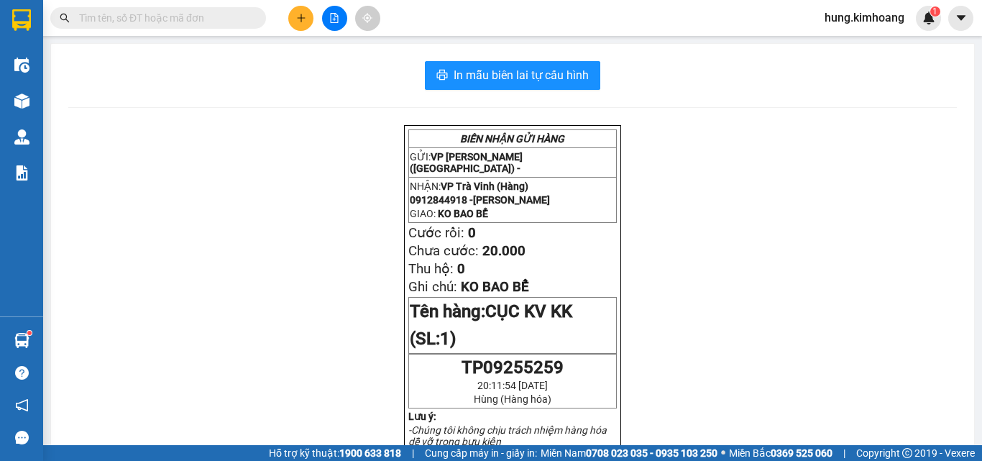
click at [298, 14] on icon "plus" at bounding box center [301, 18] width 10 height 10
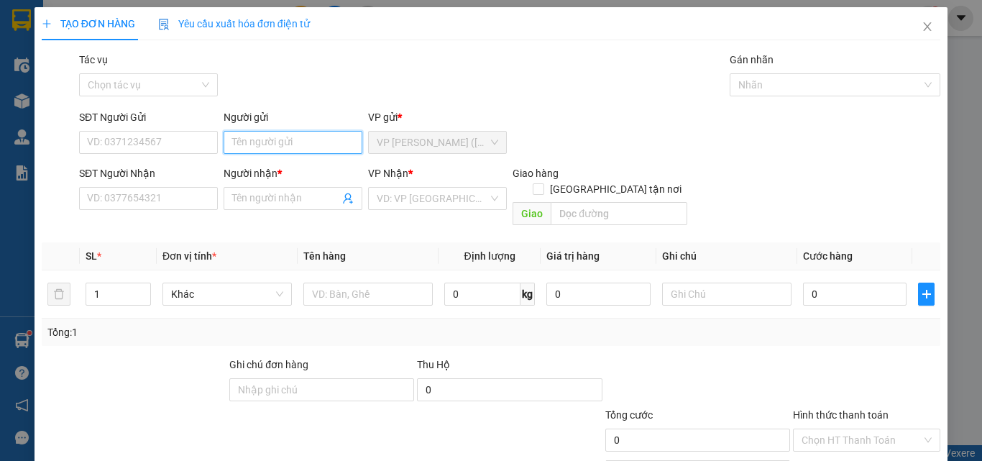
click at [240, 142] on input "Người gửi" at bounding box center [293, 142] width 139 height 23
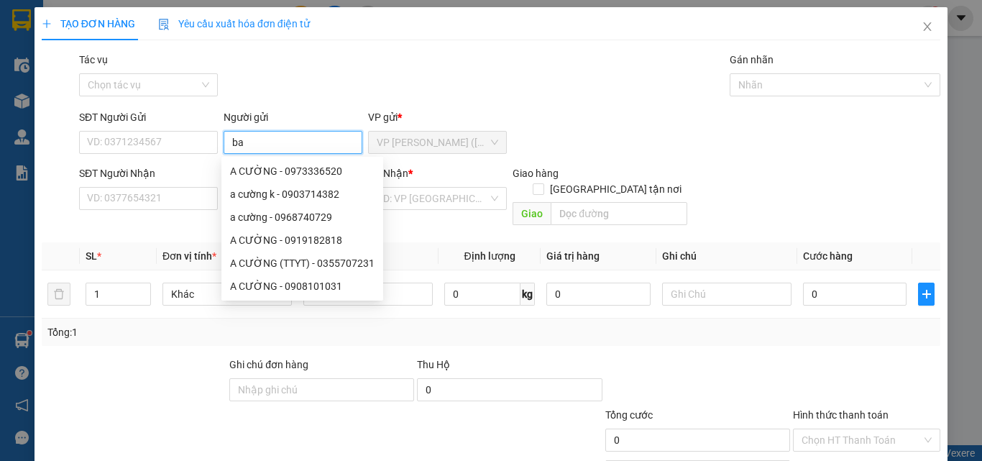
type input "ba"
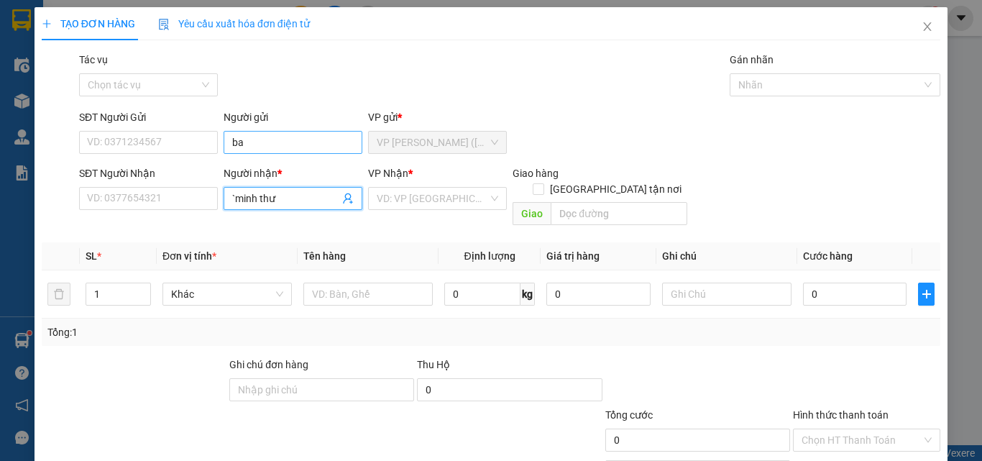
type input "`minh thư"
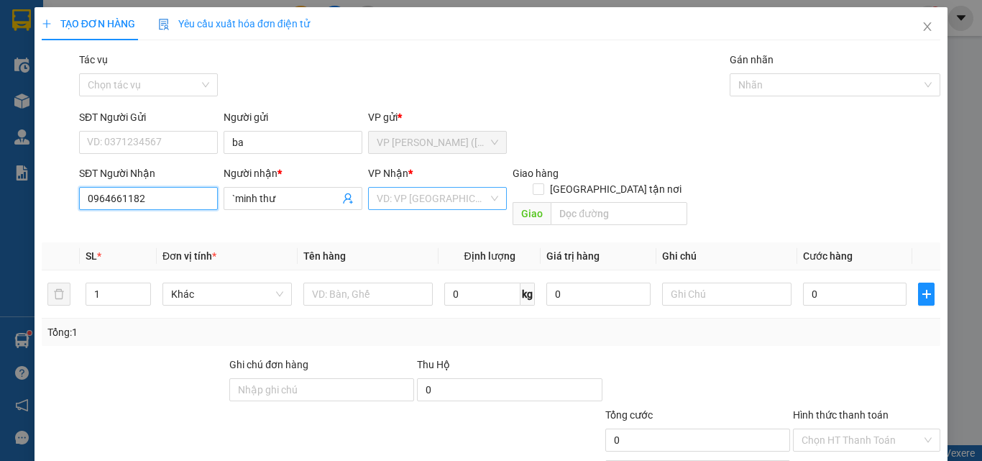
type input "0964661182"
click at [469, 206] on input "search" at bounding box center [432, 199] width 111 height 22
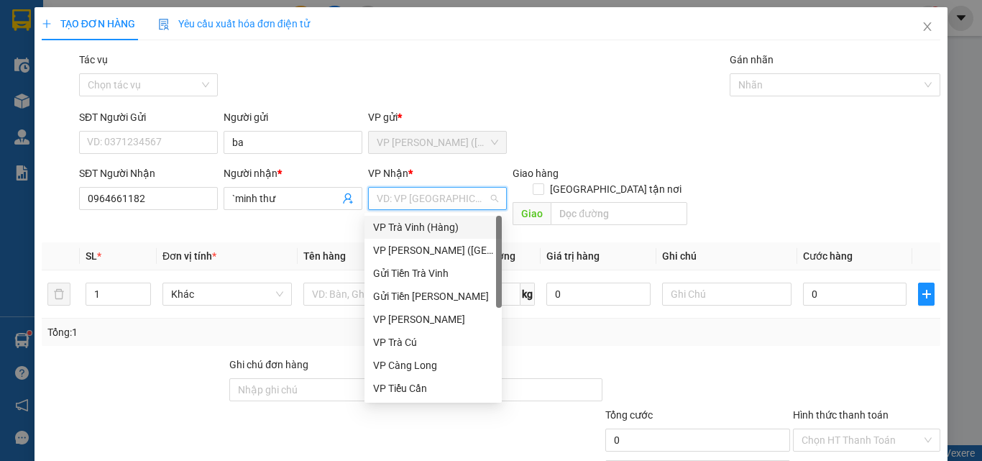
click at [442, 227] on div "VP Trà Vinh (Hàng)" at bounding box center [433, 227] width 120 height 16
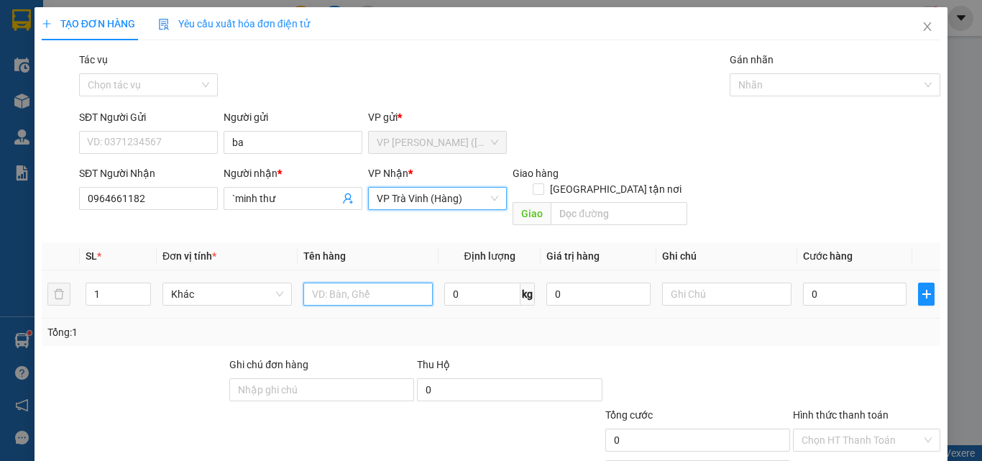
click at [391, 283] on input "text" at bounding box center [367, 294] width 129 height 23
type input "1 cục trắng kk"
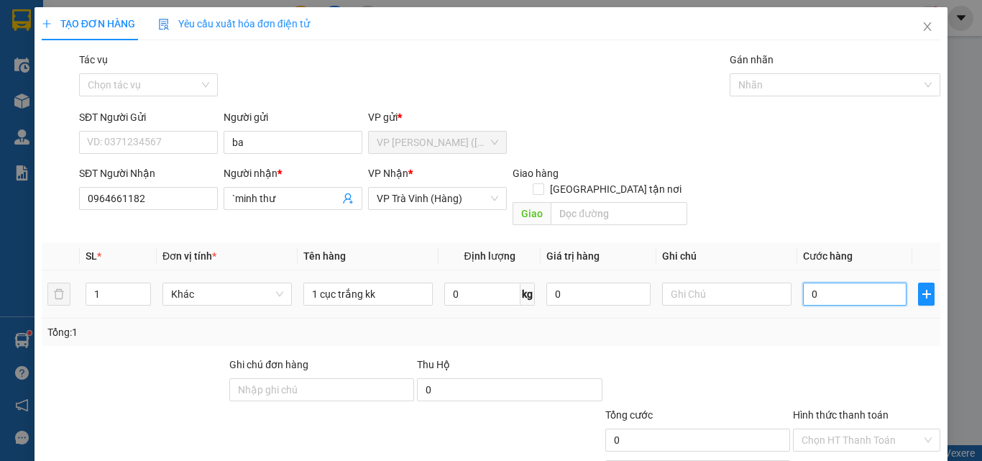
click at [837, 285] on input "0" at bounding box center [855, 294] width 104 height 23
type input "2"
type input "25"
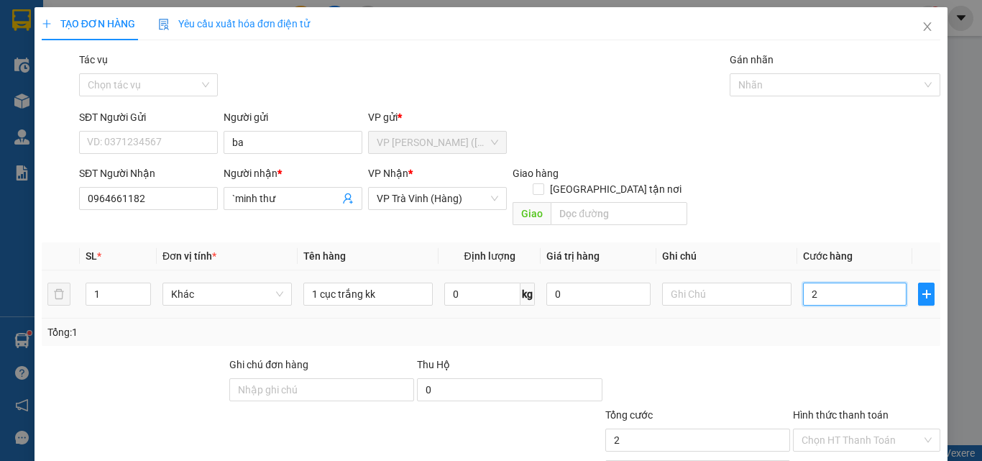
type input "25"
click at [846, 429] on input "Hình thức thanh toán" at bounding box center [862, 440] width 120 height 22
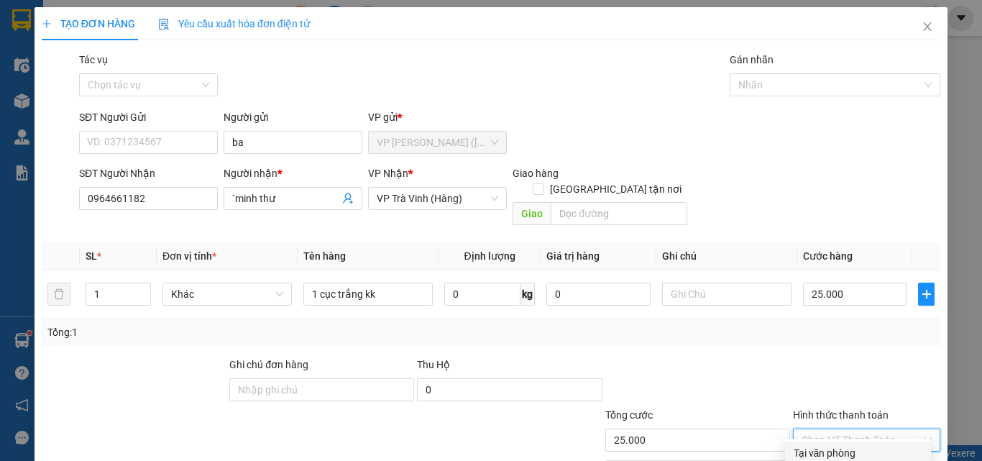
click at [843, 445] on div "Tại văn phòng" at bounding box center [858, 453] width 129 height 16
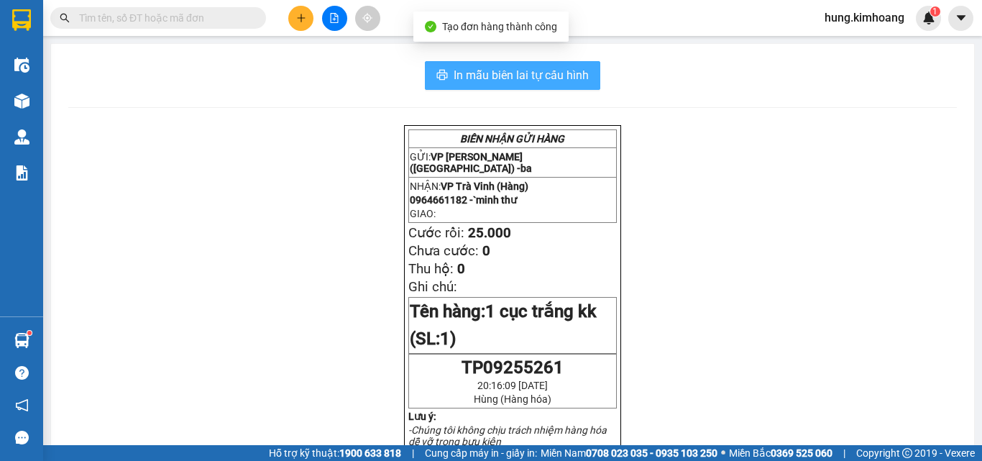
click at [549, 75] on span "In mẫu biên lai tự cấu hình" at bounding box center [521, 75] width 135 height 18
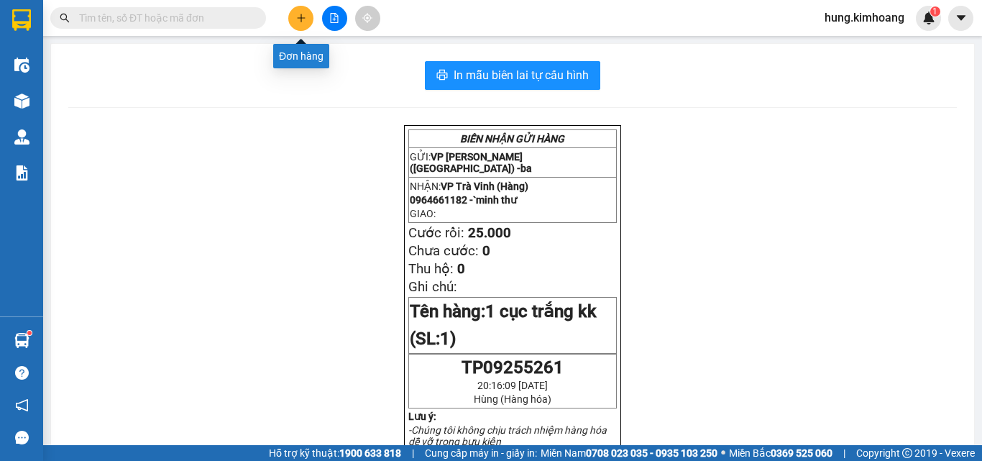
click at [307, 13] on button at bounding box center [300, 18] width 25 height 25
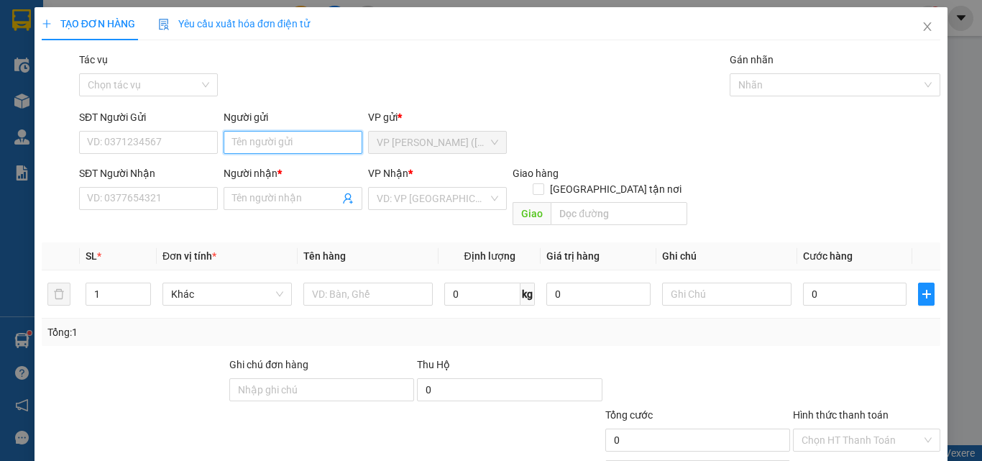
click at [252, 147] on input "Người gửi" at bounding box center [293, 142] width 139 height 23
click at [264, 143] on input "Người gửi" at bounding box center [293, 142] width 139 height 23
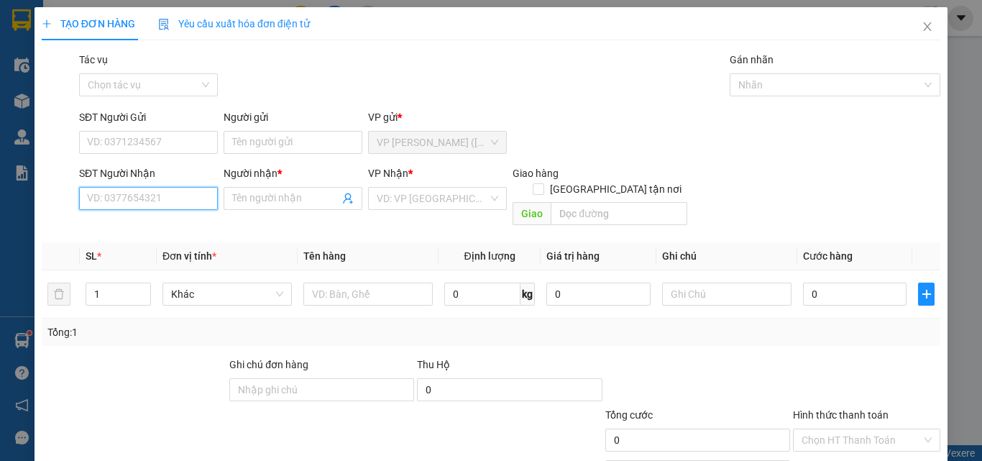
click at [132, 199] on input "SĐT Người Nhận" at bounding box center [148, 198] width 139 height 23
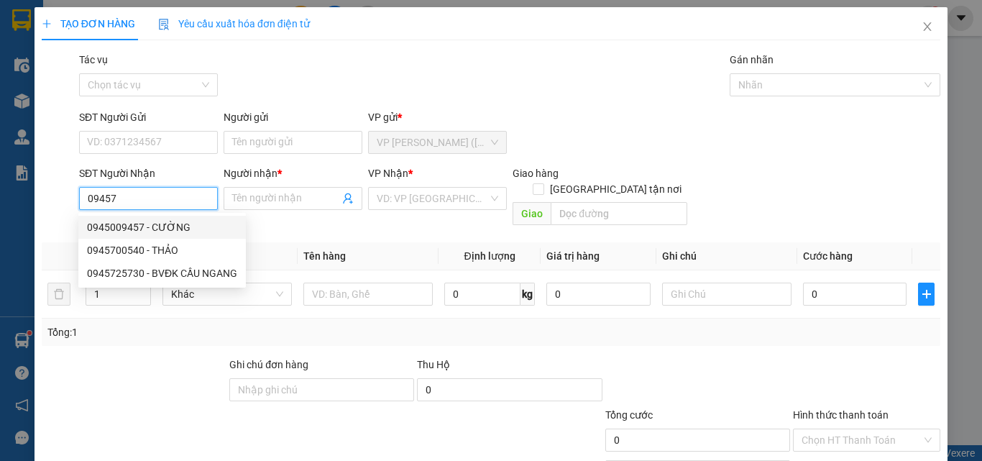
click at [178, 226] on div "0945009457 - CƯỜNG" at bounding box center [162, 227] width 150 height 16
type input "0945009457"
type input "CƯỜNG"
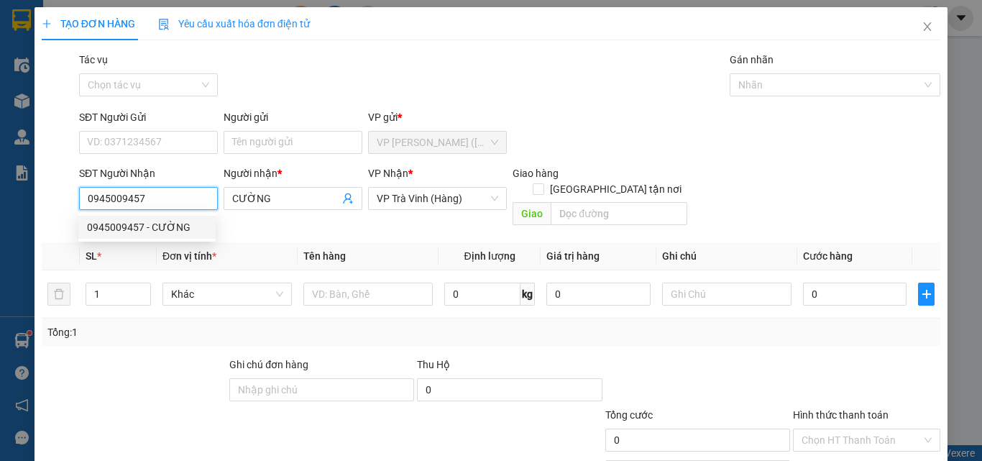
type input "30.000"
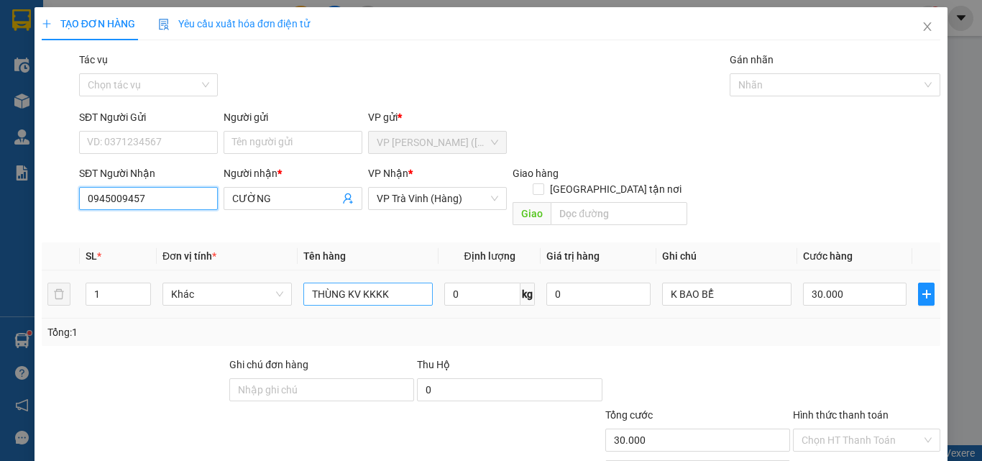
type input "0945009457"
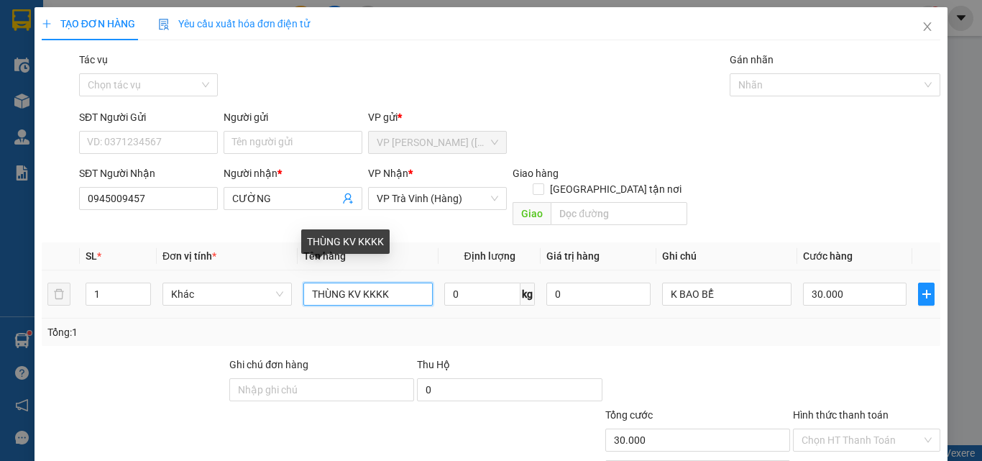
drag, startPoint x: 395, startPoint y: 280, endPoint x: 300, endPoint y: 305, distance: 98.0
click at [301, 304] on div "SL * Đơn vị tính * Tên hàng Định lượng Giá trị hàng Ghi chú Cước hàng 1 Khác TH…" at bounding box center [491, 294] width 899 height 104
type input "1 hộp kk"
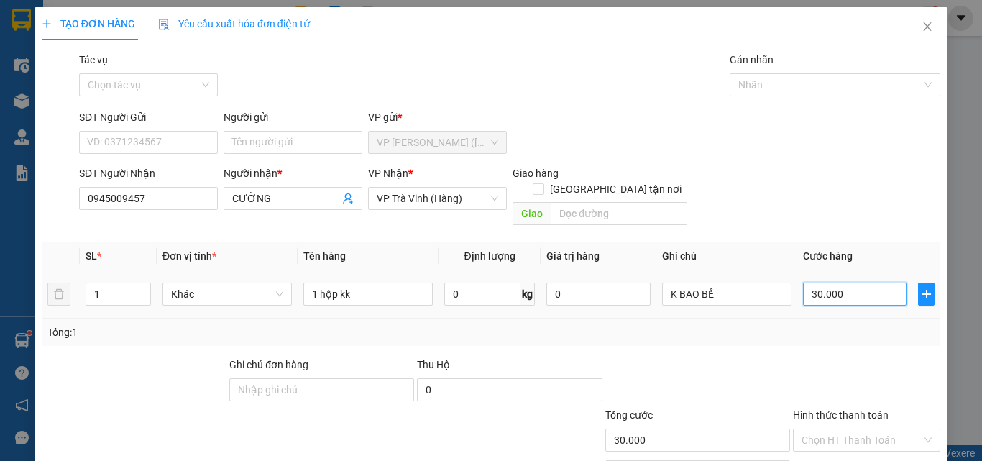
click at [823, 283] on input "30.000" at bounding box center [855, 294] width 104 height 23
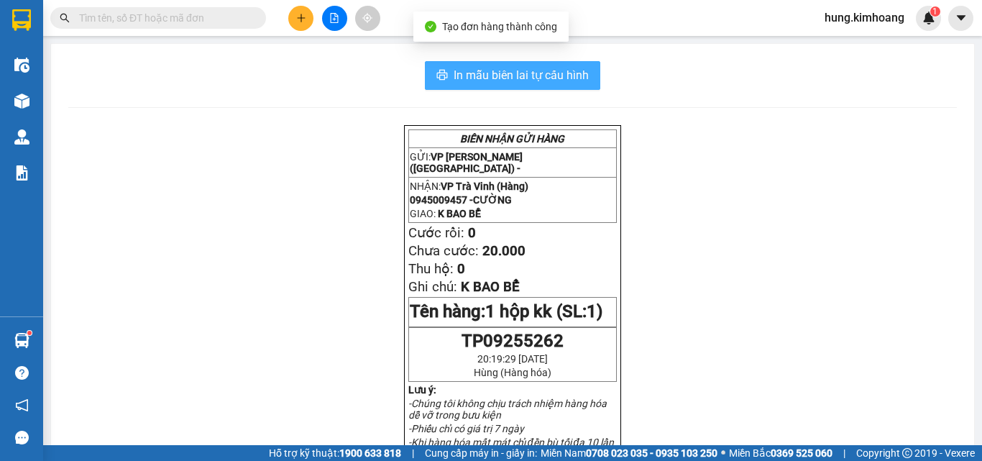
click at [579, 77] on span "In mẫu biên lai tự cấu hình" at bounding box center [521, 75] width 135 height 18
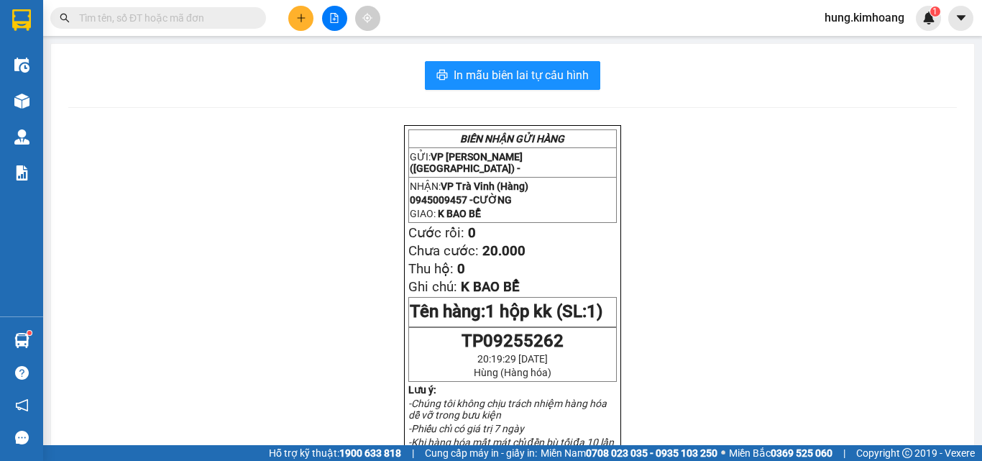
click at [297, 22] on icon "plus" at bounding box center [301, 18] width 10 height 10
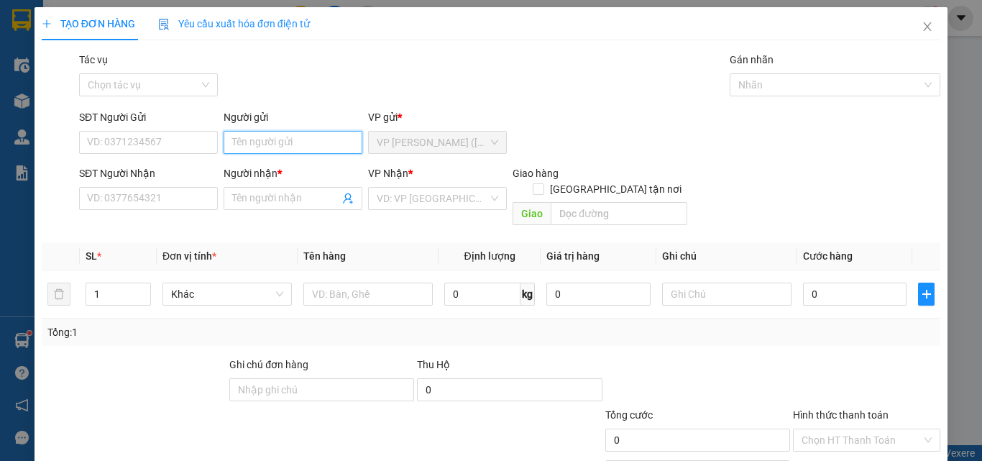
click at [294, 148] on input "Người gửi" at bounding box center [293, 142] width 139 height 23
type input "haki"
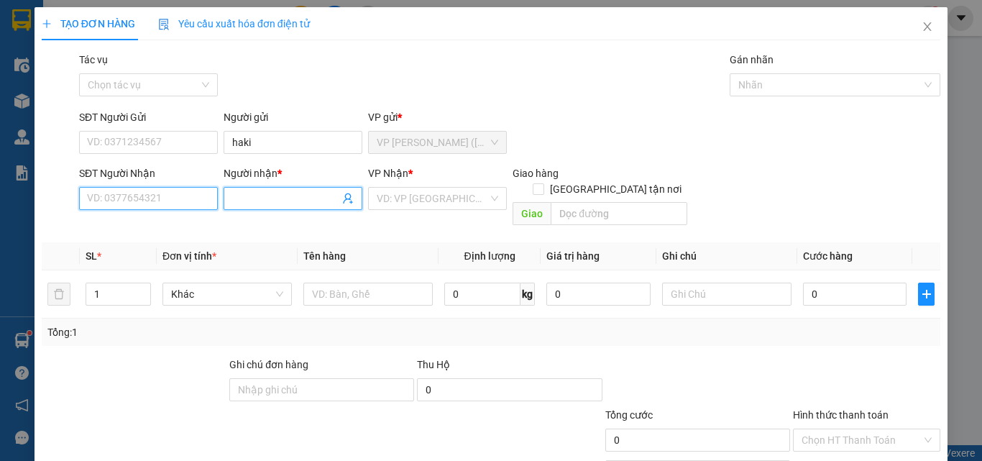
click at [158, 195] on input "SĐT Người Nhận" at bounding box center [148, 198] width 139 height 23
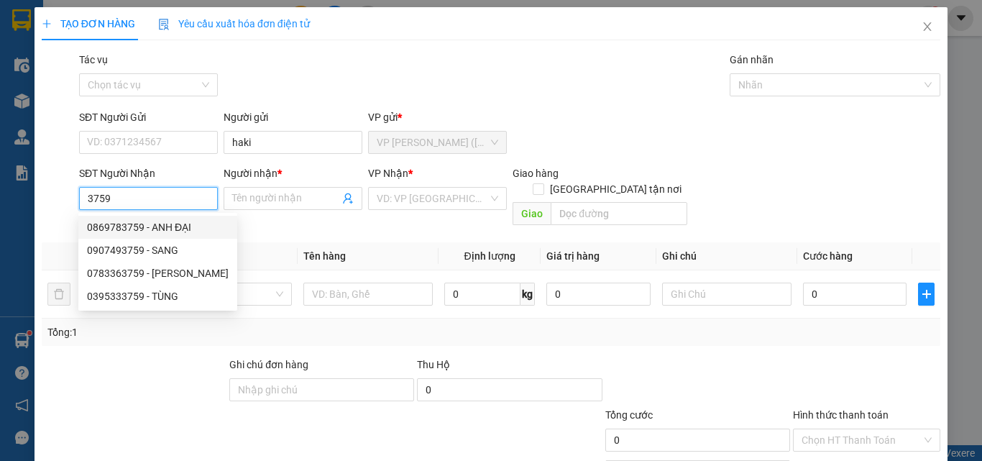
click at [91, 201] on input "3759" at bounding box center [148, 198] width 139 height 23
click at [183, 277] on div "0962077759 - NGHIÊM" at bounding box center [158, 273] width 142 height 16
type input "0962077759"
type input "NGHIÊM"
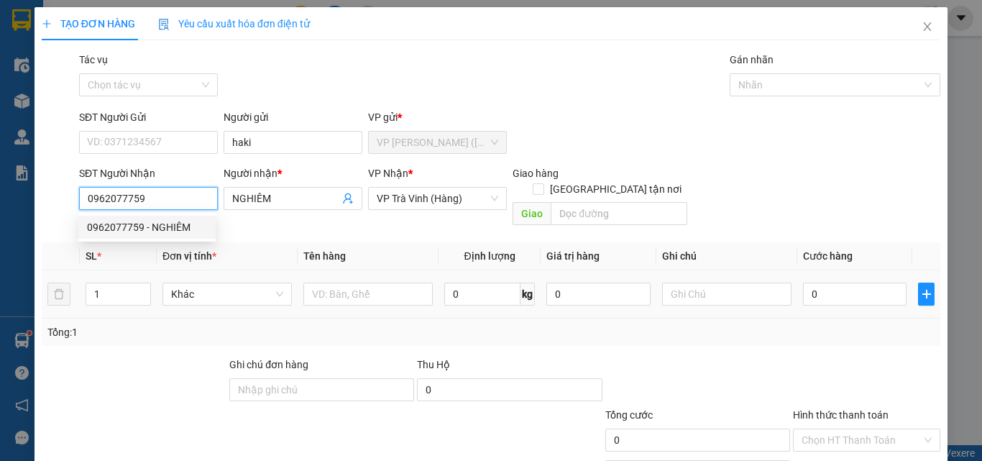
type input "20.000"
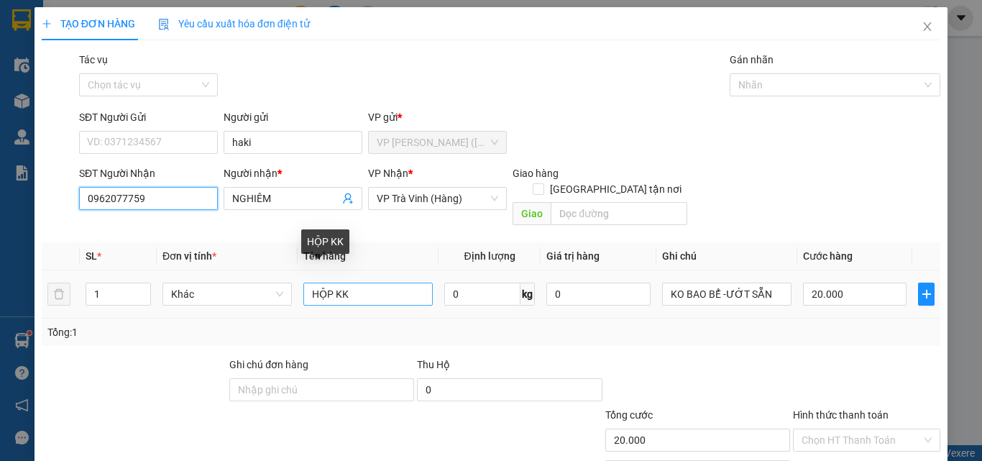
type input "0962077759"
click at [370, 283] on input "HỘP KK" at bounding box center [367, 294] width 129 height 23
drag, startPoint x: 392, startPoint y: 273, endPoint x: 226, endPoint y: 316, distance: 171.4
click at [226, 316] on div "SL * Đơn vị tính * Tên hàng Định lượng Giá trị hàng Ghi chú Cước hàng 1 Khác HỘ…" at bounding box center [491, 294] width 899 height 104
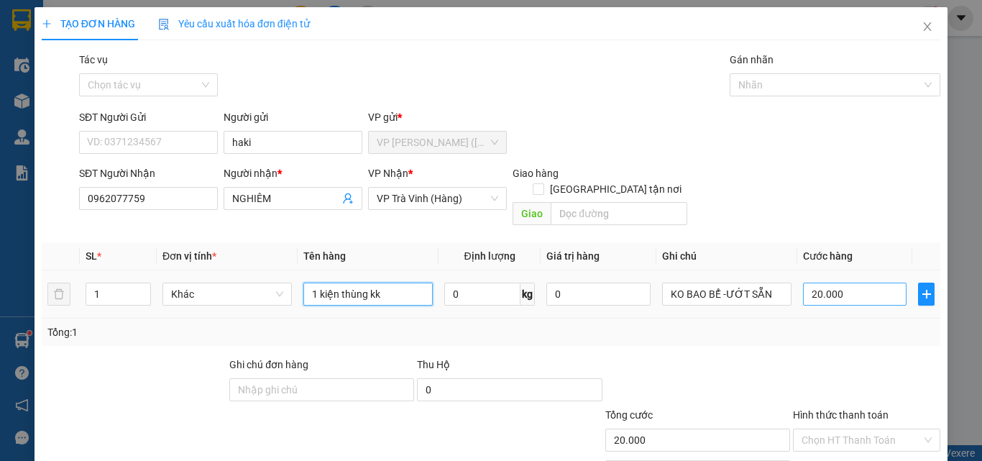
type input "1 kiện thùng kk"
click at [827, 283] on input "20.000" at bounding box center [855, 294] width 104 height 23
type input "3"
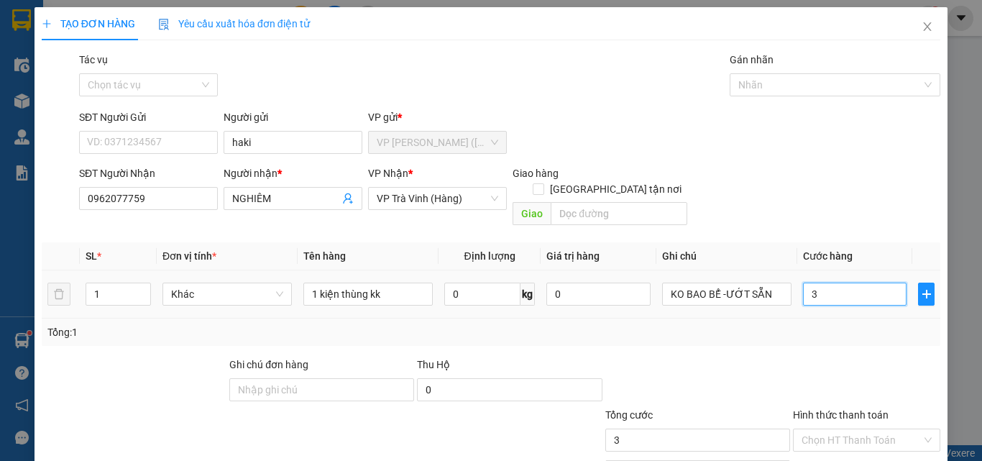
type input "30"
type input "30.000"
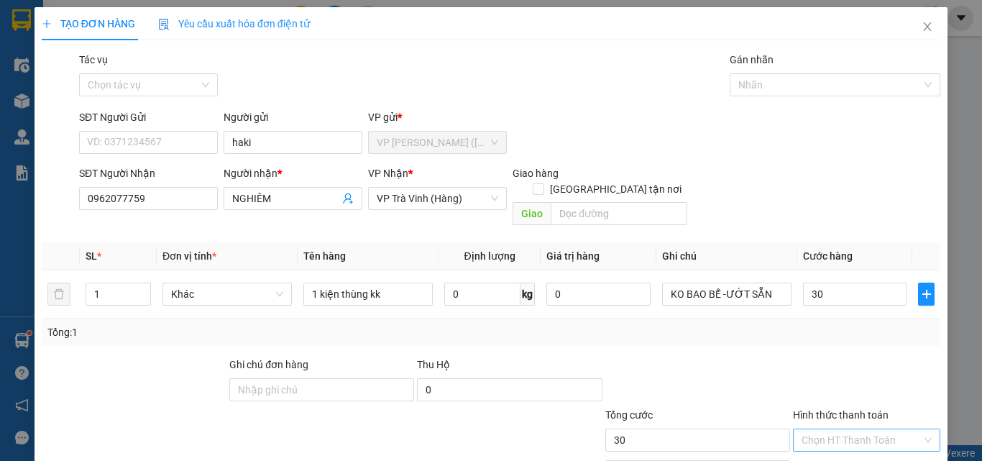
type input "30.000"
click at [812, 429] on input "Hình thức thanh toán" at bounding box center [862, 440] width 120 height 22
click at [850, 445] on div "Tại văn phòng" at bounding box center [858, 453] width 129 height 16
type input "0"
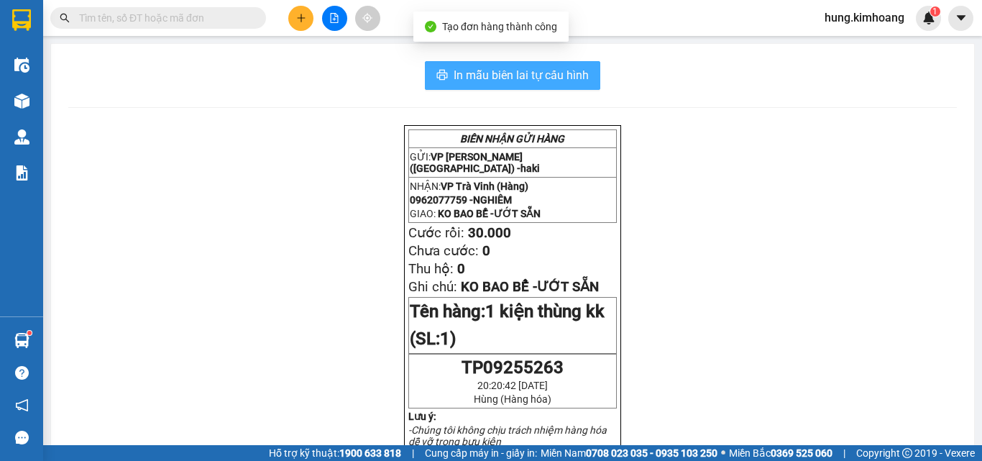
click at [580, 74] on span "In mẫu biên lai tự cấu hình" at bounding box center [521, 75] width 135 height 18
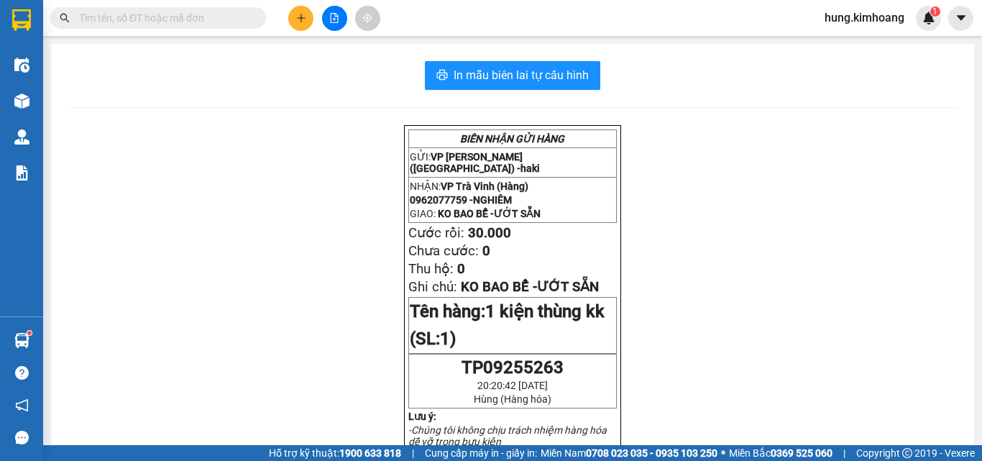
click at [233, 17] on input "text" at bounding box center [164, 18] width 170 height 16
click at [232, 17] on input "text" at bounding box center [164, 18] width 170 height 16
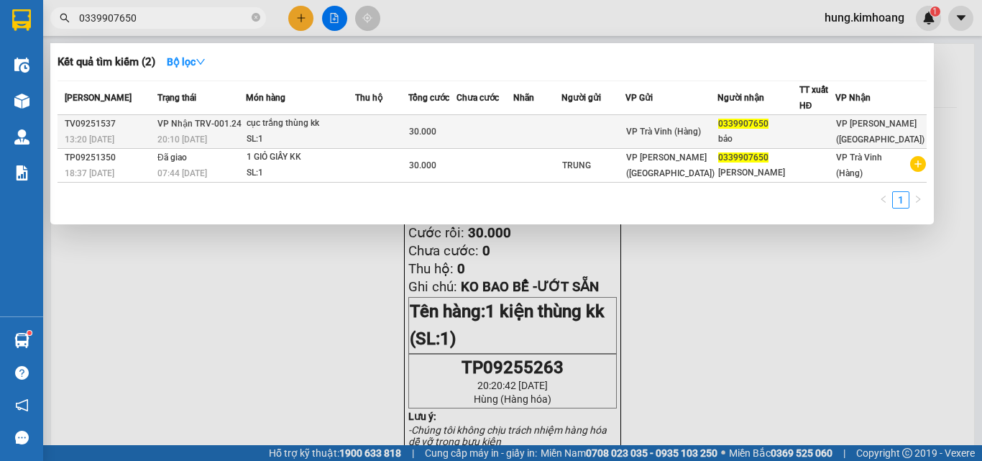
type input "0339907650"
click at [562, 129] on td at bounding box center [537, 132] width 49 height 34
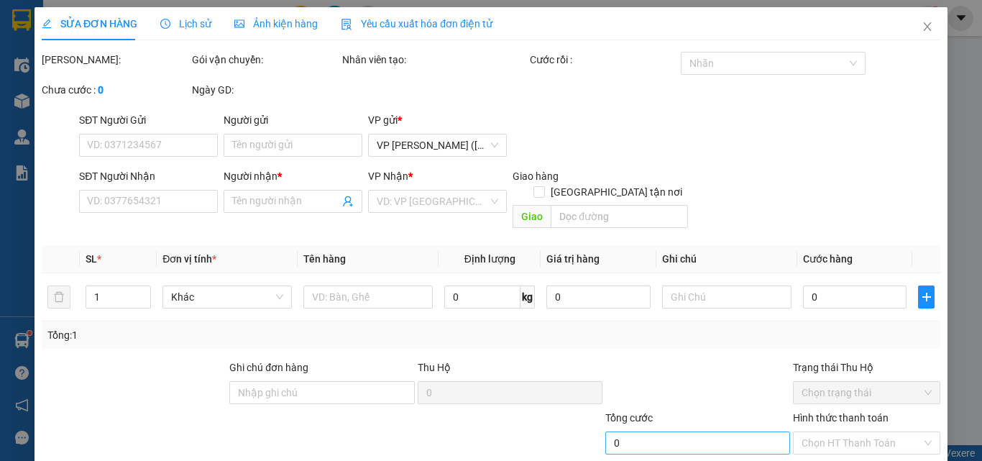
type input "0339907650"
type input "bảo"
type input "30.000"
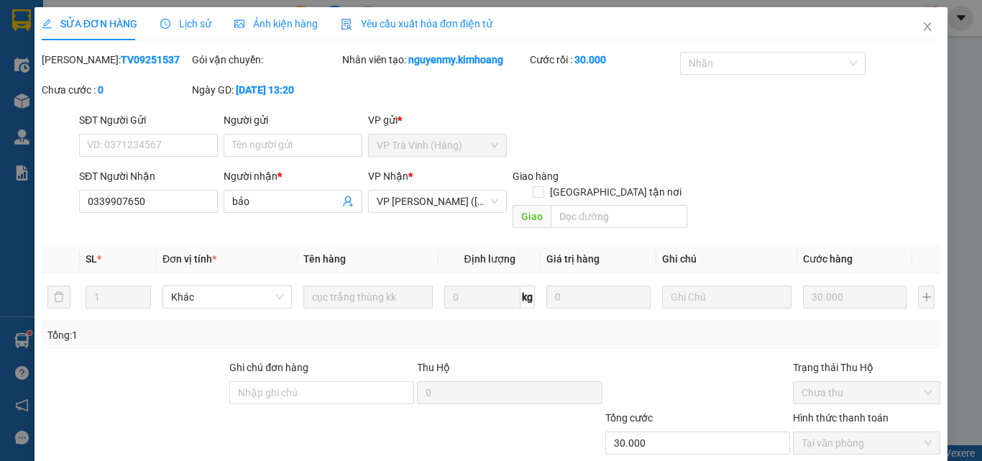
drag, startPoint x: 568, startPoint y: 418, endPoint x: 568, endPoint y: 393, distance: 25.9
click at [922, 26] on icon "close" at bounding box center [928, 27] width 12 height 12
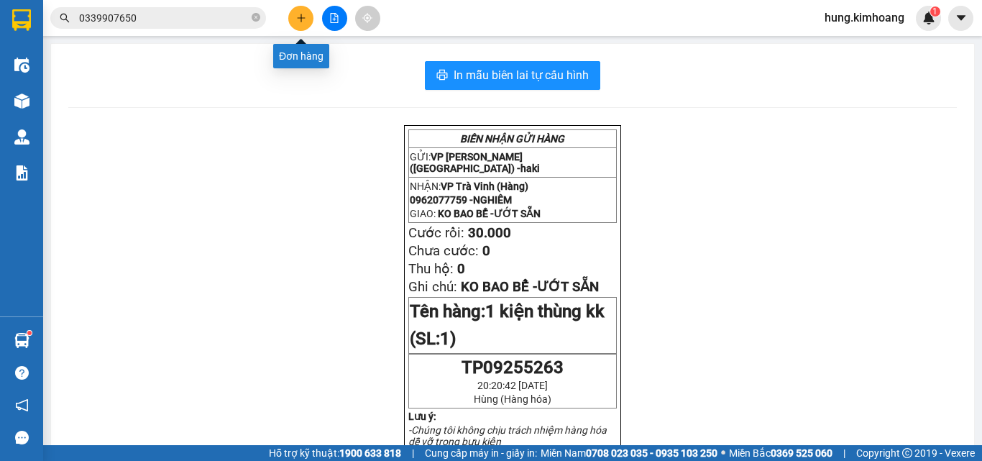
click at [305, 8] on button at bounding box center [300, 18] width 25 height 25
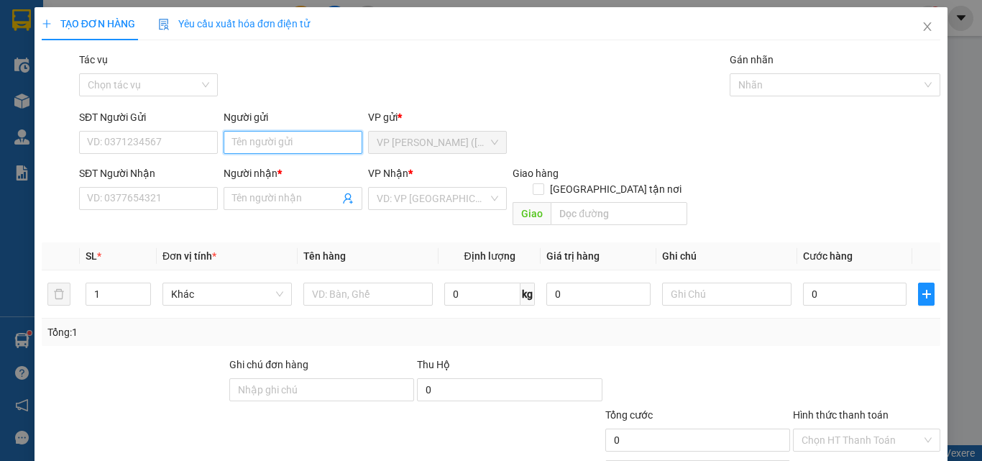
click at [278, 144] on input "Người gửi" at bounding box center [293, 142] width 139 height 23
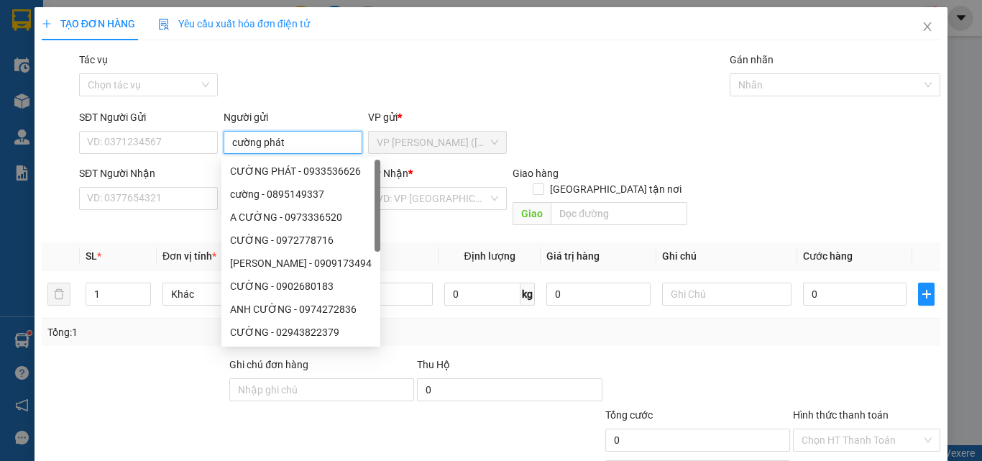
type input "cường phát"
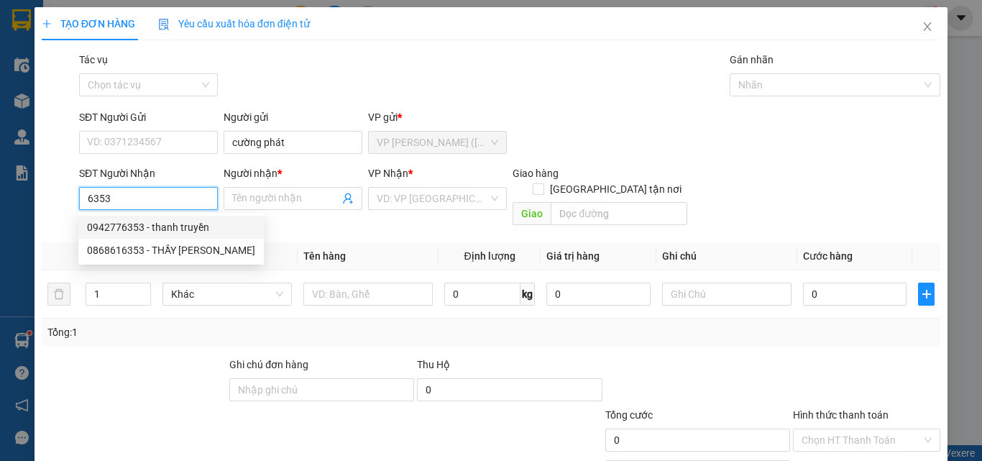
drag, startPoint x: 169, startPoint y: 229, endPoint x: 163, endPoint y: 216, distance: 14.2
click at [169, 228] on div "0942776353 - thanh truyền" at bounding box center [171, 227] width 168 height 16
type input "0942776353"
type input "thanh truyền"
type input "20.000"
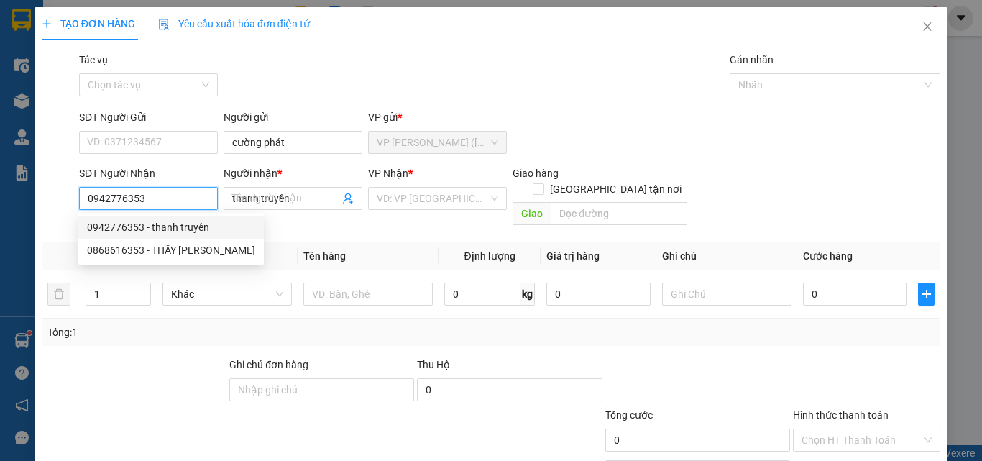
type input "20.000"
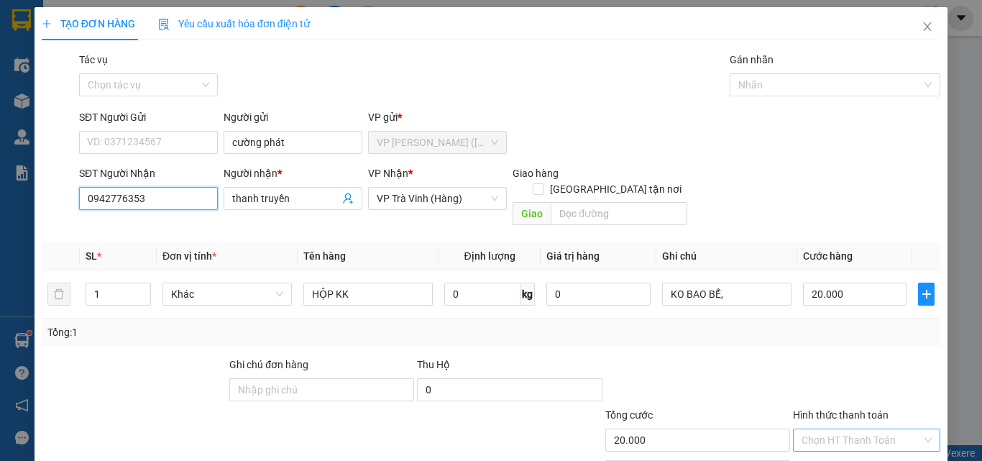
type input "0942776353"
click at [820, 429] on input "Hình thức thanh toán" at bounding box center [862, 440] width 120 height 22
click at [825, 441] on div "Tại văn phòng" at bounding box center [858, 452] width 146 height 23
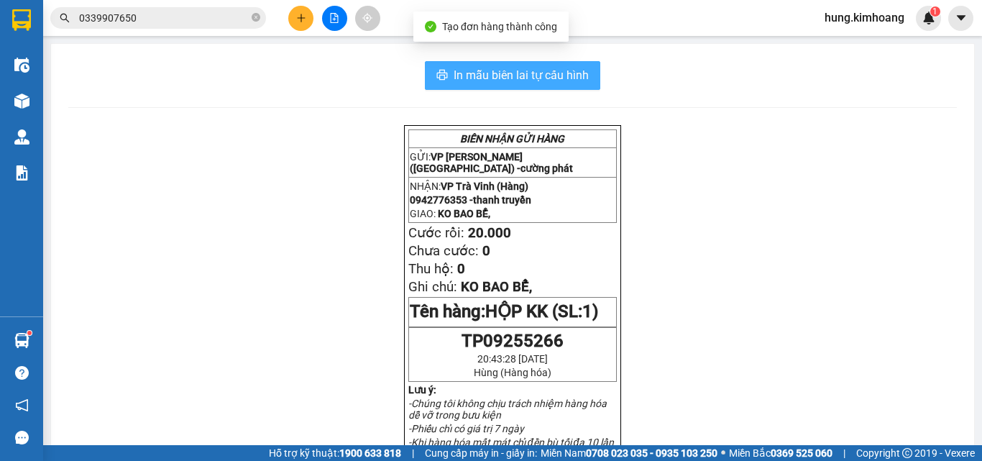
click at [571, 75] on span "In mẫu biên lai tự cấu hình" at bounding box center [521, 75] width 135 height 18
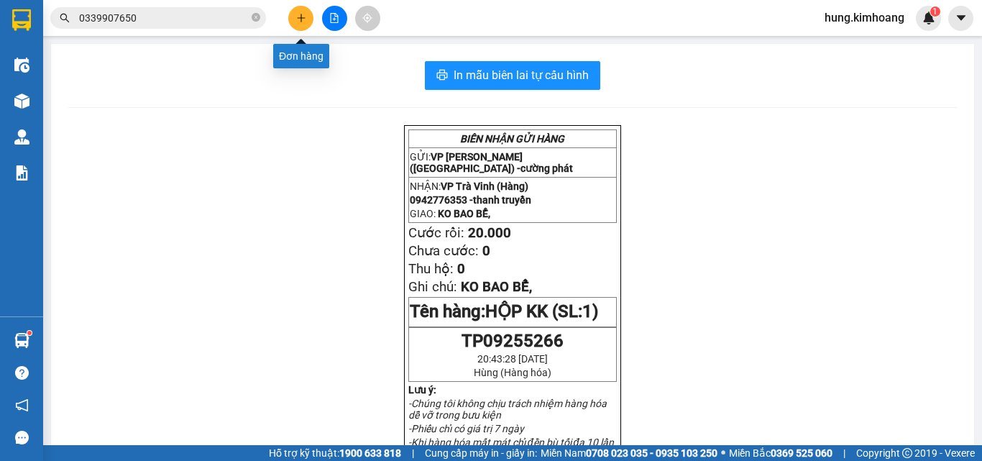
click at [299, 17] on icon "plus" at bounding box center [301, 18] width 10 height 10
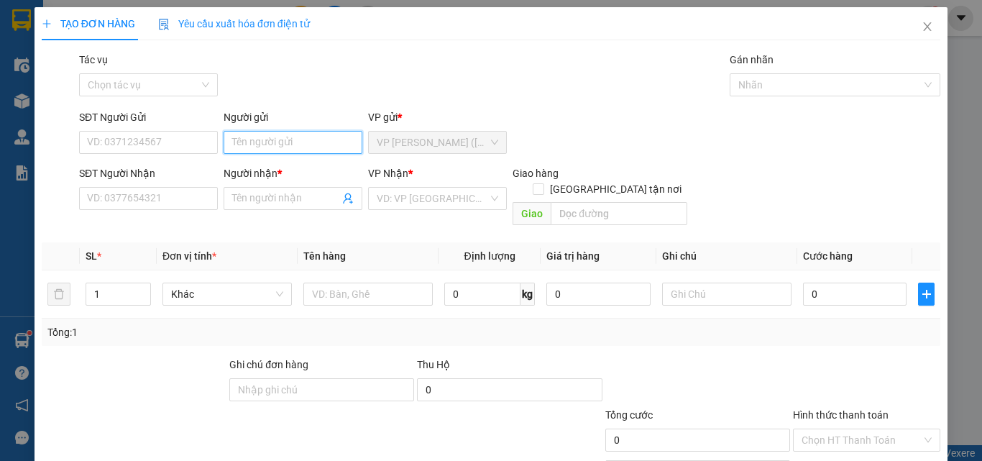
click at [255, 144] on input "Người gửi" at bounding box center [293, 142] width 139 height 23
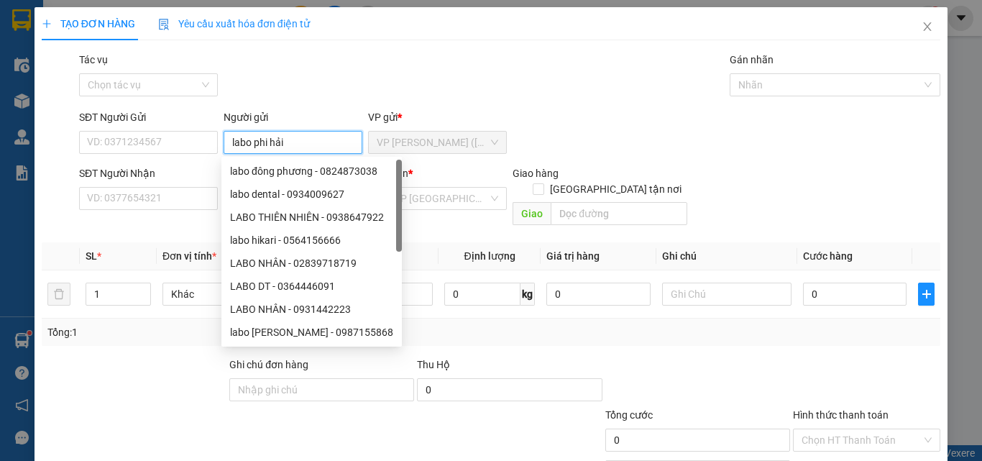
type input "labo phi hải"
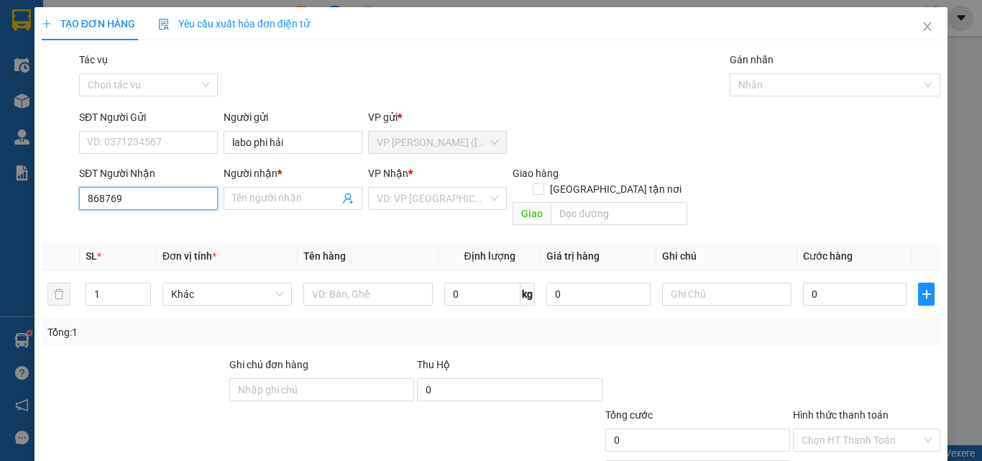
click at [97, 197] on input "868769" at bounding box center [148, 198] width 139 height 23
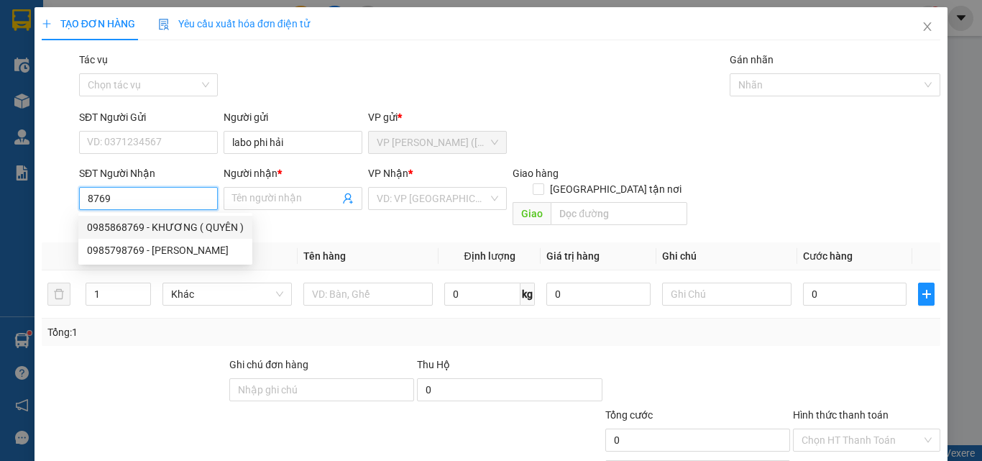
click at [221, 226] on div "0985868769 - KHƯƠNG ( QUYÊN )" at bounding box center [165, 227] width 157 height 16
type input "0985868769"
type input "KHƯƠNG ( QUYÊN )"
type input "20.000"
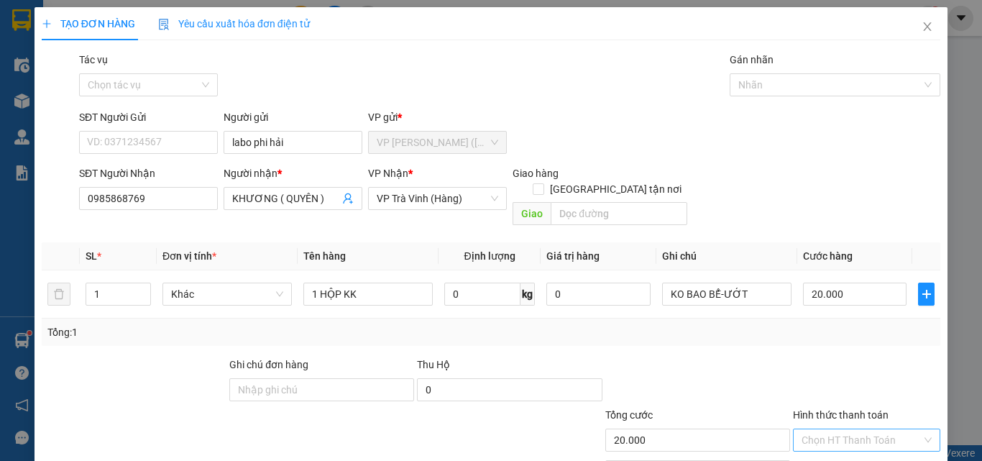
click at [861, 429] on input "Hình thức thanh toán" at bounding box center [862, 440] width 120 height 22
click at [847, 445] on div "Tại văn phòng" at bounding box center [858, 453] width 129 height 16
drag, startPoint x: 853, startPoint y: 421, endPoint x: 636, endPoint y: 24, distance: 452.6
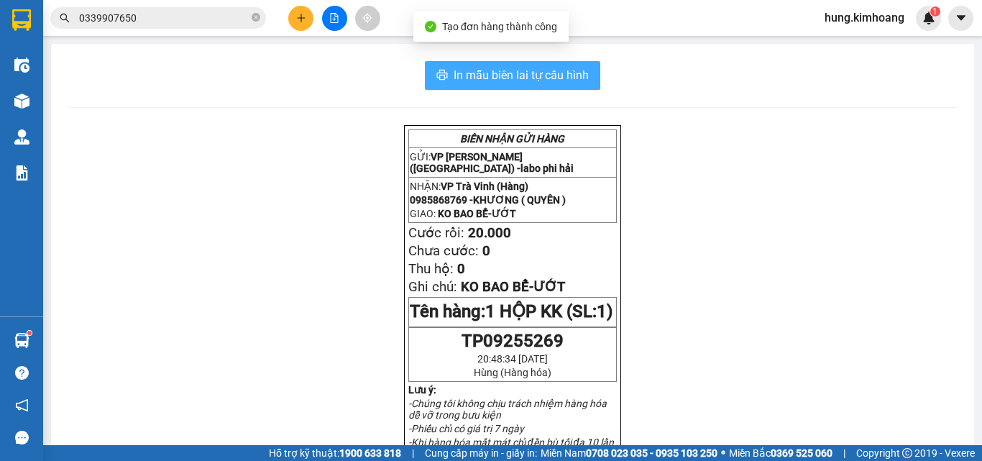
click at [537, 73] on span "In mẫu biên lai tự cấu hình" at bounding box center [521, 75] width 135 height 18
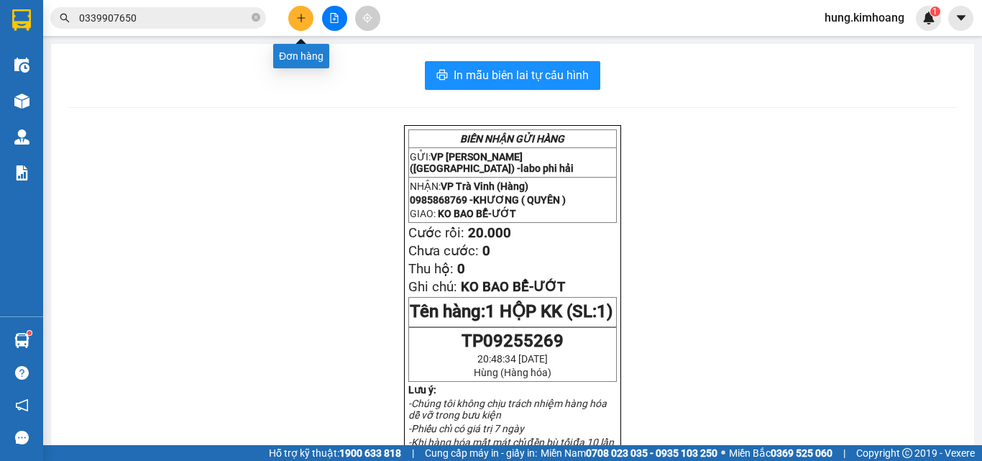
click at [290, 16] on button at bounding box center [300, 18] width 25 height 25
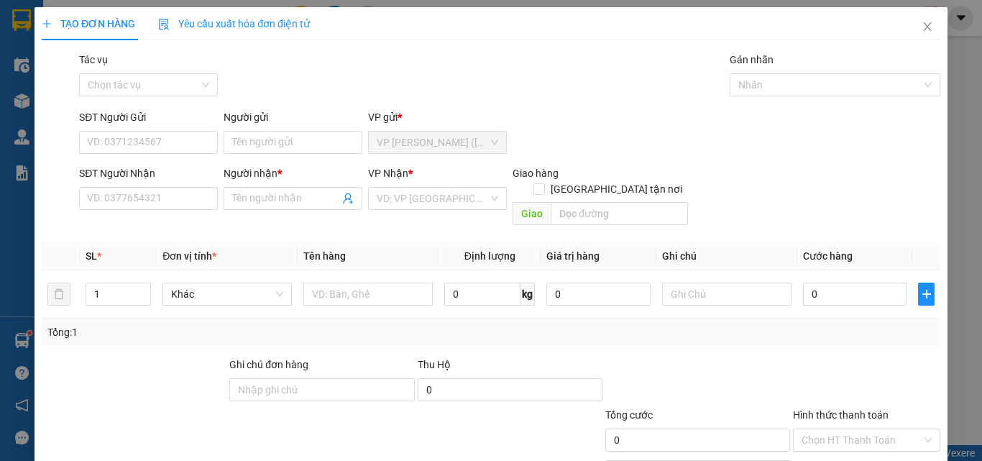
click at [293, 18] on span "Yêu cầu xuất hóa đơn điện tử" at bounding box center [234, 24] width 152 height 12
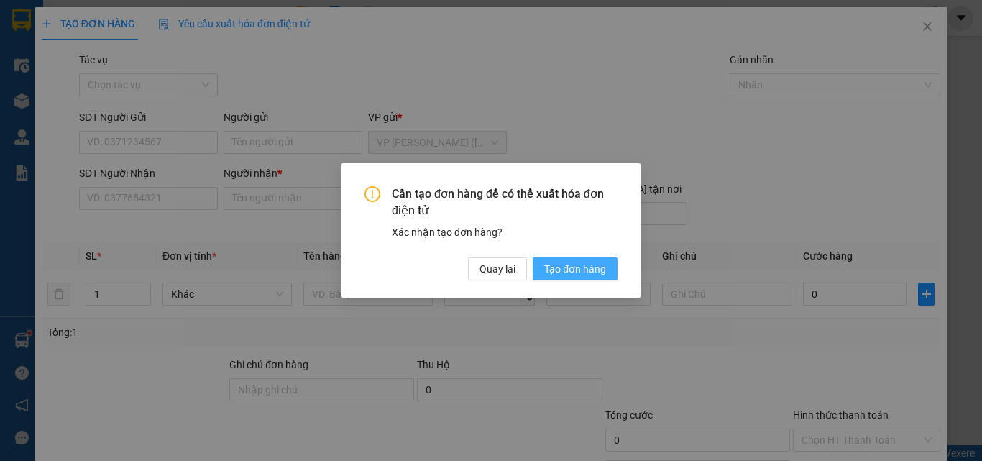
click at [578, 264] on span "Tạo đơn hàng" at bounding box center [575, 269] width 62 height 16
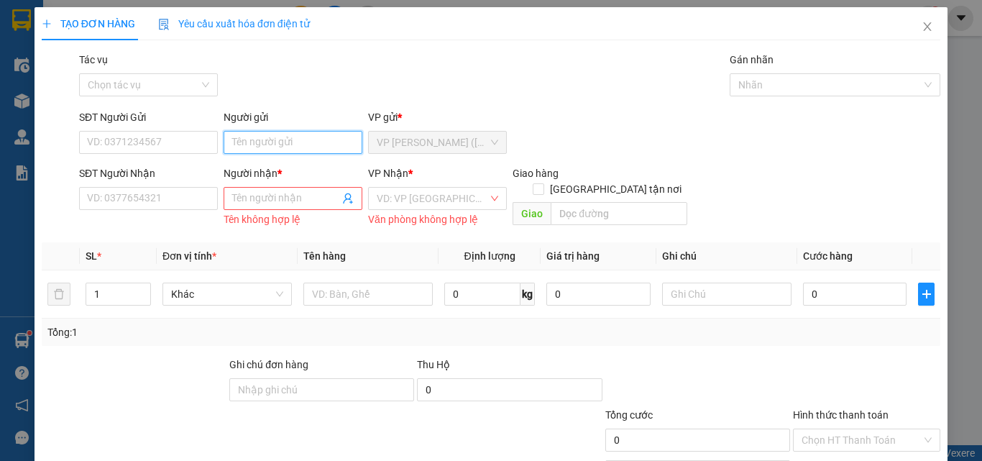
click at [308, 142] on input "Người gửi" at bounding box center [293, 142] width 139 height 23
type input "vinh"
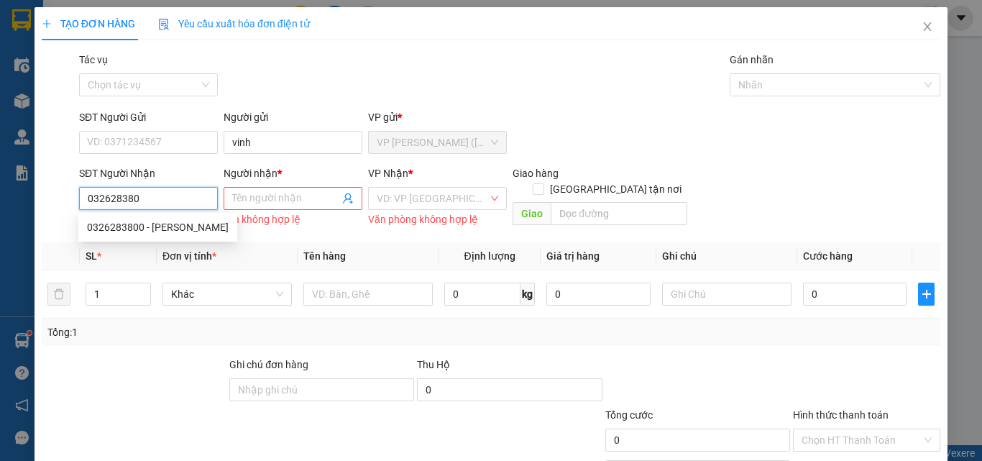
type input "0326283800"
click at [138, 221] on div "0326283800 - [PERSON_NAME]" at bounding box center [158, 227] width 142 height 16
type input "TRINH"
type input "40.000"
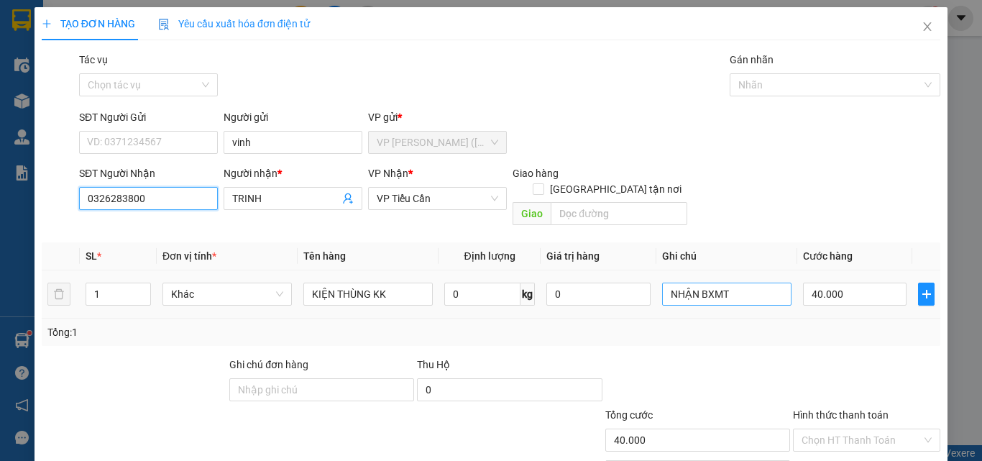
type input "0326283800"
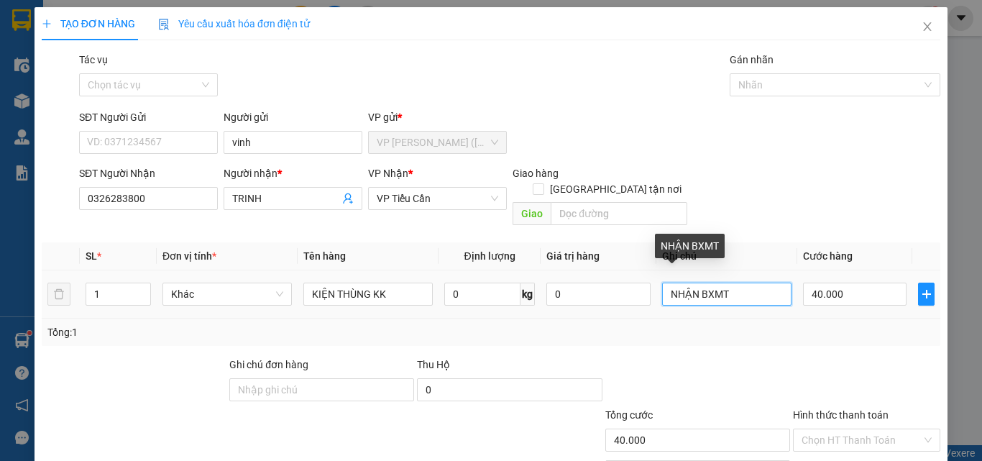
click at [740, 283] on input "NHẬN BXMT" at bounding box center [726, 294] width 129 height 23
type input "N"
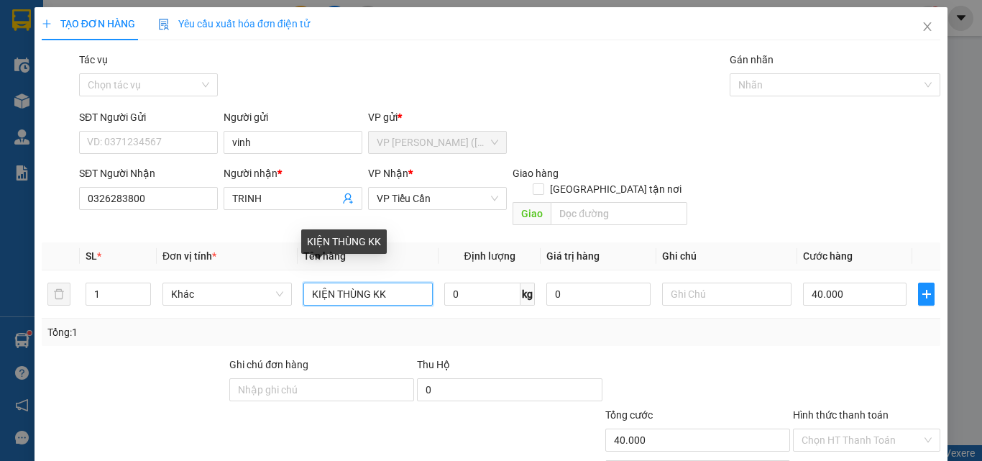
drag, startPoint x: 394, startPoint y: 283, endPoint x: 205, endPoint y: 313, distance: 191.4
click at [205, 313] on div "SL * Đơn vị tính * Tên hàng Định lượng Giá trị hàng Ghi chú Cước hàng 1 Khác KI…" at bounding box center [491, 294] width 899 height 104
type input "1 cục đen kv kk"
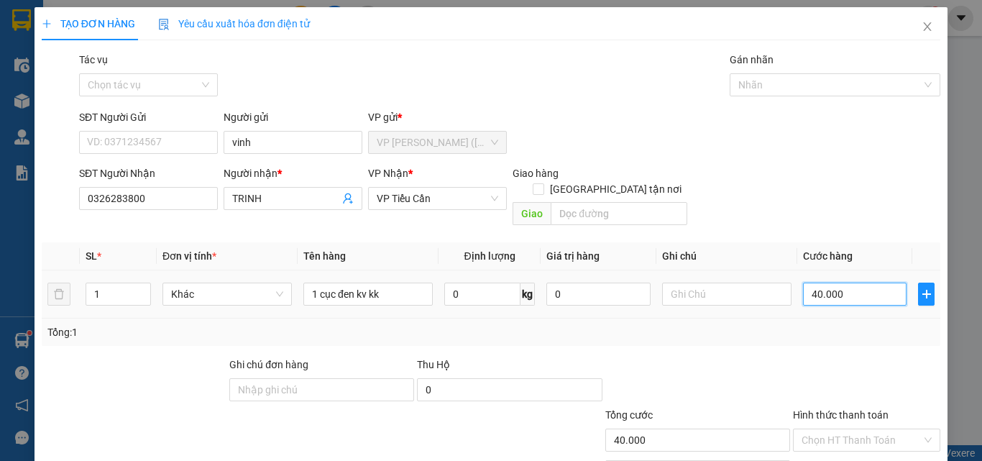
click at [865, 283] on input "40.000" at bounding box center [855, 294] width 104 height 23
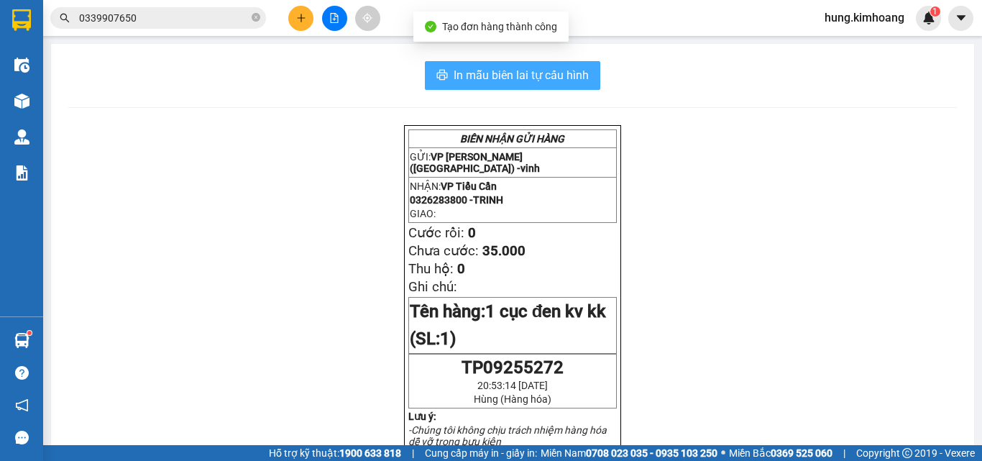
click at [559, 74] on span "In mẫu biên lai tự cấu hình" at bounding box center [521, 75] width 135 height 18
